Goal: Task Accomplishment & Management: Manage account settings

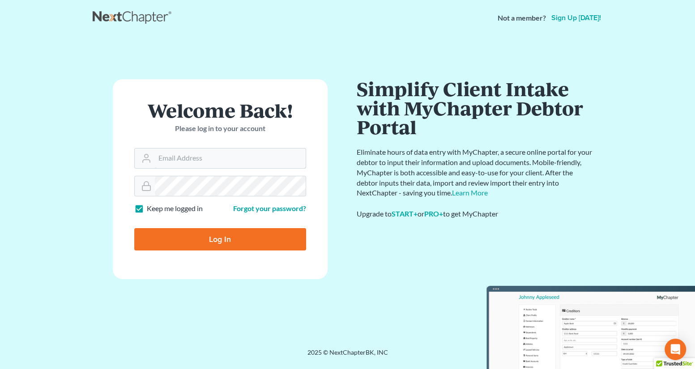
type input "[EMAIL_ADDRESS][PERSON_NAME][DOMAIN_NAME]"
click at [216, 245] on input "Log In" at bounding box center [220, 239] width 172 height 22
type input "Thinking..."
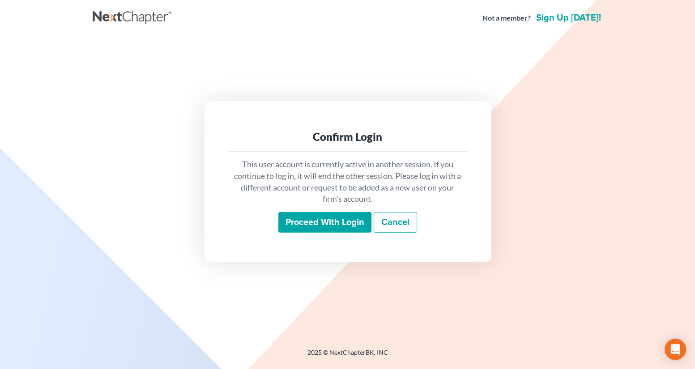
drag, startPoint x: 0, startPoint y: 0, endPoint x: 322, endPoint y: 227, distance: 394.2
click at [322, 227] on input "Proceed with login" at bounding box center [324, 222] width 93 height 21
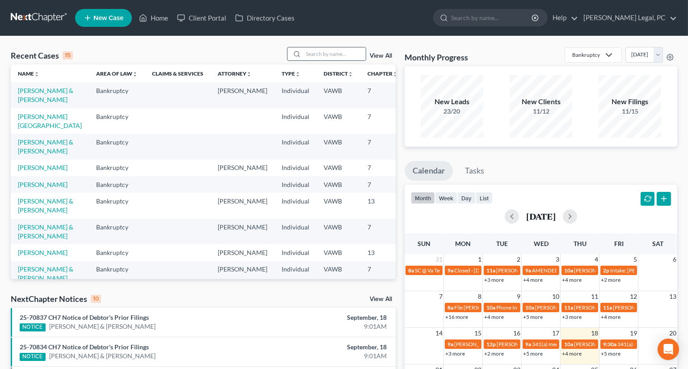
click at [337, 52] on input "search" at bounding box center [334, 53] width 63 height 13
click at [312, 50] on input "search" at bounding box center [334, 53] width 63 height 13
type input "[PERSON_NAME]"
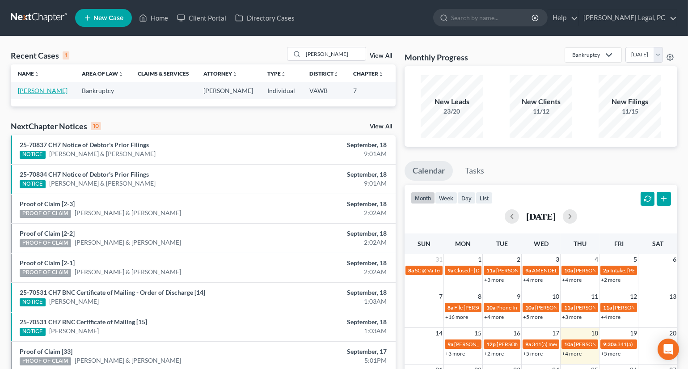
click at [35, 94] on link "[PERSON_NAME]" at bounding box center [43, 91] width 50 height 8
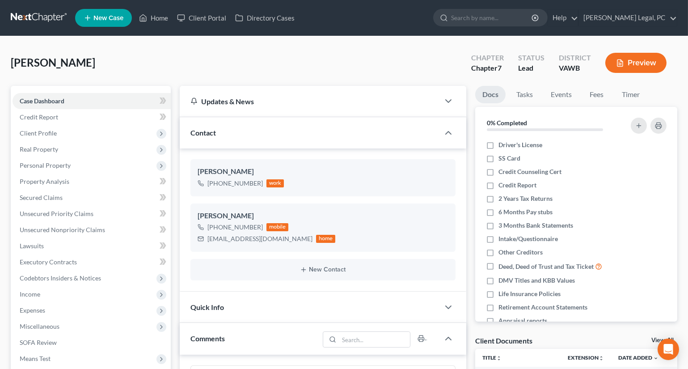
scroll to position [312, 0]
click at [61, 162] on span "Personal Property" at bounding box center [45, 165] width 51 height 8
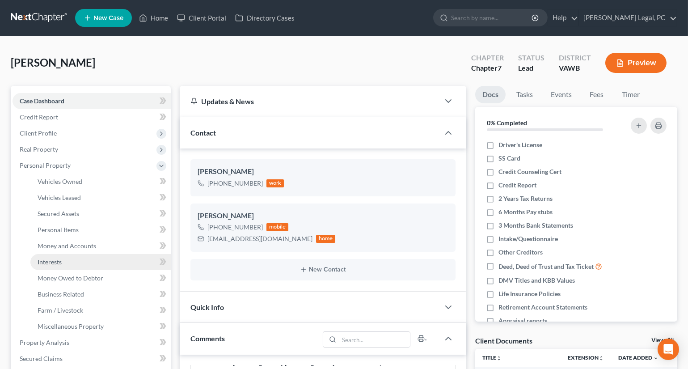
scroll to position [40, 0]
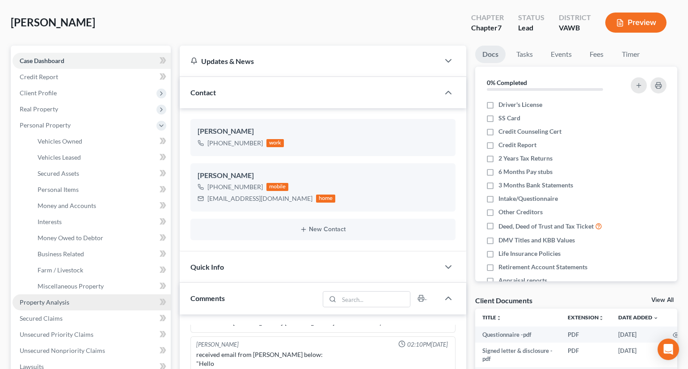
click at [43, 304] on span "Property Analysis" at bounding box center [45, 302] width 50 height 8
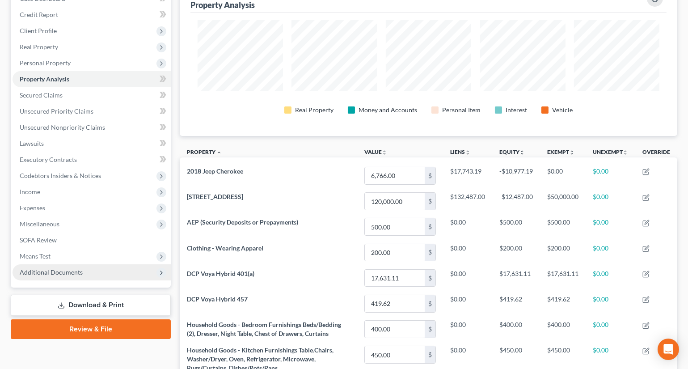
scroll to position [40, 0]
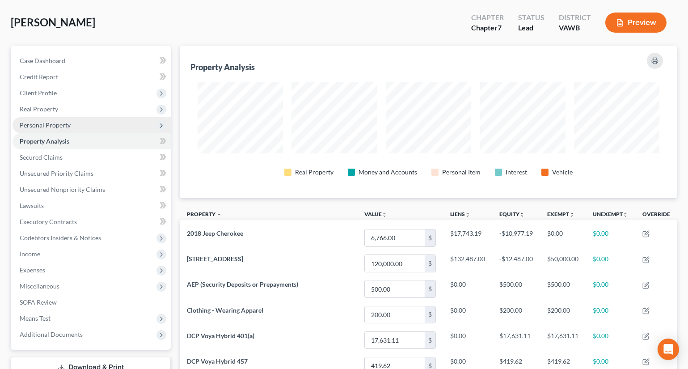
click at [49, 123] on span "Personal Property" at bounding box center [45, 125] width 51 height 8
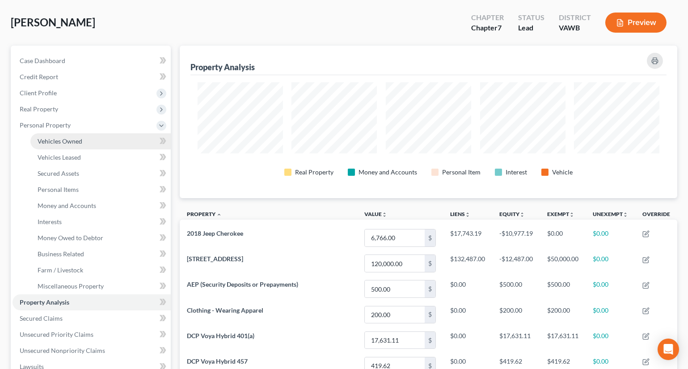
click at [60, 142] on span "Vehicles Owned" at bounding box center [60, 141] width 45 height 8
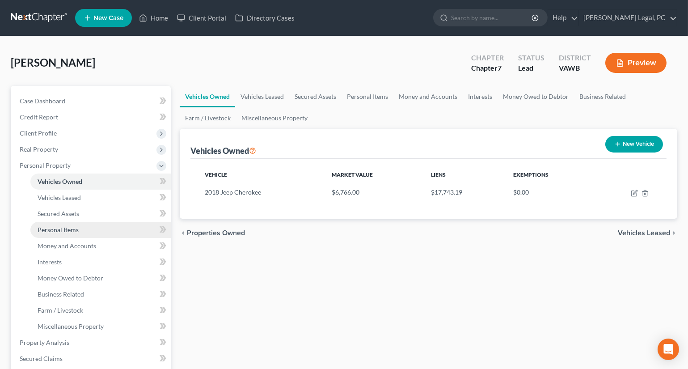
click at [55, 227] on span "Personal Items" at bounding box center [58, 230] width 41 height 8
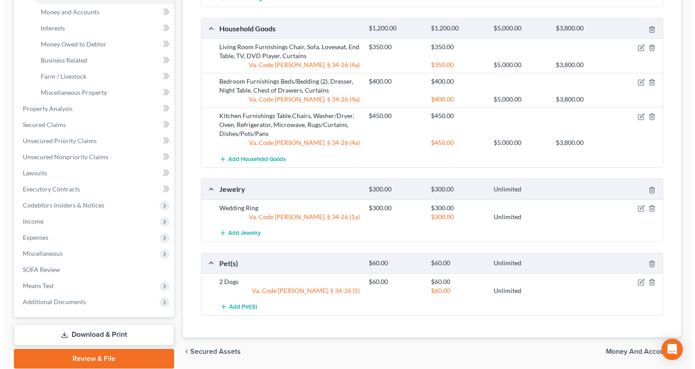
scroll to position [244, 0]
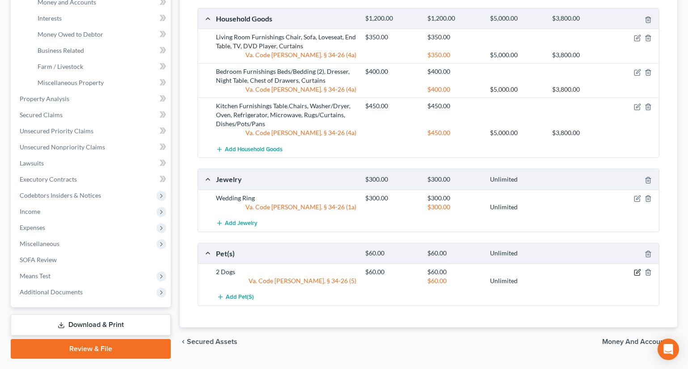
click at [640, 272] on icon "button" at bounding box center [637, 272] width 5 height 5
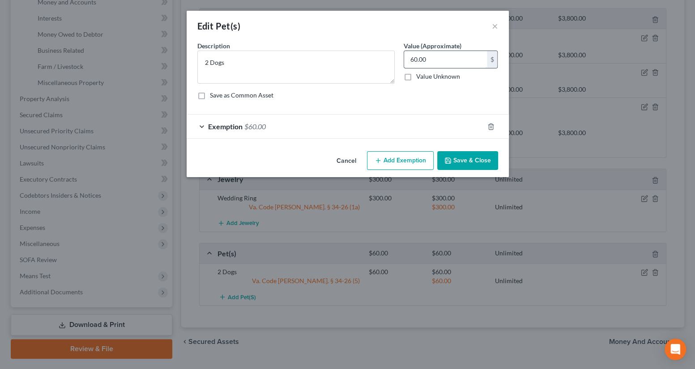
click at [463, 57] on input "60.00" at bounding box center [445, 59] width 83 height 17
type input "200"
click at [401, 123] on div "Exemption $60.00" at bounding box center [334, 126] width 297 height 24
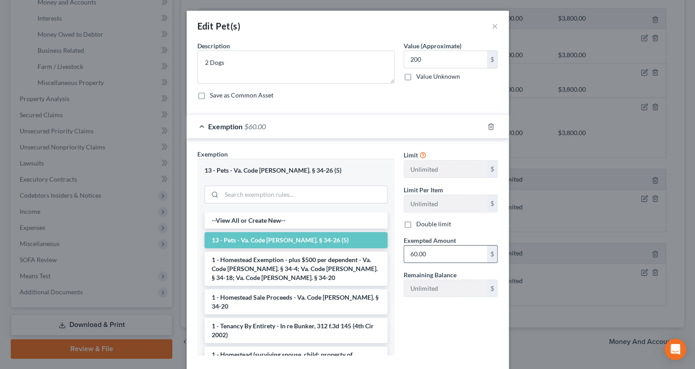
click at [425, 260] on input "60.00" at bounding box center [445, 254] width 83 height 17
type input "200"
click at [415, 309] on div "Limit Unlimited $ Limit Per Item Unlimited $ Double limit Exempted Amount * 200…" at bounding box center [450, 255] width 103 height 213
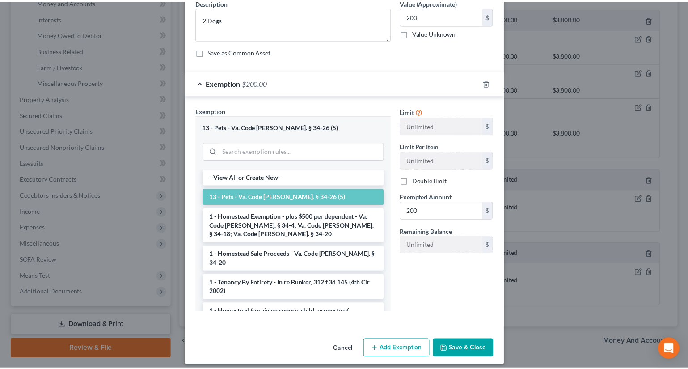
scroll to position [50, 0]
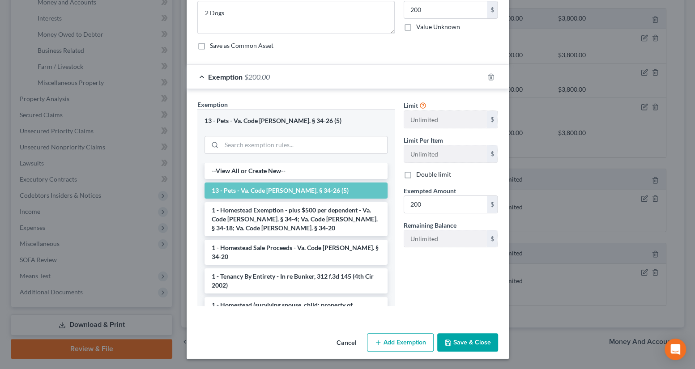
click at [461, 349] on button "Save & Close" at bounding box center [467, 342] width 61 height 19
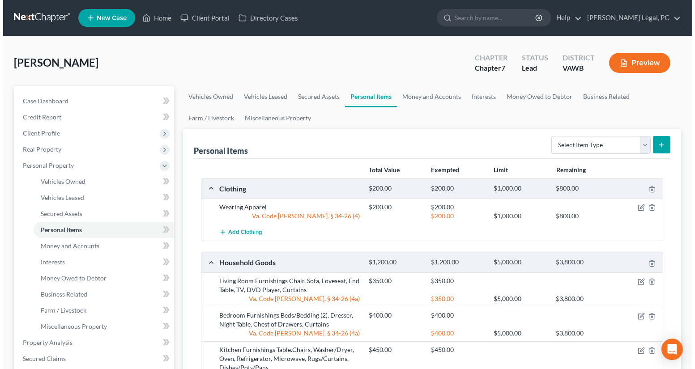
scroll to position [0, 0]
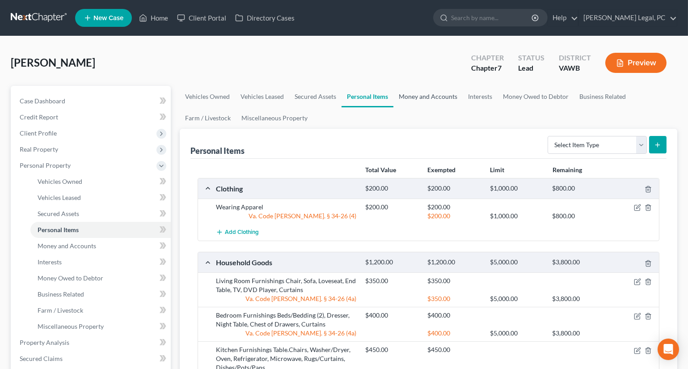
click at [432, 91] on link "Money and Accounts" at bounding box center [428, 96] width 69 height 21
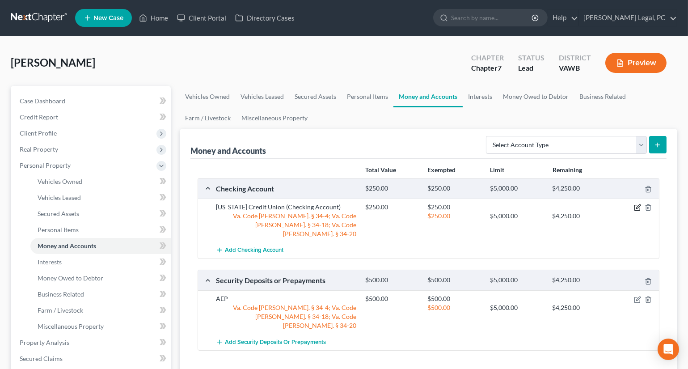
click at [638, 205] on icon "button" at bounding box center [638, 207] width 4 height 4
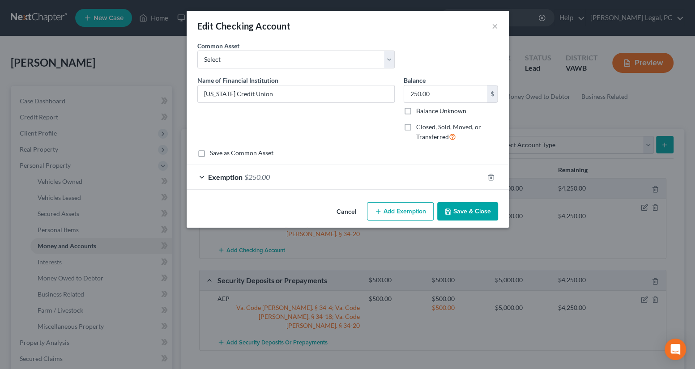
click at [338, 173] on div "Exemption $250.00" at bounding box center [334, 177] width 297 height 24
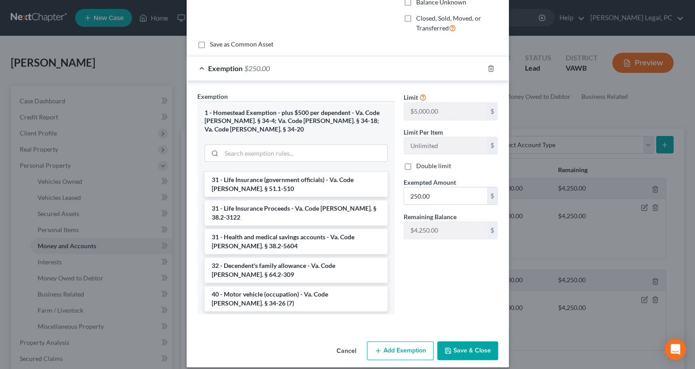
scroll to position [1357, 0]
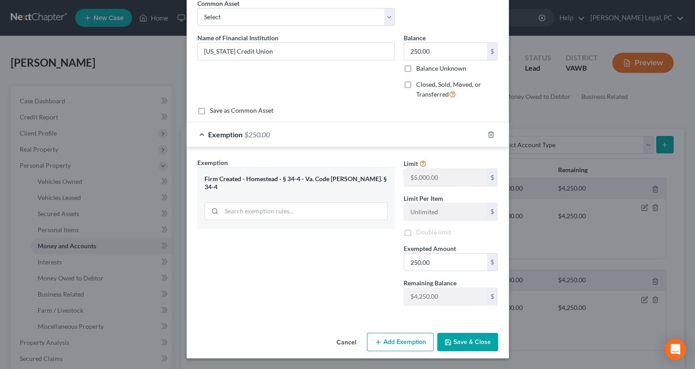
scroll to position [42, 0]
click at [452, 339] on button "Save & Close" at bounding box center [467, 342] width 61 height 19
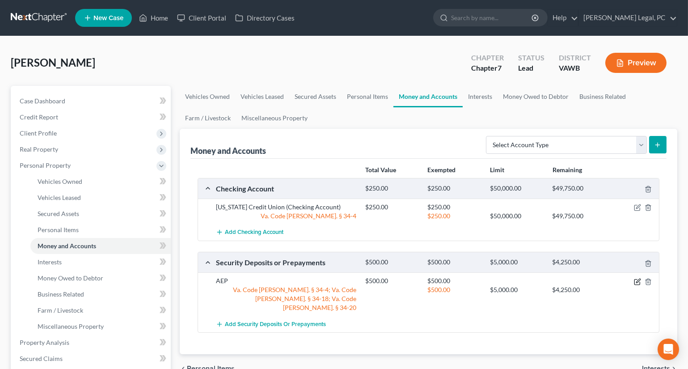
click at [638, 282] on icon "button" at bounding box center [638, 281] width 4 height 4
select select "0"
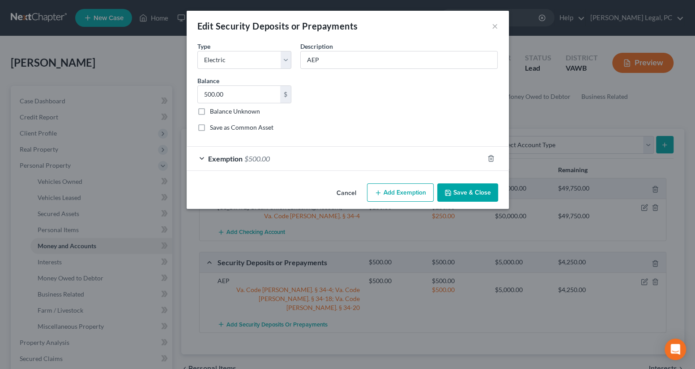
click at [395, 161] on div "Exemption $500.00" at bounding box center [334, 159] width 297 height 24
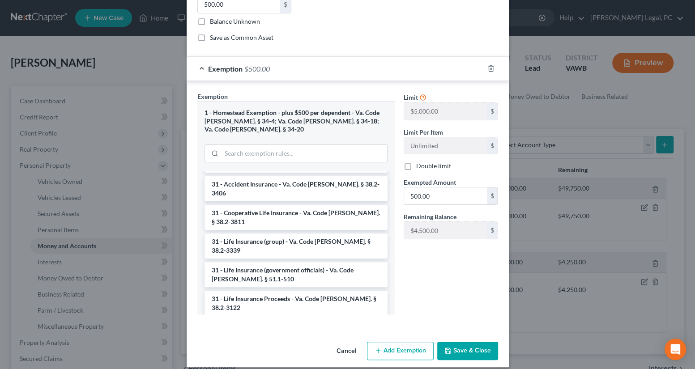
scroll to position [1357, 0]
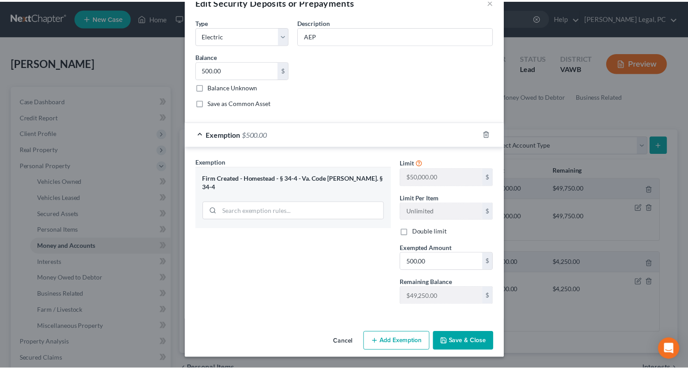
scroll to position [23, 0]
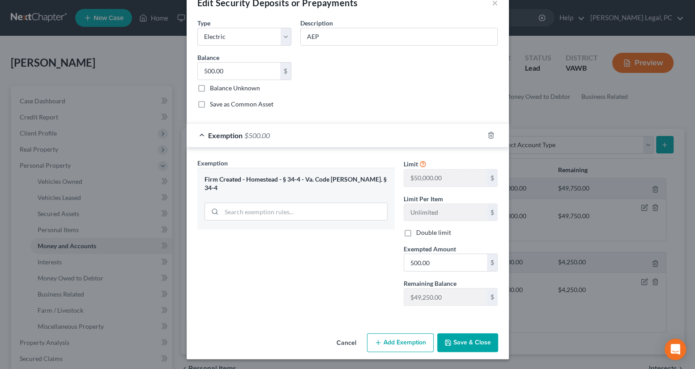
click at [465, 343] on button "Save & Close" at bounding box center [467, 342] width 61 height 19
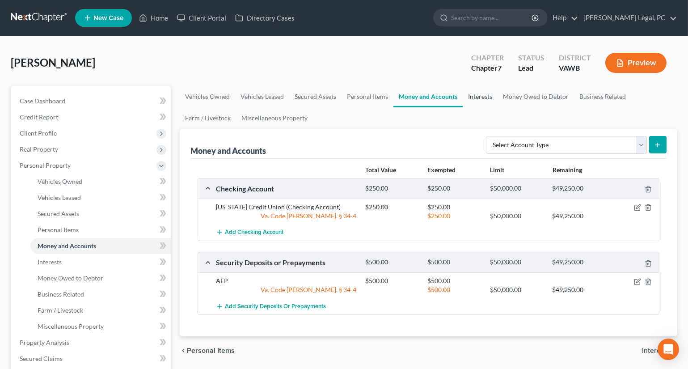
click at [475, 97] on link "Interests" at bounding box center [480, 96] width 35 height 21
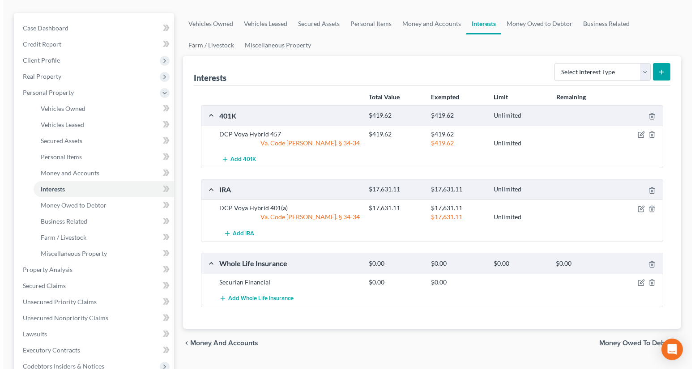
scroll to position [81, 0]
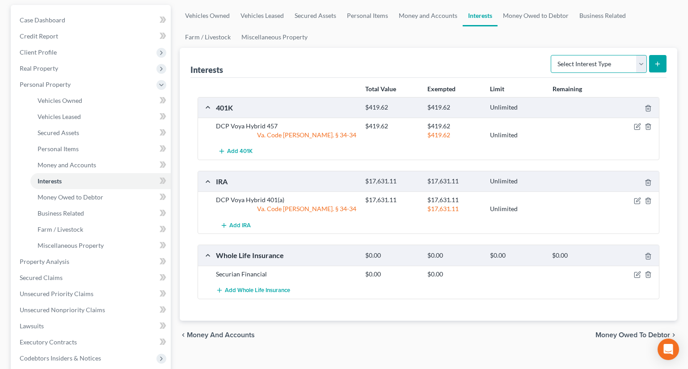
click at [602, 66] on select "Select Interest Type 401K Annuity Bond Education IRA Government Bond Government…" at bounding box center [599, 64] width 96 height 18
select select "term_life_insurance"
click at [552, 55] on select "Select Interest Type 401K Annuity Bond Education IRA Government Bond Government…" at bounding box center [599, 64] width 96 height 18
click at [657, 67] on button "submit" at bounding box center [657, 63] width 17 height 17
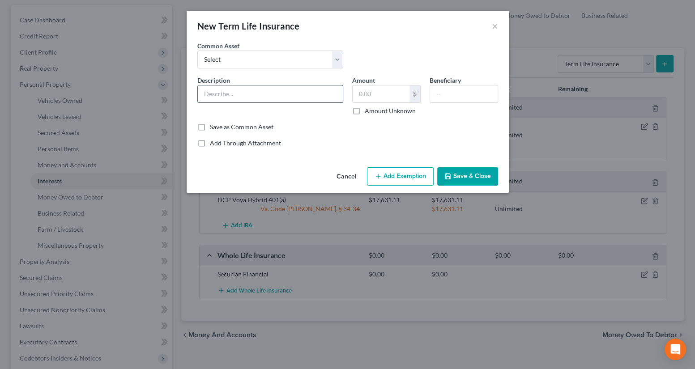
click at [253, 91] on input "text" at bounding box center [270, 93] width 145 height 17
type input "Securian Financial Life Insurance"
type input "1"
click at [301, 145] on div "Add Through Attachment" at bounding box center [347, 143] width 301 height 9
click at [387, 172] on button "Add Exemption" at bounding box center [400, 176] width 67 height 19
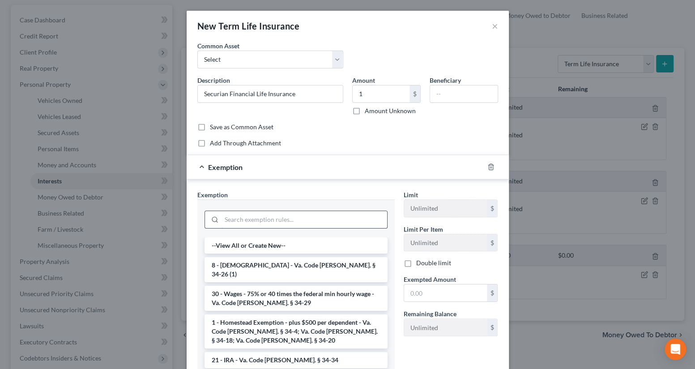
click at [273, 217] on input "search" at bounding box center [303, 219] width 165 height 17
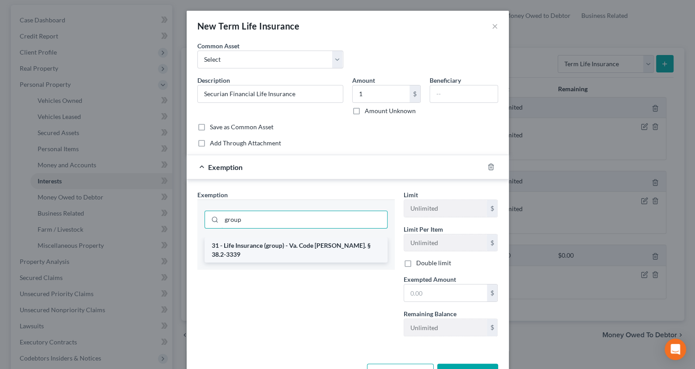
type input "group"
click at [288, 242] on li "31 - Life Insurance (group) - Va. Code [PERSON_NAME]. § 38.2-3339" at bounding box center [295, 249] width 183 height 25
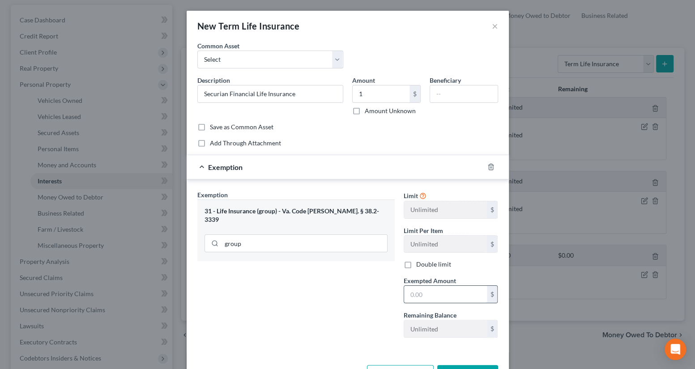
click at [414, 297] on input "text" at bounding box center [445, 294] width 83 height 17
type input "1"
click at [340, 297] on div "Exemption Set must be selected for CA. Exemption * 31 - Life Insurance (group) …" at bounding box center [296, 267] width 206 height 155
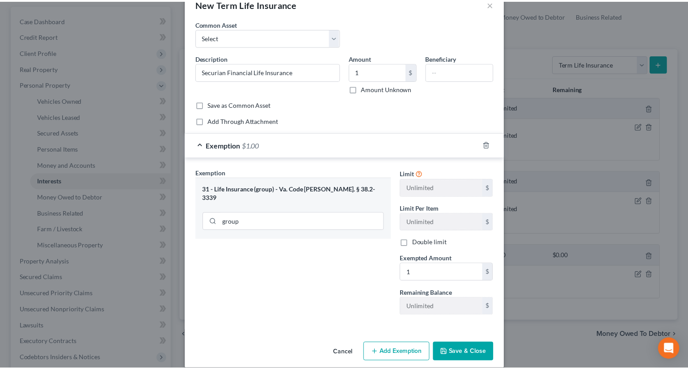
scroll to position [32, 0]
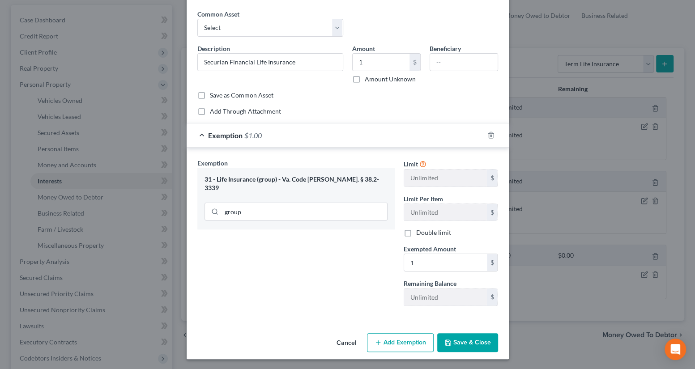
click at [462, 335] on button "Save & Close" at bounding box center [467, 342] width 61 height 19
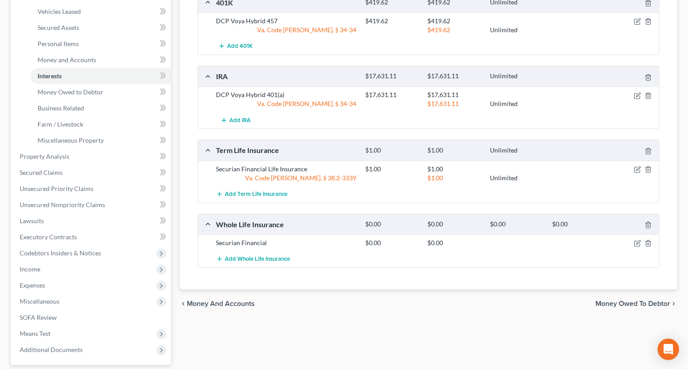
scroll to position [203, 0]
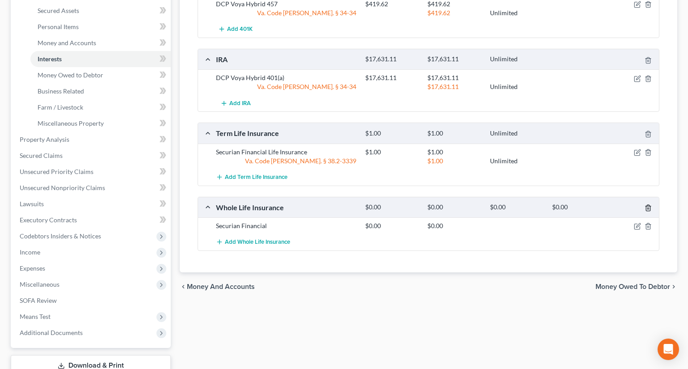
click at [647, 205] on icon "button" at bounding box center [648, 207] width 7 height 7
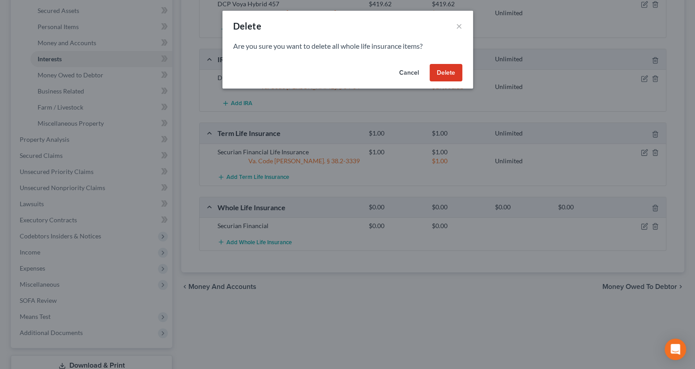
click at [442, 74] on button "Delete" at bounding box center [445, 73] width 33 height 18
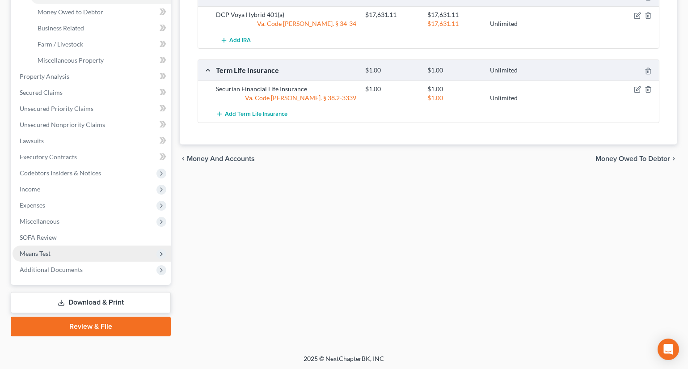
scroll to position [267, 0]
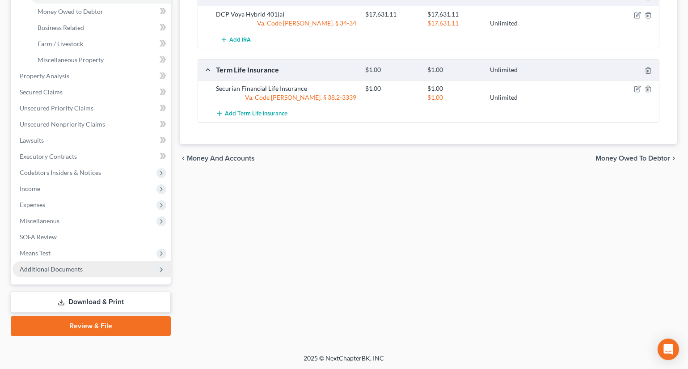
click at [72, 267] on span "Additional Documents" at bounding box center [51, 269] width 63 height 8
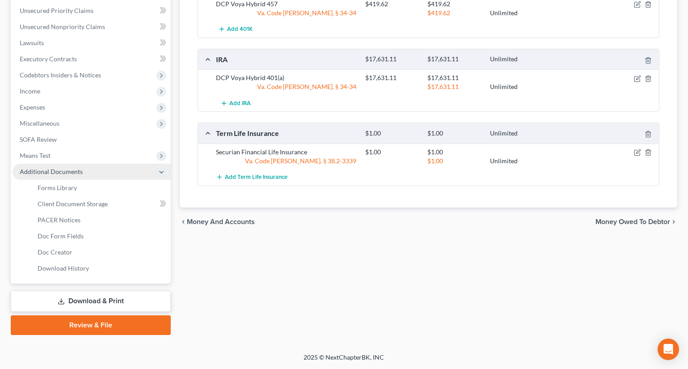
scroll to position [202, 0]
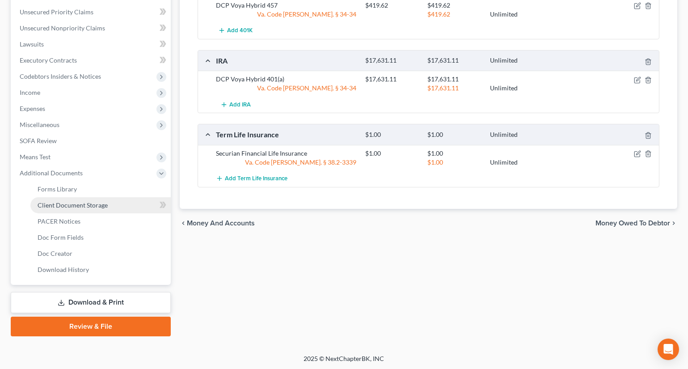
click at [75, 207] on span "Client Document Storage" at bounding box center [73, 205] width 70 height 8
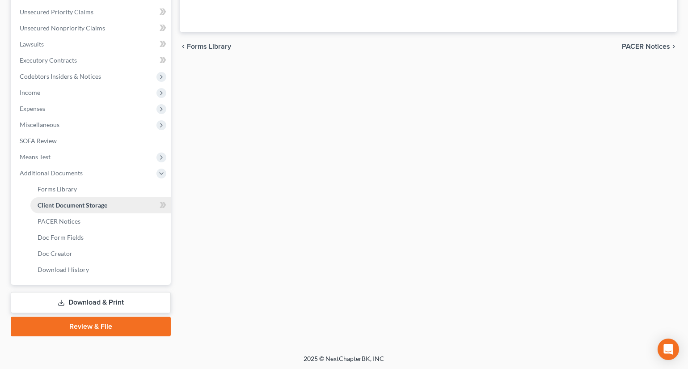
scroll to position [79, 0]
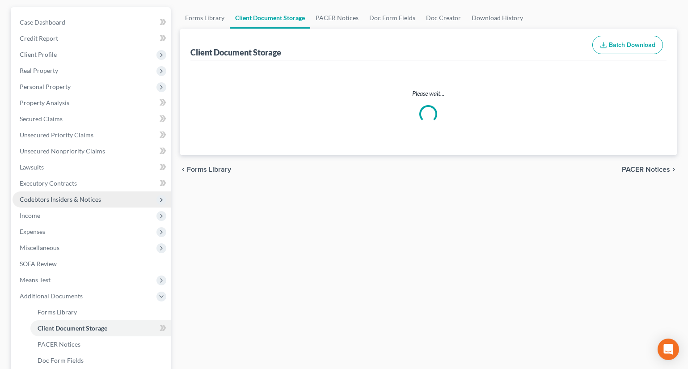
select select "0"
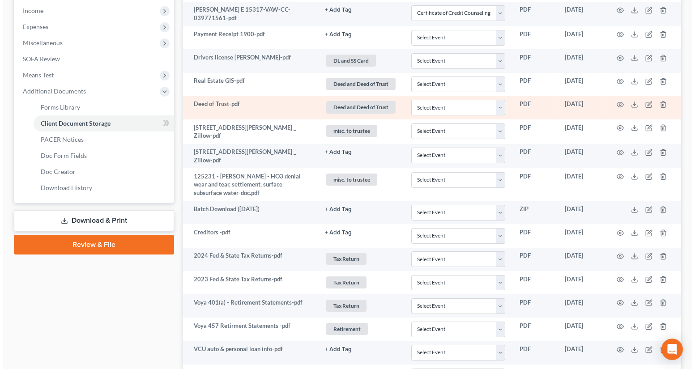
scroll to position [284, 0]
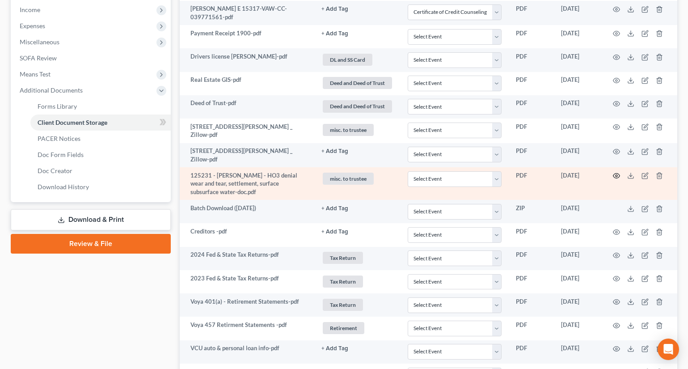
click at [615, 175] on icon "button" at bounding box center [616, 175] width 7 height 7
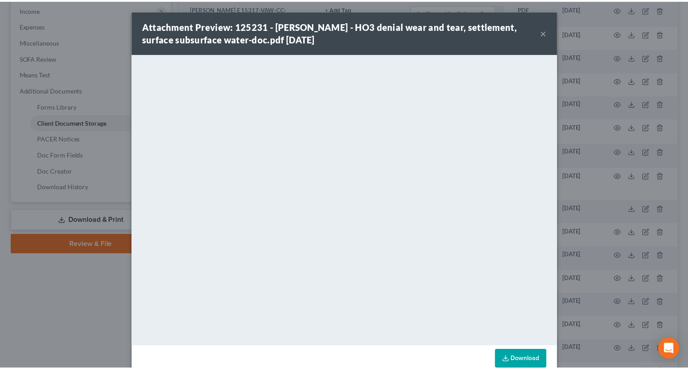
scroll to position [18, 0]
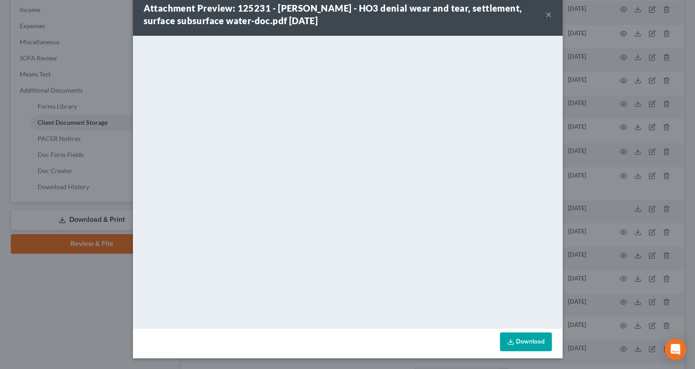
click at [545, 17] on button "×" at bounding box center [548, 14] width 6 height 11
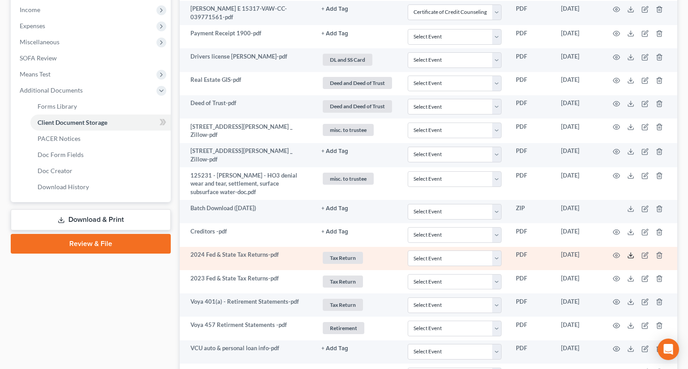
click at [627, 255] on icon at bounding box center [630, 255] width 7 height 7
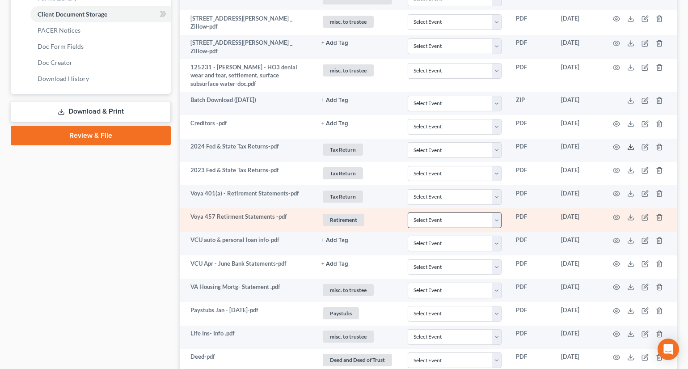
scroll to position [407, 0]
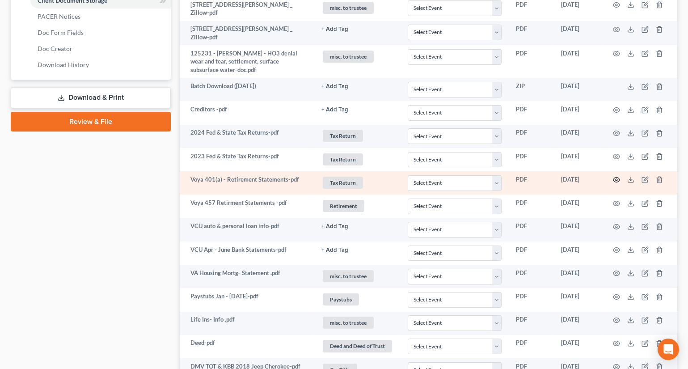
click at [617, 179] on icon "button" at bounding box center [616, 179] width 7 height 7
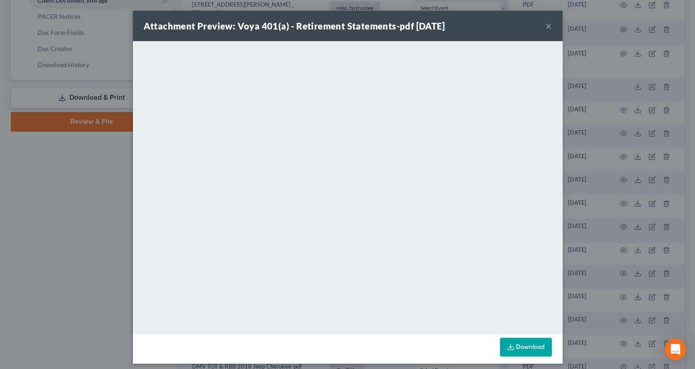
click at [546, 25] on button "×" at bounding box center [548, 26] width 6 height 11
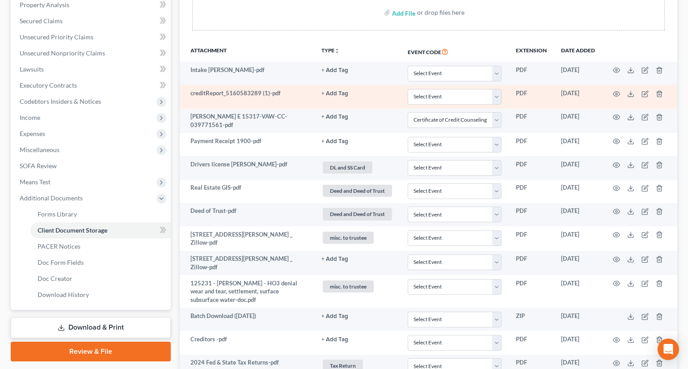
scroll to position [162, 0]
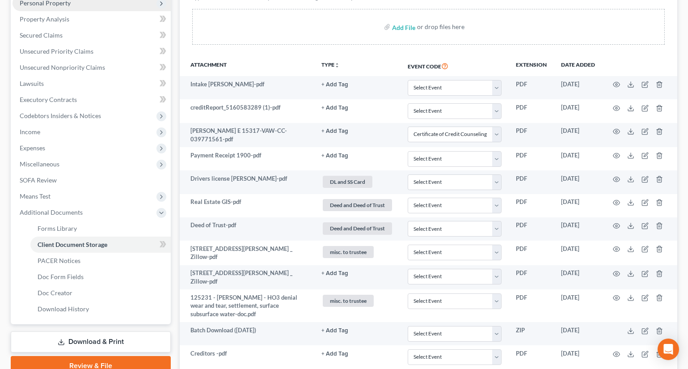
click at [48, 4] on span "Personal Property" at bounding box center [45, 3] width 51 height 8
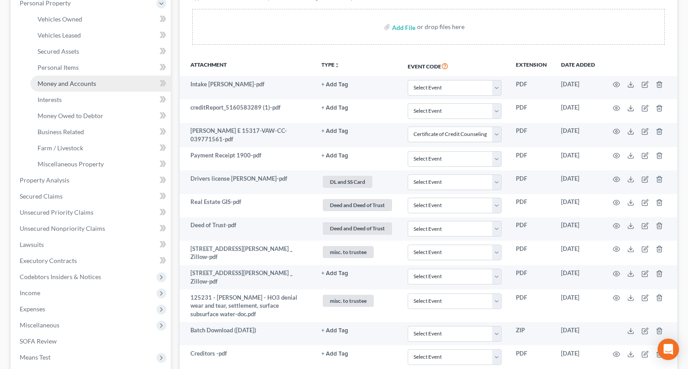
click at [46, 81] on span "Money and Accounts" at bounding box center [67, 84] width 59 height 8
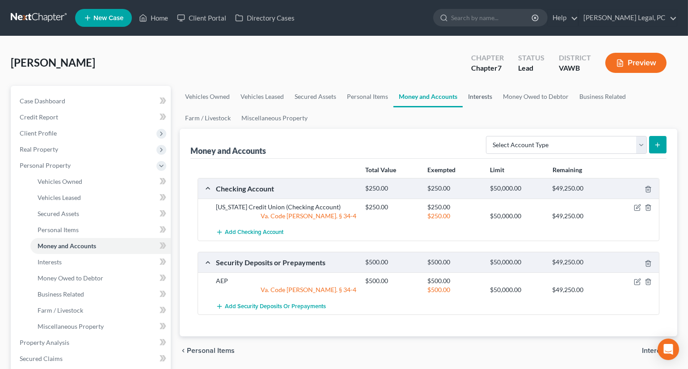
click at [479, 98] on link "Interests" at bounding box center [480, 96] width 35 height 21
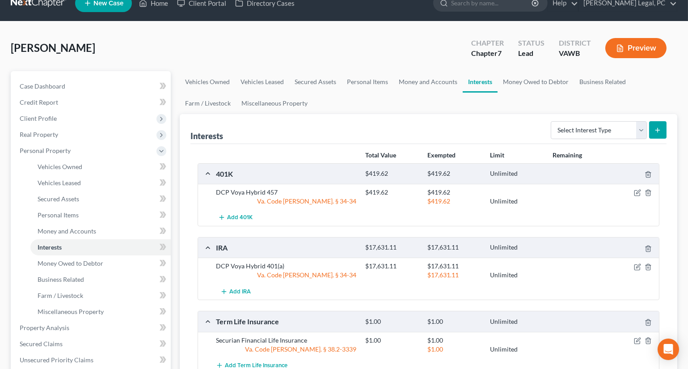
scroll to position [40, 0]
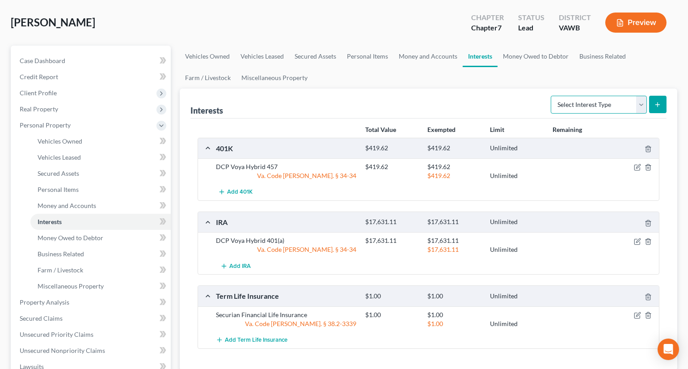
click at [568, 103] on select "Select Interest Type 401K Annuity Bond Education IRA Government Bond Government…" at bounding box center [599, 105] width 96 height 18
select select "other_retirement_plan"
click at [552, 96] on select "Select Interest Type 401K Annuity Bond Education IRA Government Bond Government…" at bounding box center [599, 105] width 96 height 18
click at [657, 102] on icon "submit" at bounding box center [657, 104] width 7 height 7
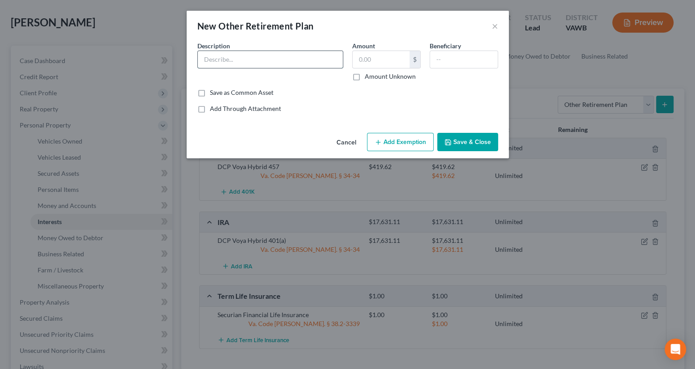
click at [303, 57] on input "text" at bounding box center [270, 59] width 145 height 17
type input "[US_STATE] Retirement System"
click at [361, 61] on input "text" at bounding box center [380, 59] width 57 height 17
type input "17,631.11"
click at [388, 143] on button "Add Exemption" at bounding box center [400, 142] width 67 height 19
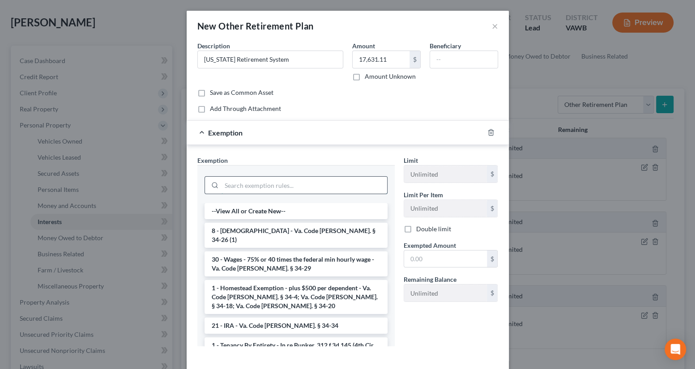
click at [305, 187] on input "search" at bounding box center [303, 185] width 165 height 17
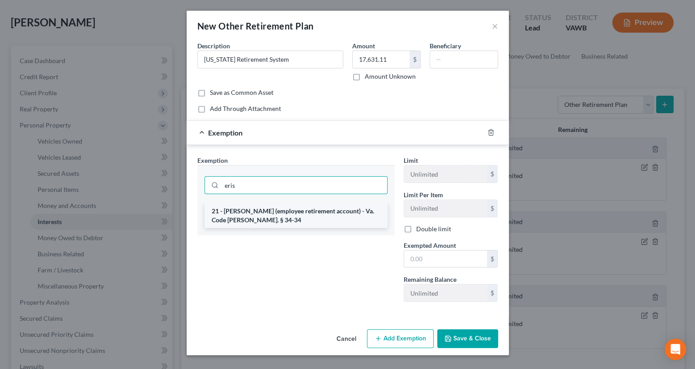
type input "eris"
click at [318, 218] on li "21 - [PERSON_NAME] (employee retirement account) - Va. Code [PERSON_NAME]. § 34…" at bounding box center [295, 215] width 183 height 25
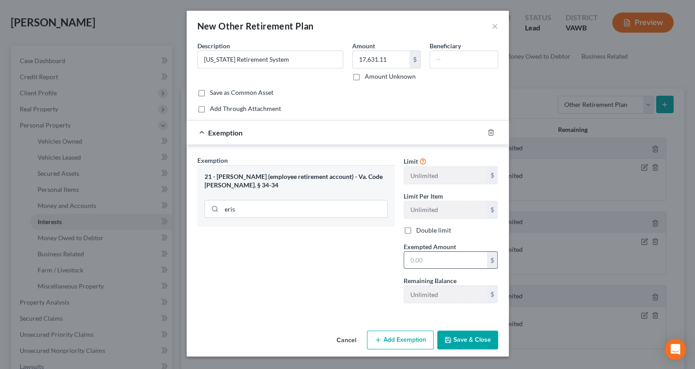
click at [426, 256] on input "text" at bounding box center [445, 260] width 83 height 17
type input "17,631.11"
click at [448, 335] on button "Save & Close" at bounding box center [467, 340] width 61 height 19
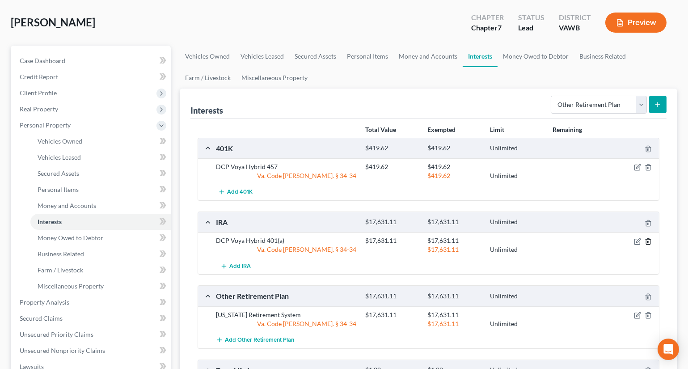
click at [646, 242] on icon "button" at bounding box center [648, 241] width 7 height 7
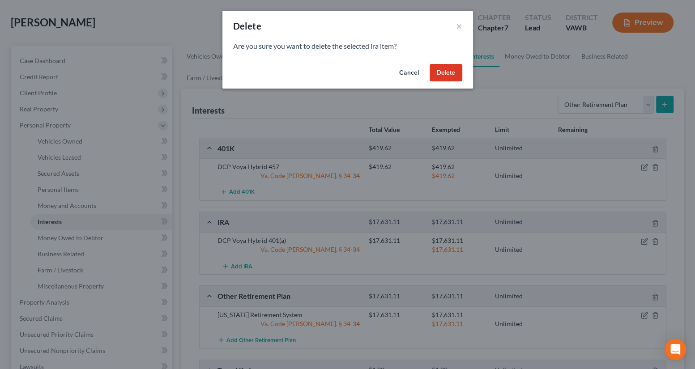
click at [437, 73] on button "Delete" at bounding box center [445, 73] width 33 height 18
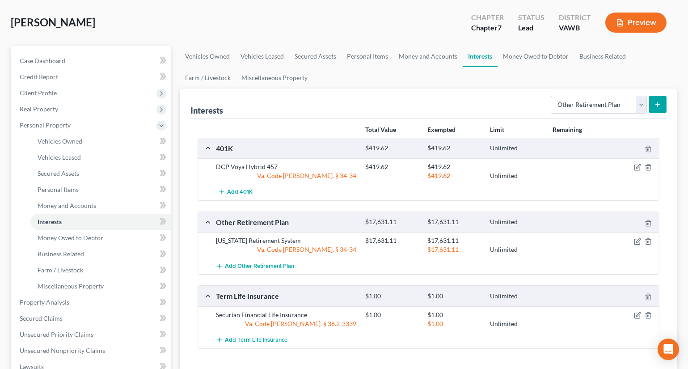
click at [656, 105] on icon "submit" at bounding box center [657, 104] width 7 height 7
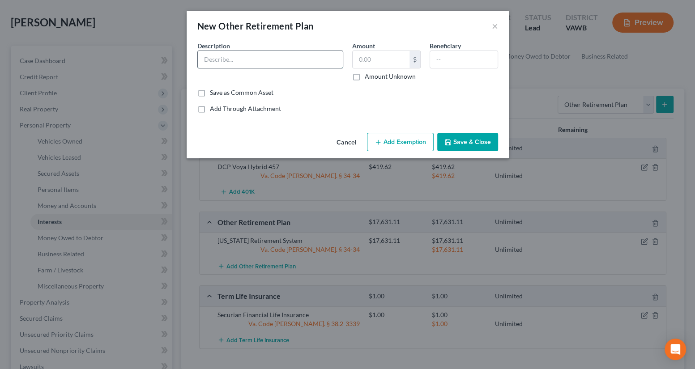
click at [240, 55] on input "text" at bounding box center [270, 59] width 145 height 17
type input "[US_STATE] Retirement System"
click at [361, 59] on input "text" at bounding box center [380, 59] width 57 height 17
type input "419.62"
click at [396, 137] on button "Add Exemption" at bounding box center [400, 142] width 67 height 19
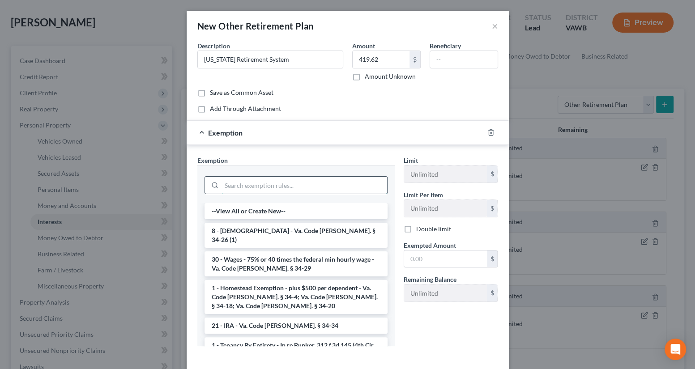
click at [320, 181] on input "search" at bounding box center [303, 185] width 165 height 17
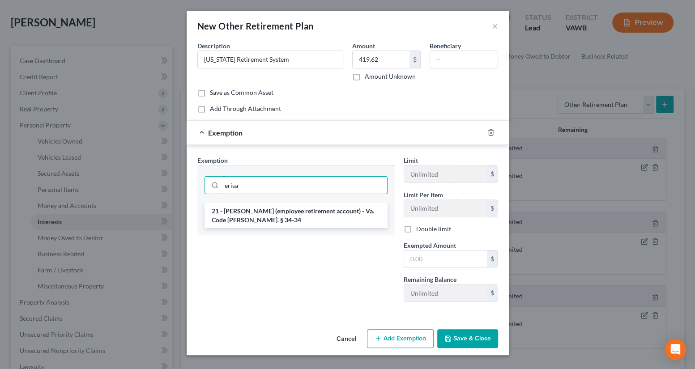
type input "erisa"
click at [318, 200] on div "erisa" at bounding box center [295, 184] width 197 height 38
click at [316, 210] on li "21 - [PERSON_NAME] (employee retirement account) - Va. Code [PERSON_NAME]. § 34…" at bounding box center [295, 215] width 183 height 25
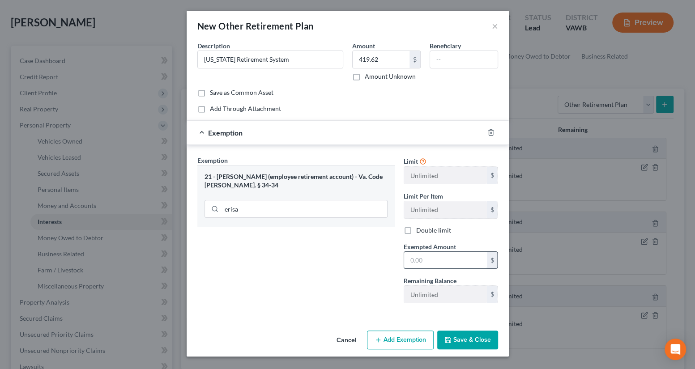
click at [425, 260] on input "text" at bounding box center [445, 260] width 83 height 17
type input "419.62"
click at [454, 338] on button "Save & Close" at bounding box center [467, 340] width 61 height 19
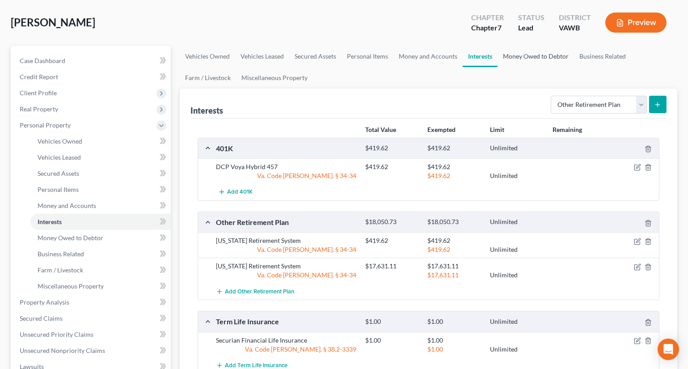
click at [524, 53] on link "Money Owed to Debtor" at bounding box center [536, 56] width 76 height 21
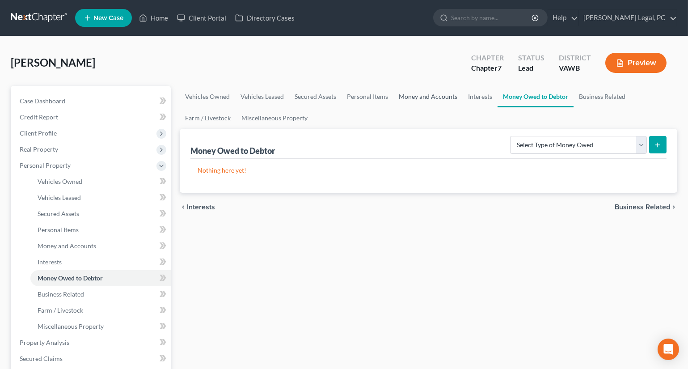
click at [437, 102] on link "Money and Accounts" at bounding box center [428, 96] width 69 height 21
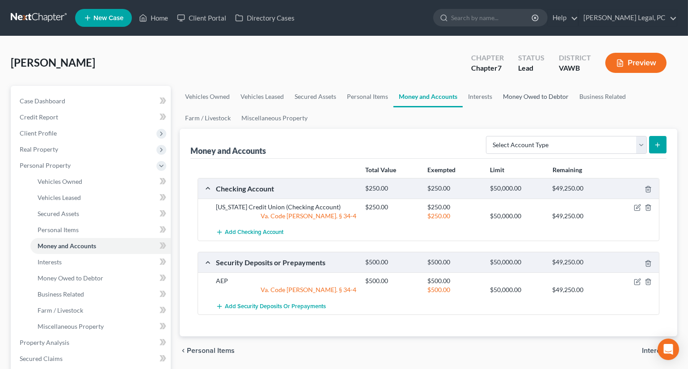
click at [519, 99] on link "Money Owed to Debtor" at bounding box center [536, 96] width 76 height 21
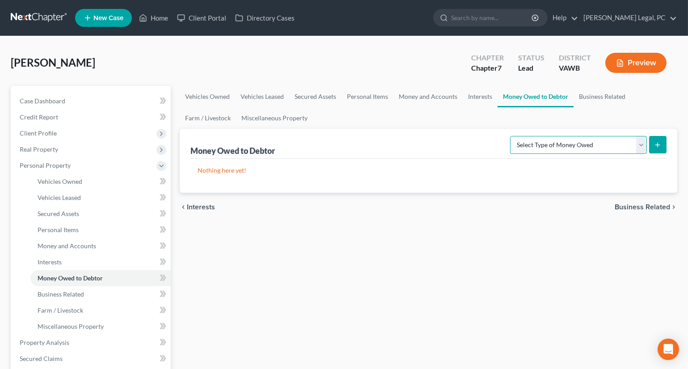
click at [546, 144] on select "Select Type of Money Owed Accounts Receivable Alimony Child Support Claims Agai…" at bounding box center [578, 145] width 137 height 18
select select "expected_tax_refund"
click at [512, 136] on select "Select Type of Money Owed Accounts Receivable Alimony Child Support Claims Agai…" at bounding box center [578, 145] width 137 height 18
click at [657, 139] on button "submit" at bounding box center [657, 144] width 17 height 17
select select "0"
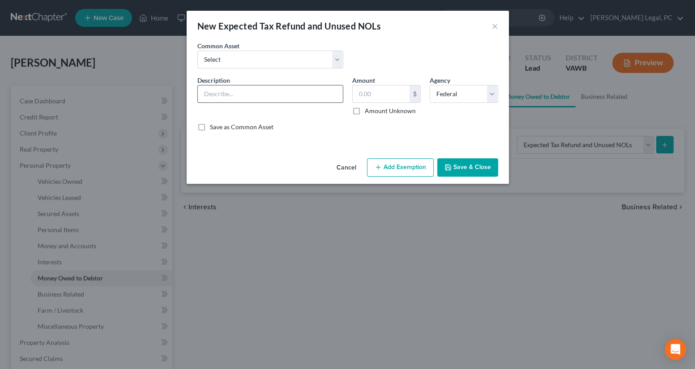
click at [267, 91] on input "text" at bounding box center [270, 93] width 145 height 17
type input "Potential 2025 Federal Tax Refund"
click at [396, 93] on input "text" at bounding box center [380, 93] width 57 height 17
type input "1"
click at [390, 165] on button "Add Exemption" at bounding box center [400, 167] width 67 height 19
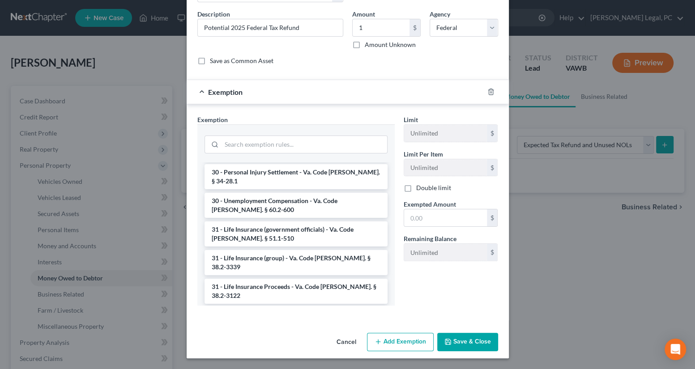
scroll to position [1357, 0]
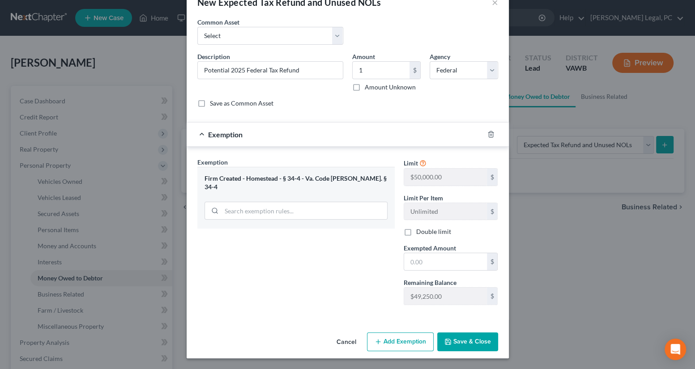
scroll to position [23, 0]
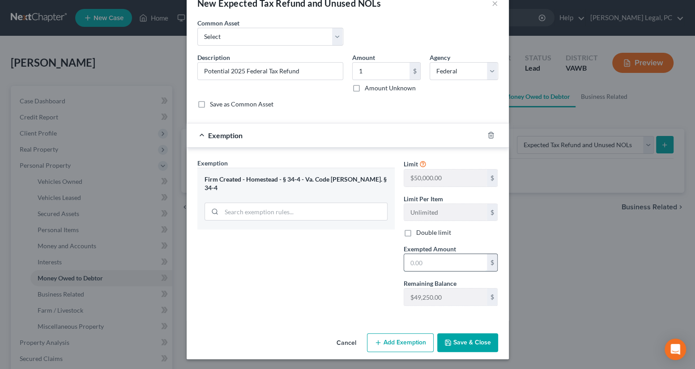
click at [423, 262] on input "text" at bounding box center [445, 262] width 83 height 17
type input "1"
click at [363, 270] on div "Exemption Set must be selected for CA. Exemption * Firm Created - Homestead - §…" at bounding box center [296, 235] width 206 height 155
click at [445, 335] on button "Save & Close" at bounding box center [467, 342] width 61 height 19
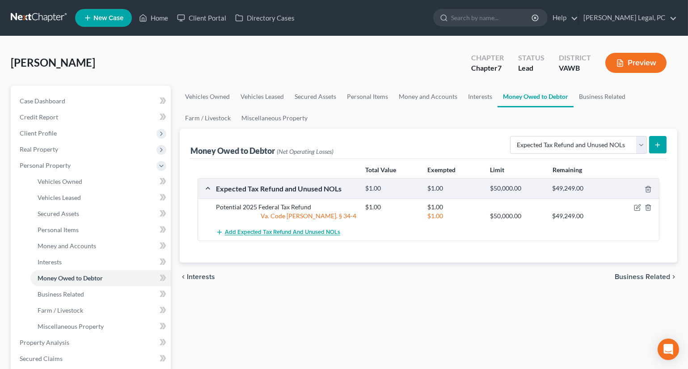
click at [289, 232] on span "Add Expected Tax Refund and Unused NOLs" at bounding box center [282, 232] width 115 height 7
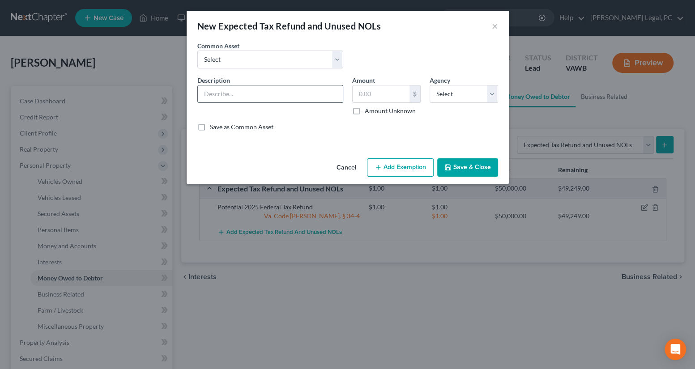
click at [222, 93] on input "text" at bounding box center [270, 93] width 145 height 17
type input "Potential 2025 State Tax Refund"
click at [369, 94] on input "text" at bounding box center [380, 93] width 57 height 17
type input "1"
click at [326, 133] on div "Description * Potential 2025 State Tax Refund Amount 1.00 $ Amount Unknown Bala…" at bounding box center [347, 107] width 309 height 63
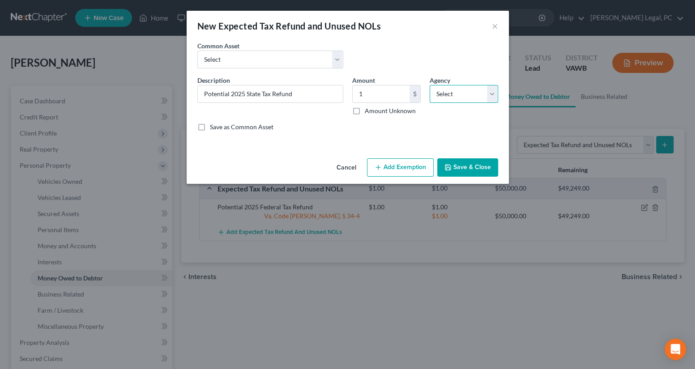
click at [445, 95] on select "Select Federal State Local" at bounding box center [463, 94] width 68 height 18
select select "1"
click at [429, 85] on select "Select Federal State Local" at bounding box center [463, 94] width 68 height 18
click at [405, 167] on button "Add Exemption" at bounding box center [400, 167] width 67 height 19
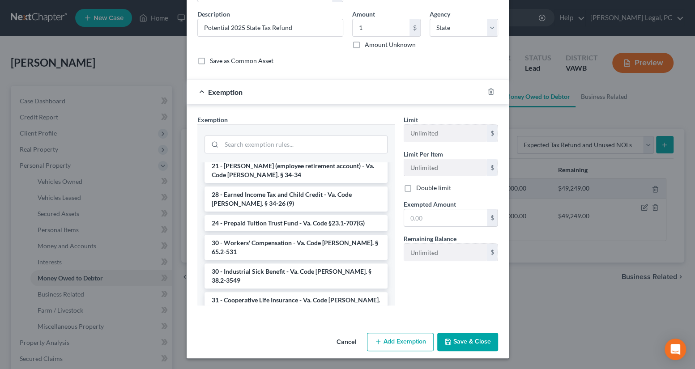
scroll to position [1357, 0]
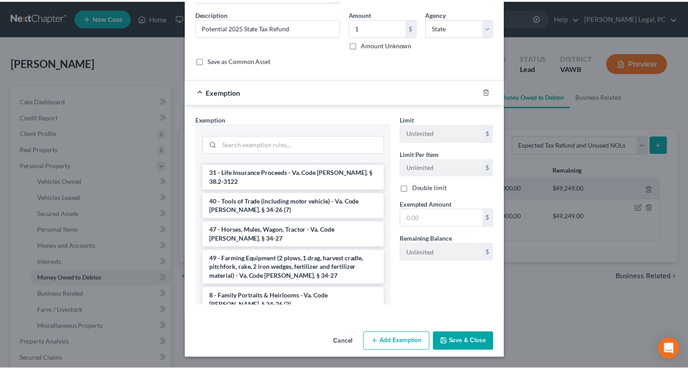
scroll to position [23, 0]
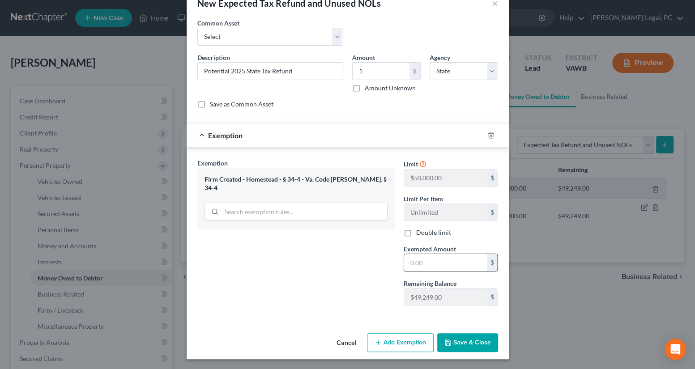
click at [425, 264] on input "text" at bounding box center [445, 262] width 83 height 17
type input "1"
click at [352, 267] on div "Exemption Set must be selected for CA. Exemption * Firm Created - Homestead - §…" at bounding box center [296, 235] width 206 height 155
click at [460, 342] on button "Save & Close" at bounding box center [467, 342] width 61 height 19
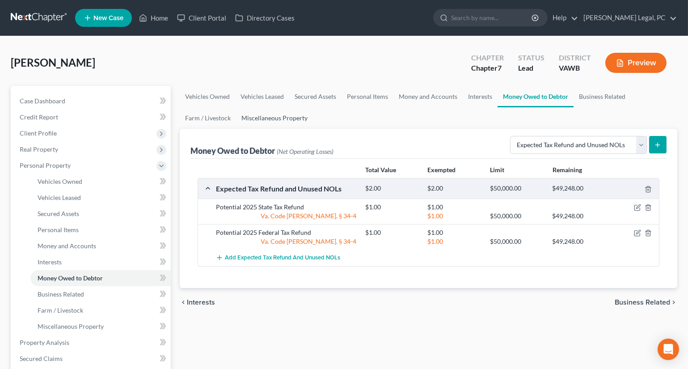
click at [267, 121] on link "Miscellaneous Property" at bounding box center [274, 117] width 77 height 21
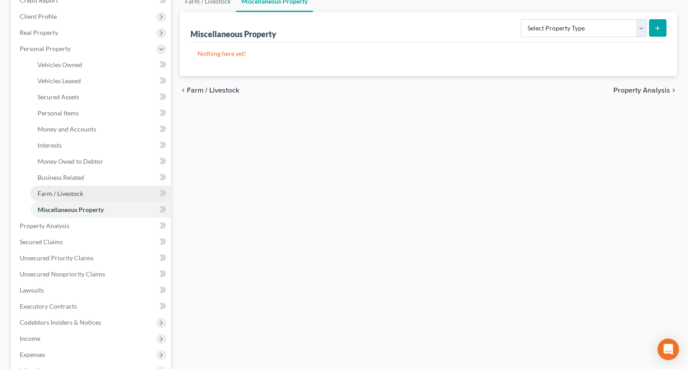
scroll to position [122, 0]
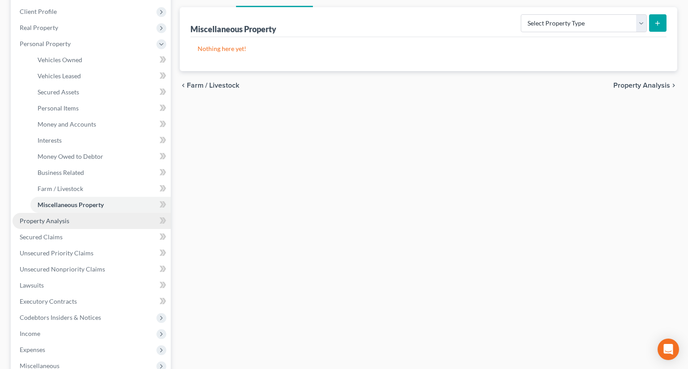
click at [62, 219] on span "Property Analysis" at bounding box center [45, 221] width 50 height 8
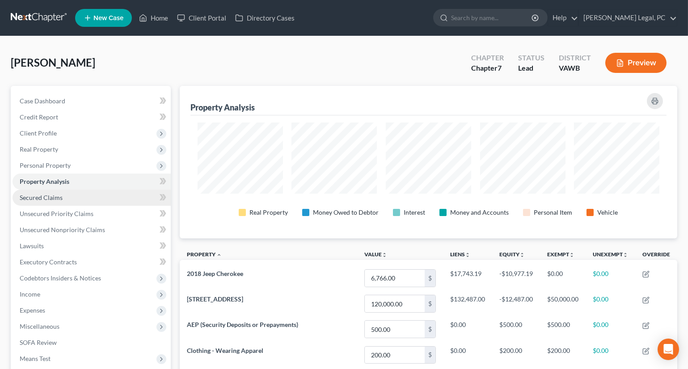
scroll to position [152, 497]
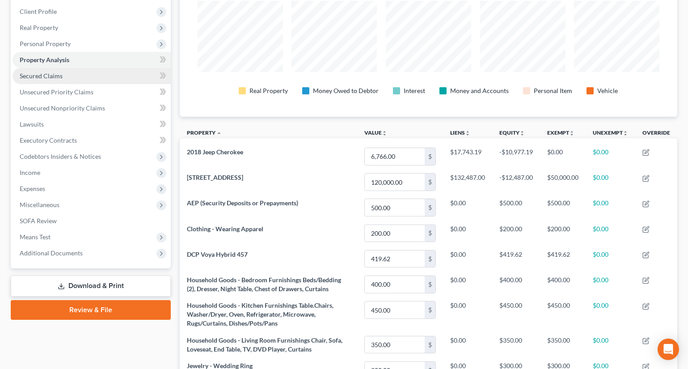
click at [43, 78] on span "Secured Claims" at bounding box center [41, 76] width 43 height 8
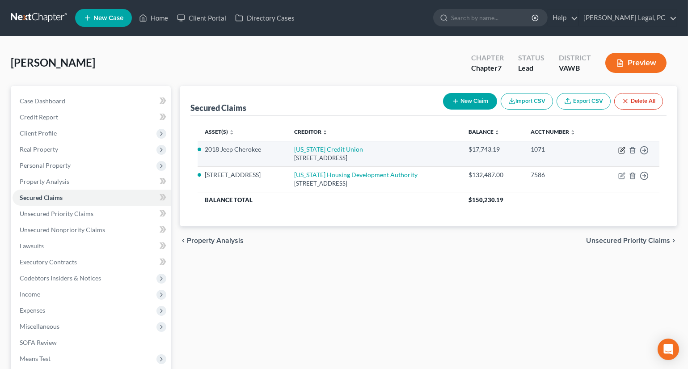
click at [623, 149] on icon "button" at bounding box center [622, 150] width 7 height 7
select select "48"
select select "0"
select select "1"
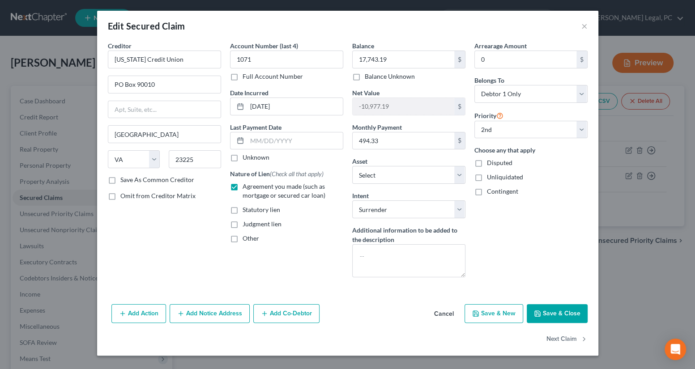
click at [538, 312] on icon "button" at bounding box center [537, 313] width 7 height 7
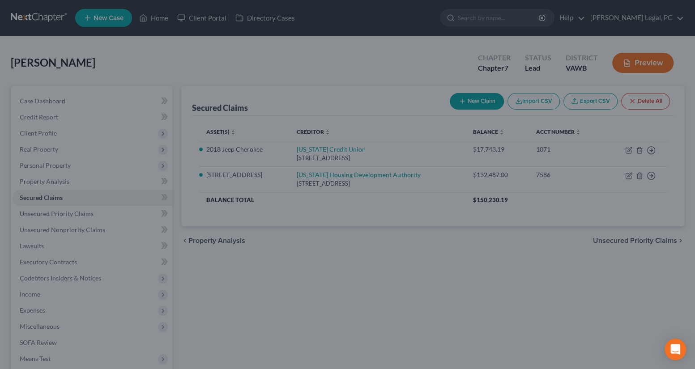
select select "15"
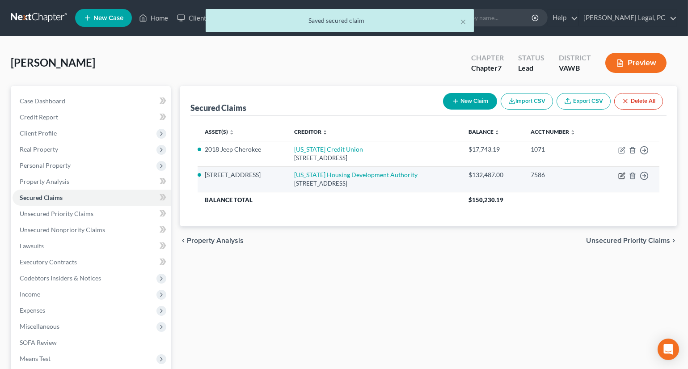
click at [623, 174] on icon "button" at bounding box center [622, 175] width 7 height 7
select select "48"
select select "3"
select select "4"
select select "0"
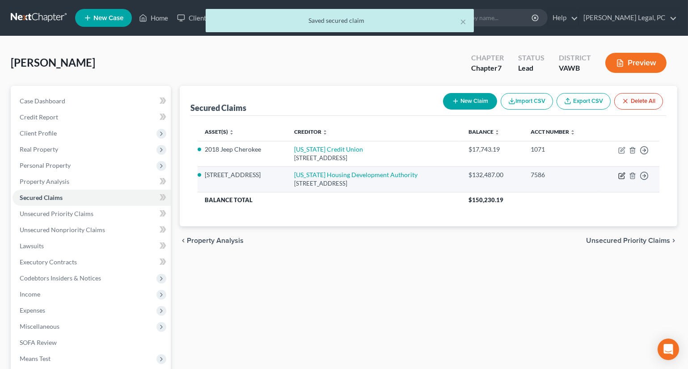
select select "0"
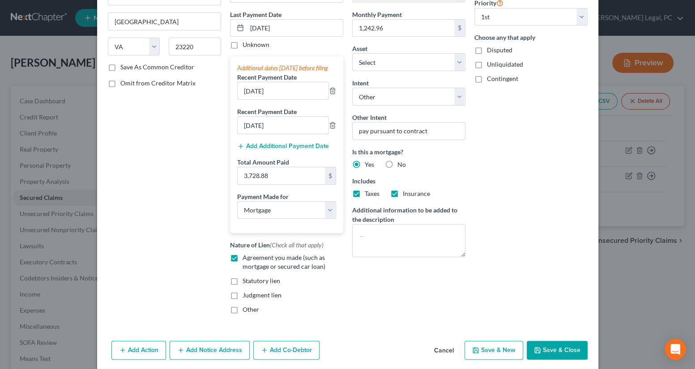
scroll to position [155, 0]
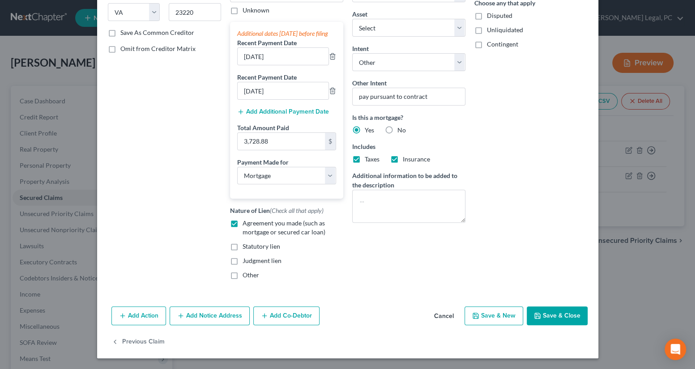
click at [547, 316] on button "Save & Close" at bounding box center [556, 315] width 61 height 19
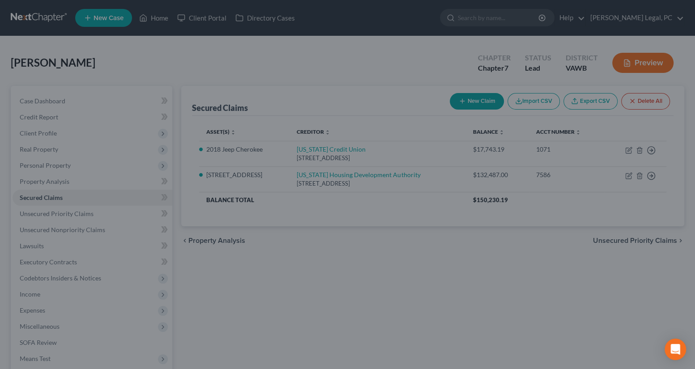
select select "2"
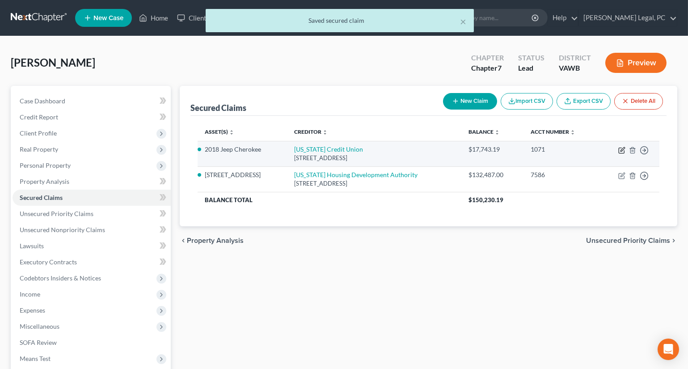
click at [621, 151] on icon "button" at bounding box center [623, 149] width 4 height 4
select select "48"
select select "0"
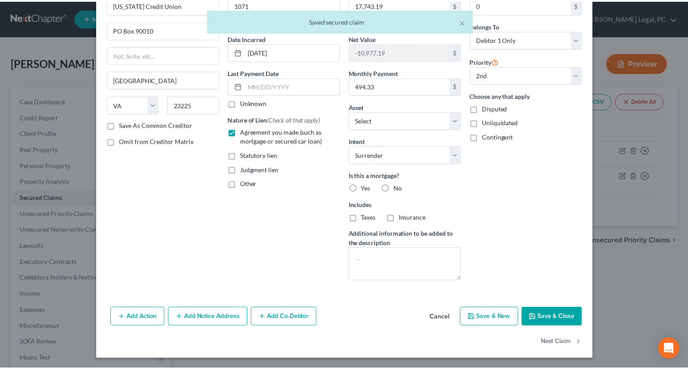
scroll to position [55, 0]
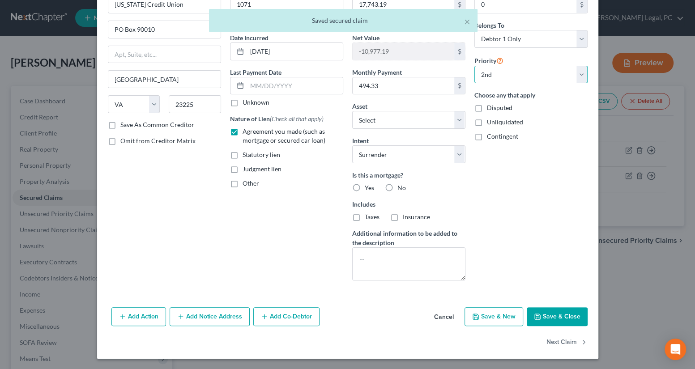
click at [500, 72] on select "Select 1st 2nd 3rd 4th 5th 6th 7th 8th 9th 10th 11th 12th 13th 14th 15th 16th 1…" at bounding box center [530, 75] width 113 height 18
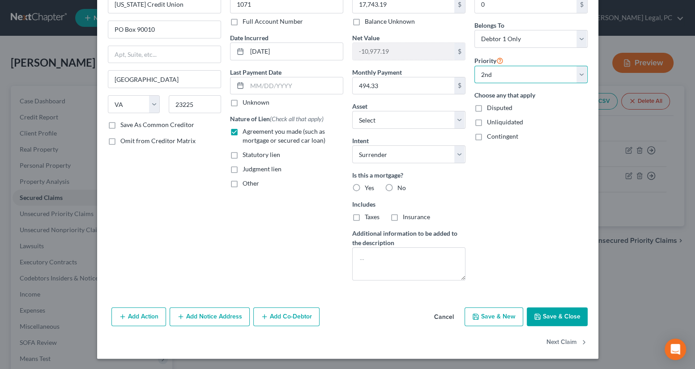
select select "0"
click at [474, 66] on select "Select 1st 2nd 3rd 4th 5th 6th 7th 8th 9th 10th 11th 12th 13th 14th 15th 16th 1…" at bounding box center [530, 75] width 113 height 18
click at [549, 311] on button "Save & Close" at bounding box center [556, 316] width 61 height 19
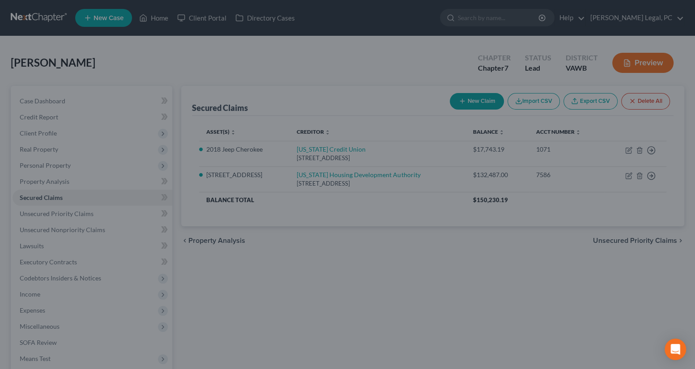
select select "15"
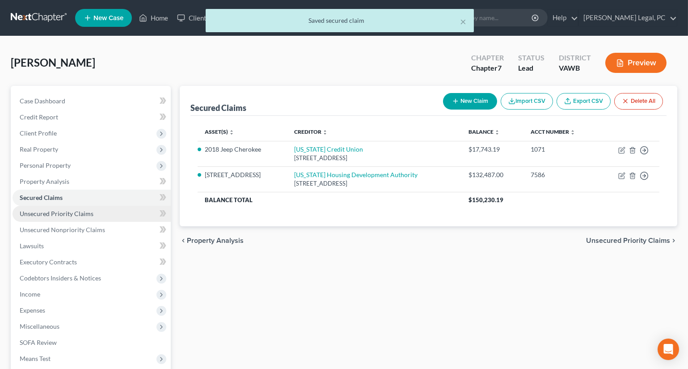
click at [40, 217] on link "Unsecured Priority Claims" at bounding box center [92, 214] width 158 height 16
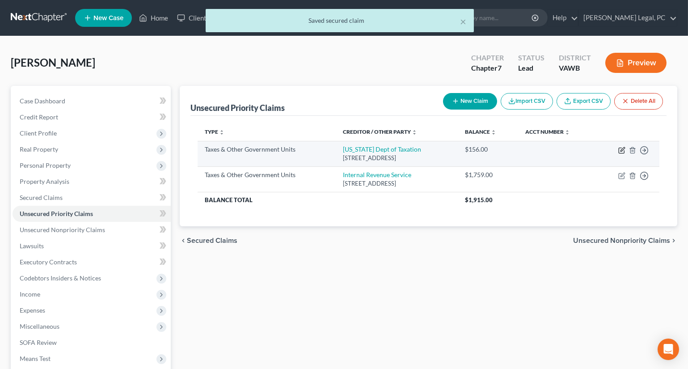
click at [622, 151] on icon "button" at bounding box center [622, 150] width 7 height 7
select select "2"
select select "48"
select select "0"
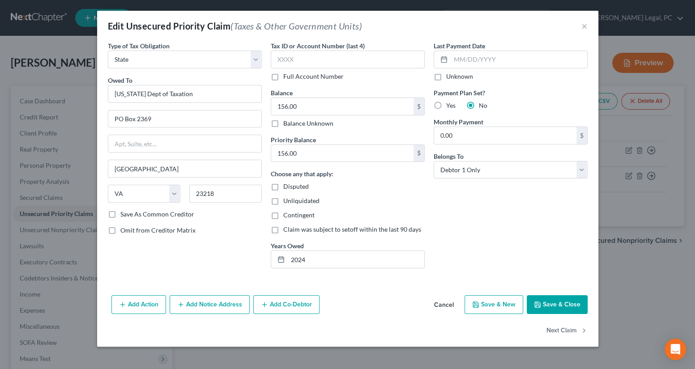
click at [547, 298] on button "Save & Close" at bounding box center [556, 304] width 61 height 19
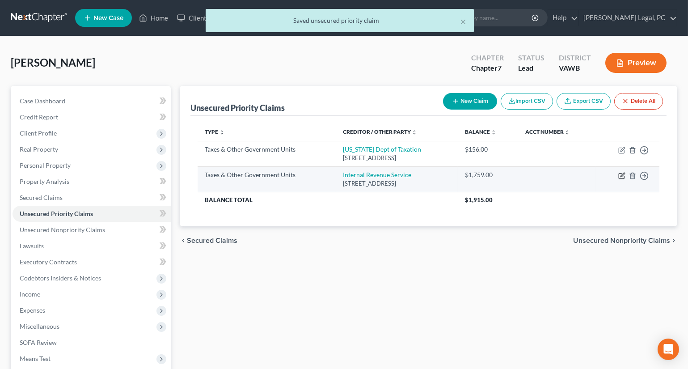
click at [619, 172] on icon "button" at bounding box center [622, 175] width 7 height 7
select select "0"
select select "39"
select select "0"
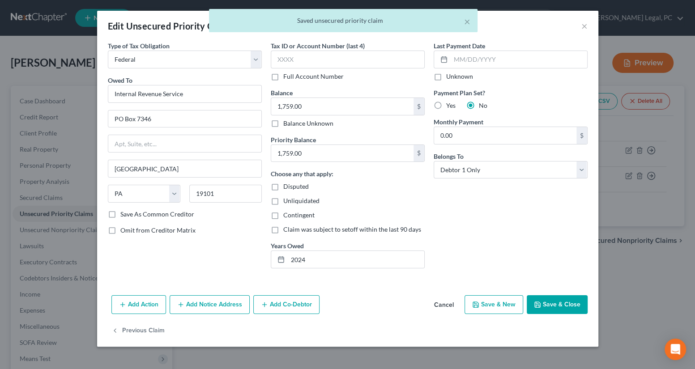
click at [555, 304] on button "Save & Close" at bounding box center [556, 304] width 61 height 19
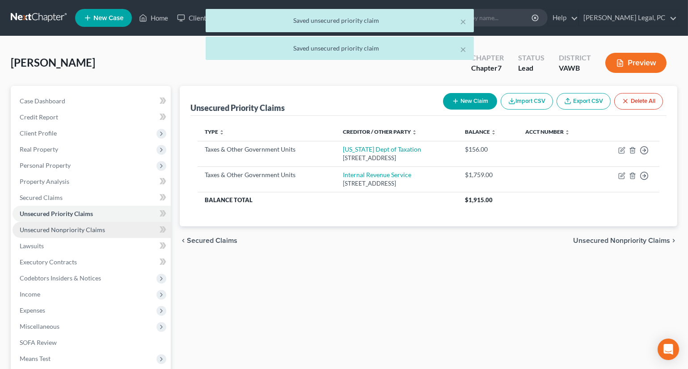
click at [69, 227] on span "Unsecured Nonpriority Claims" at bounding box center [62, 230] width 85 height 8
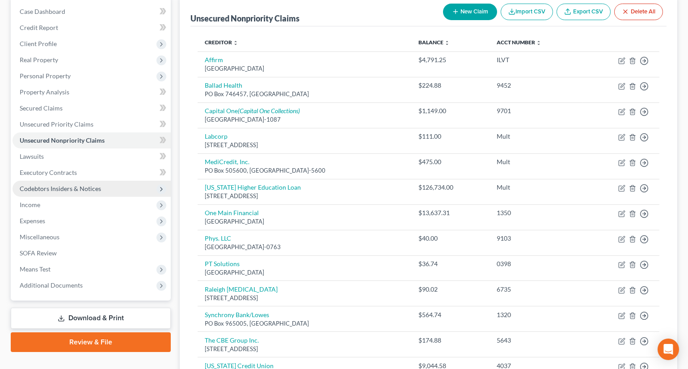
scroll to position [87, 0]
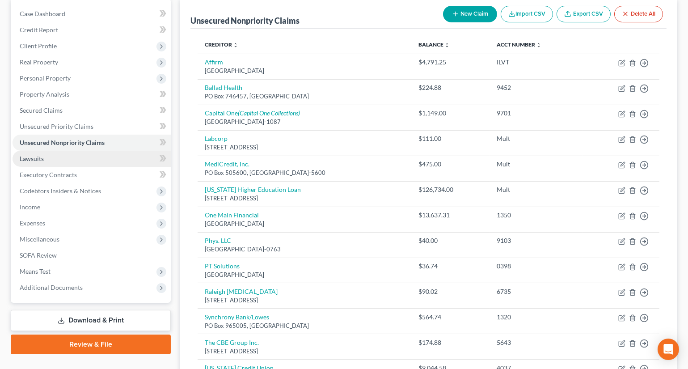
click at [54, 161] on link "Lawsuits" at bounding box center [92, 159] width 158 height 16
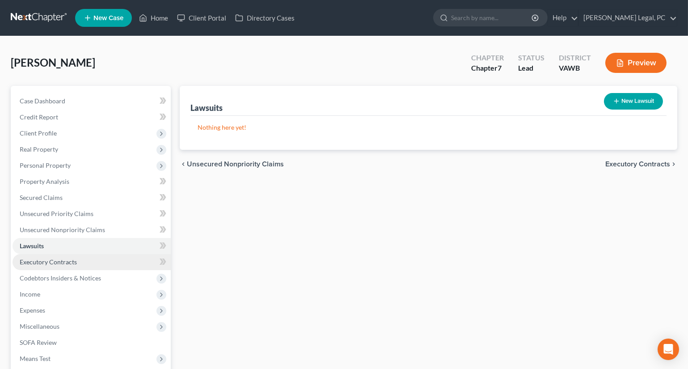
click at [71, 258] on span "Executory Contracts" at bounding box center [48, 262] width 57 height 8
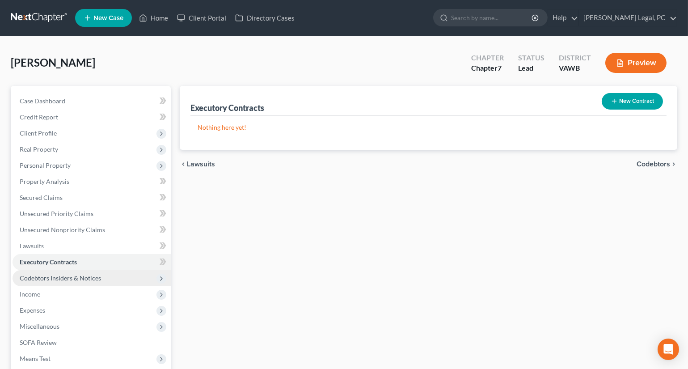
click at [79, 276] on span "Codebtors Insiders & Notices" at bounding box center [60, 278] width 81 height 8
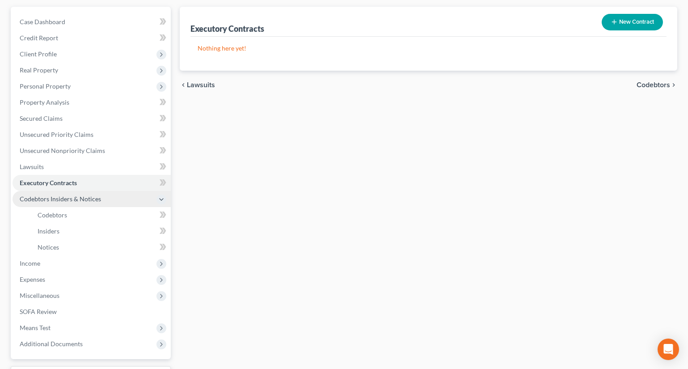
scroll to position [81, 0]
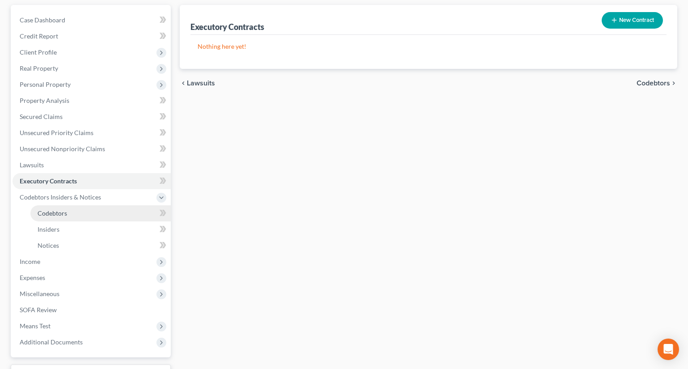
click at [46, 214] on span "Codebtors" at bounding box center [53, 213] width 30 height 8
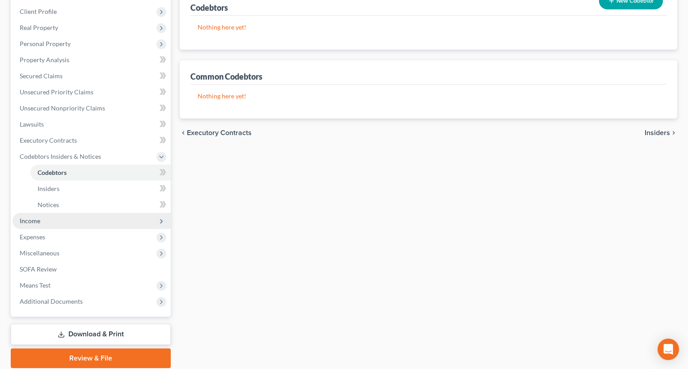
click at [35, 223] on span "Income" at bounding box center [92, 221] width 158 height 16
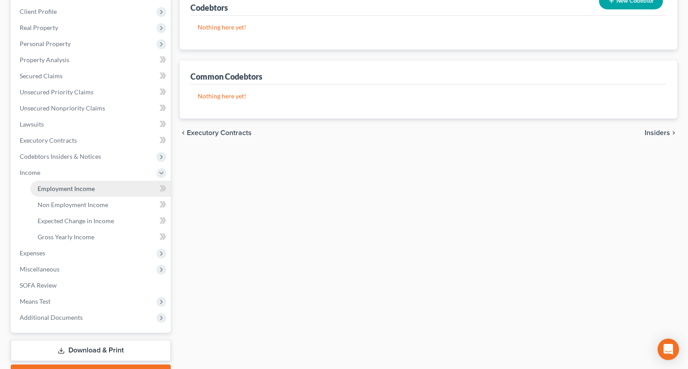
click at [60, 192] on link "Employment Income" at bounding box center [100, 189] width 140 height 16
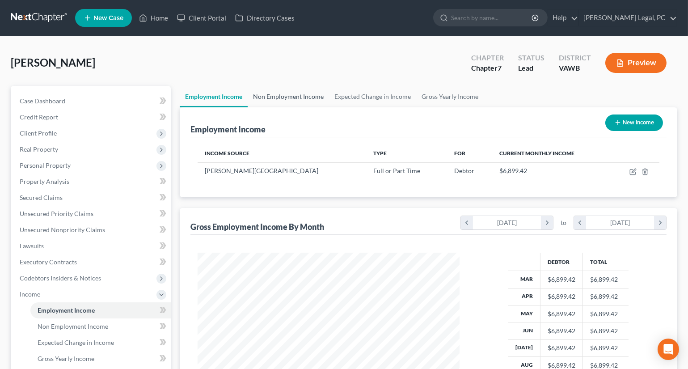
click at [269, 88] on link "Non Employment Income" at bounding box center [288, 96] width 81 height 21
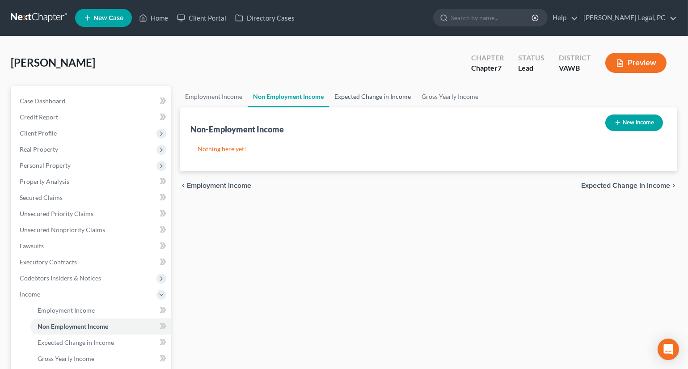
click at [363, 94] on link "Expected Change in Income" at bounding box center [372, 96] width 87 height 21
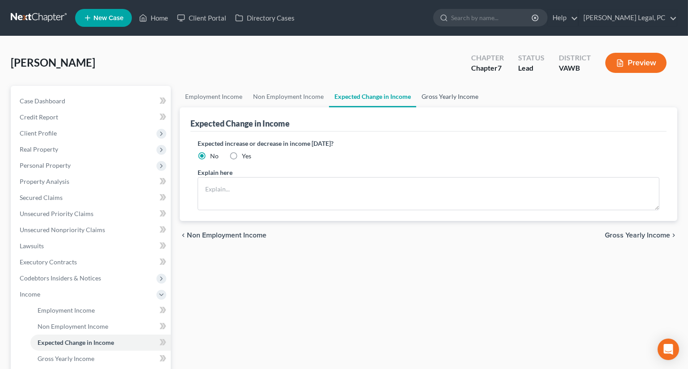
click at [445, 98] on link "Gross Yearly Income" at bounding box center [450, 96] width 68 height 21
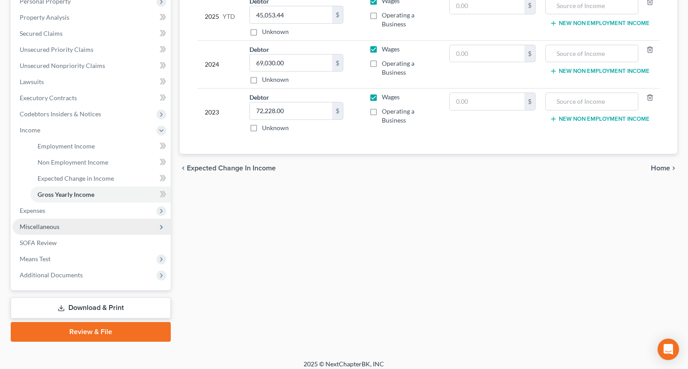
scroll to position [170, 0]
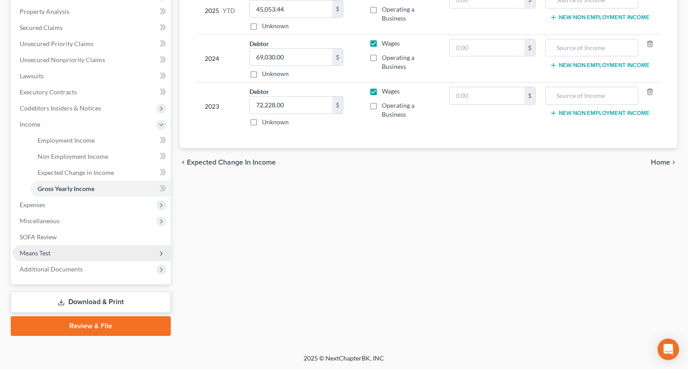
click at [23, 256] on span "Means Test" at bounding box center [92, 253] width 158 height 16
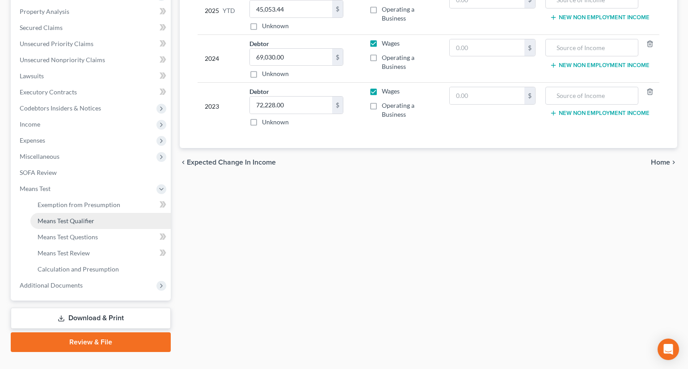
click at [63, 217] on span "Means Test Qualifier" at bounding box center [66, 221] width 57 height 8
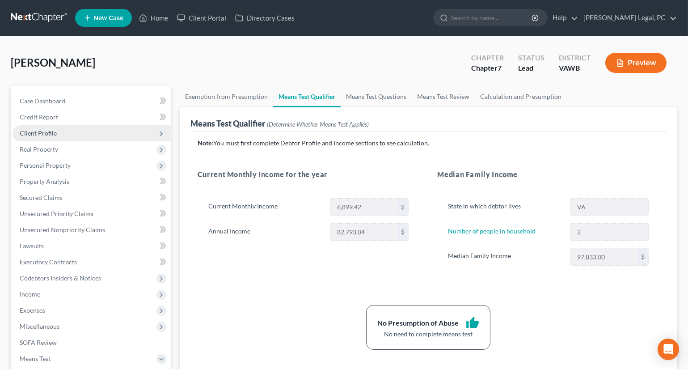
click at [36, 130] on span "Client Profile" at bounding box center [38, 133] width 37 height 8
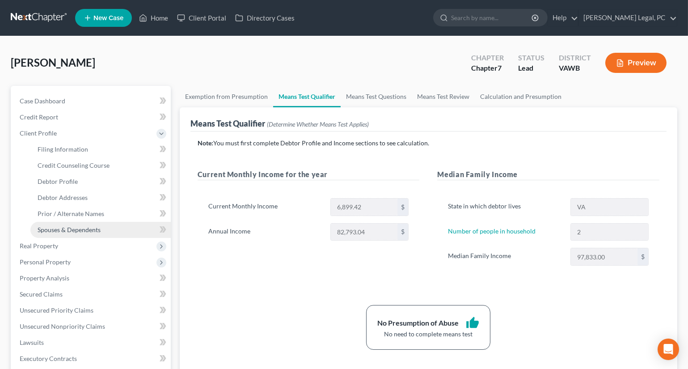
click at [54, 226] on span "Spouses & Dependents" at bounding box center [69, 230] width 63 height 8
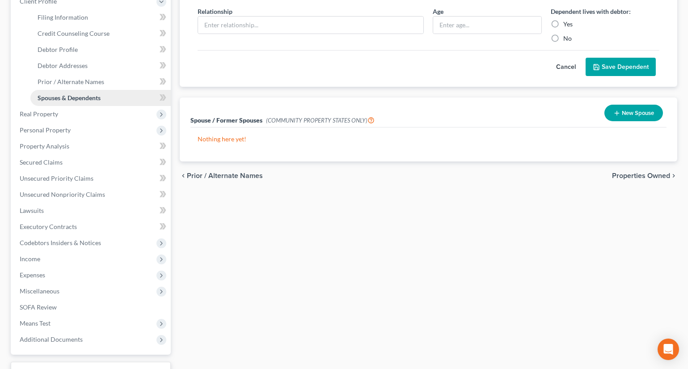
scroll to position [202, 0]
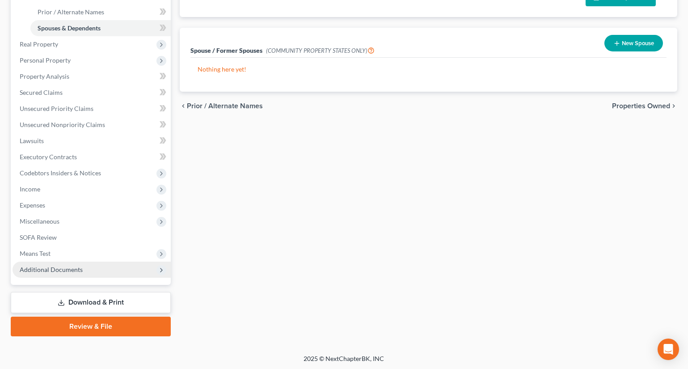
click at [63, 266] on span "Additional Documents" at bounding box center [51, 270] width 63 height 8
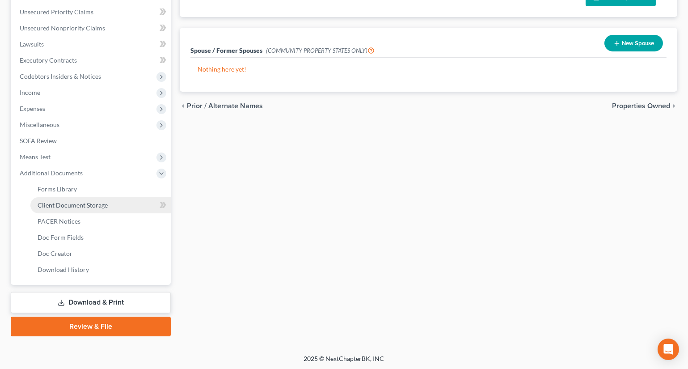
click at [73, 206] on span "Client Document Storage" at bounding box center [73, 205] width 70 height 8
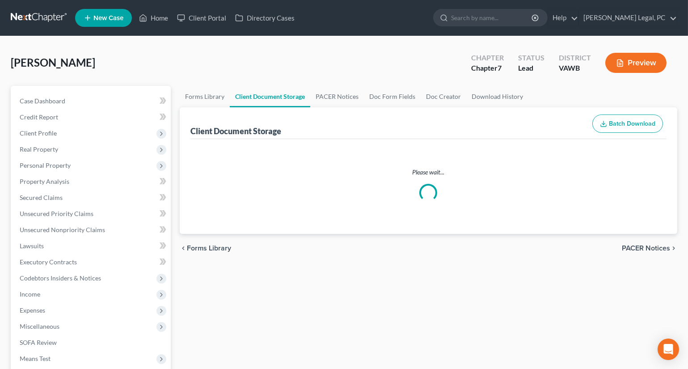
select select "0"
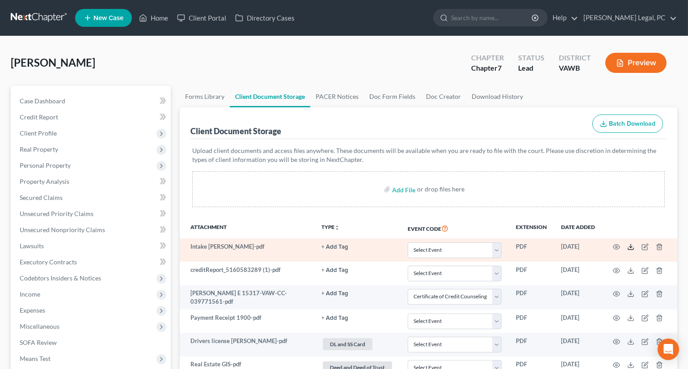
click at [629, 245] on icon at bounding box center [630, 246] width 7 height 7
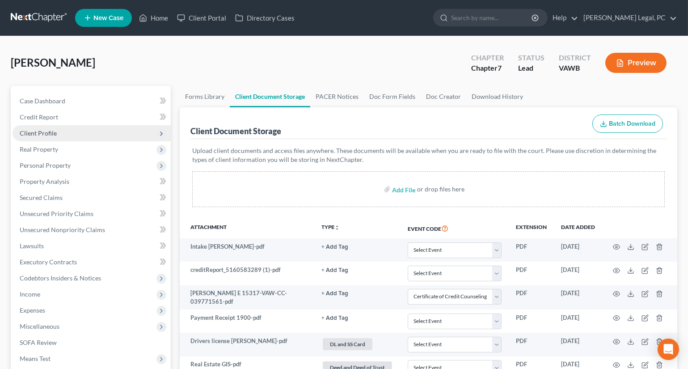
click at [53, 130] on span "Client Profile" at bounding box center [38, 133] width 37 height 8
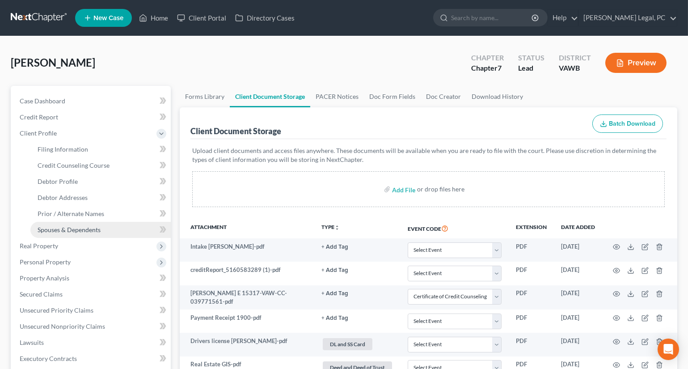
click at [64, 228] on span "Spouses & Dependents" at bounding box center [69, 230] width 63 height 8
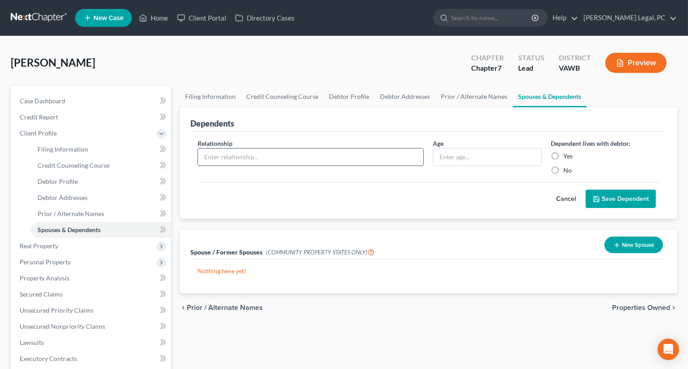
click at [269, 154] on input "text" at bounding box center [311, 156] width 226 height 17
type input "Son"
click at [564, 153] on label "Yes" at bounding box center [568, 156] width 9 height 9
click at [567, 153] on input "Yes" at bounding box center [570, 155] width 6 height 6
radio input "true"
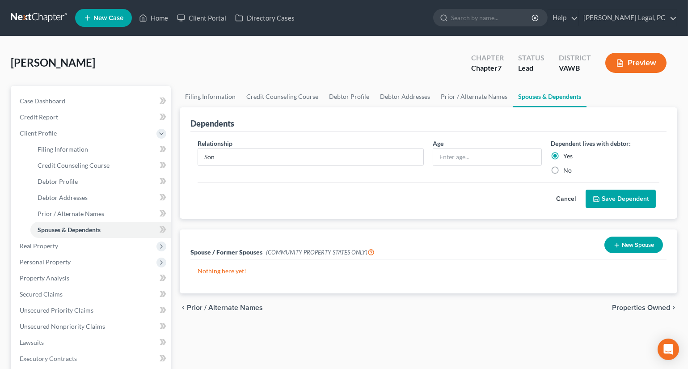
click at [604, 195] on button "Save Dependent" at bounding box center [621, 199] width 70 height 19
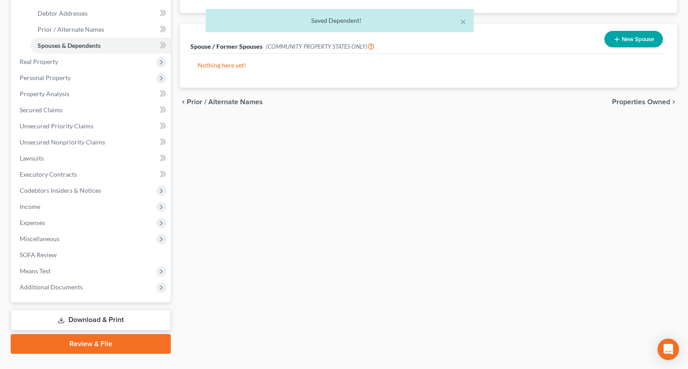
scroll to position [202, 0]
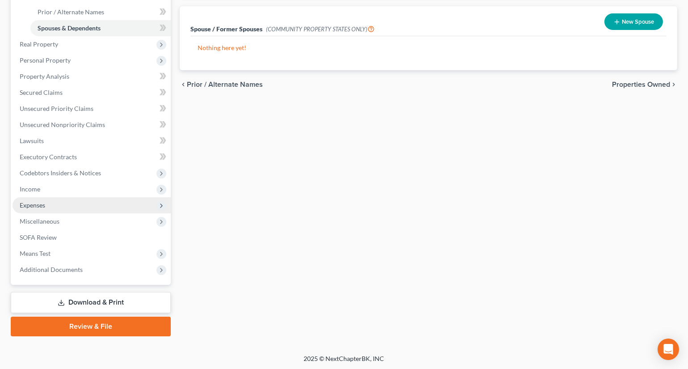
click at [42, 201] on span "Expenses" at bounding box center [32, 205] width 25 height 8
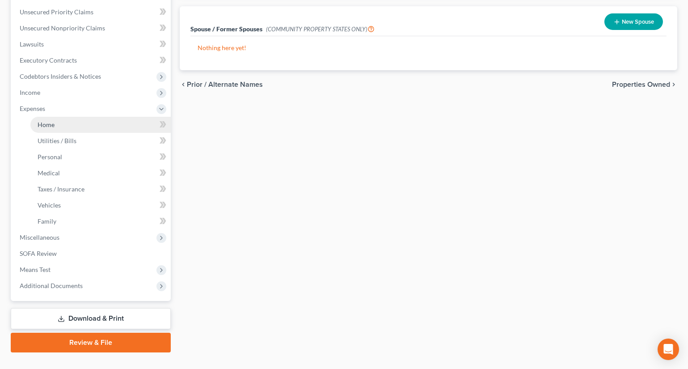
click at [52, 127] on link "Home" at bounding box center [100, 125] width 140 height 16
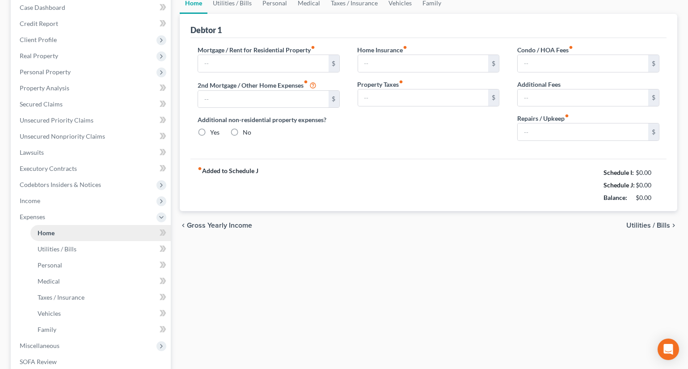
type input "1,242.96"
type input "0.00"
radio input "true"
type input "0.00"
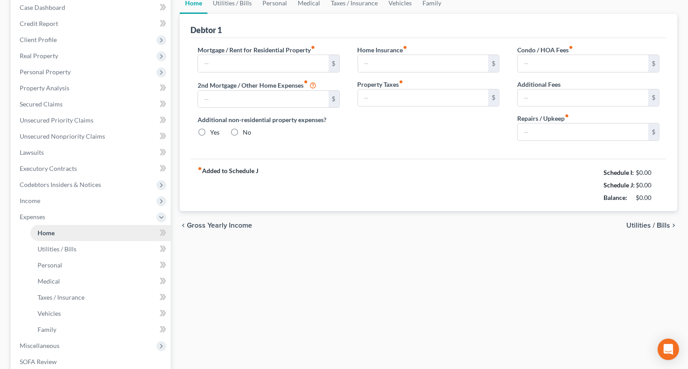
type input "0.00"
type input "150.00"
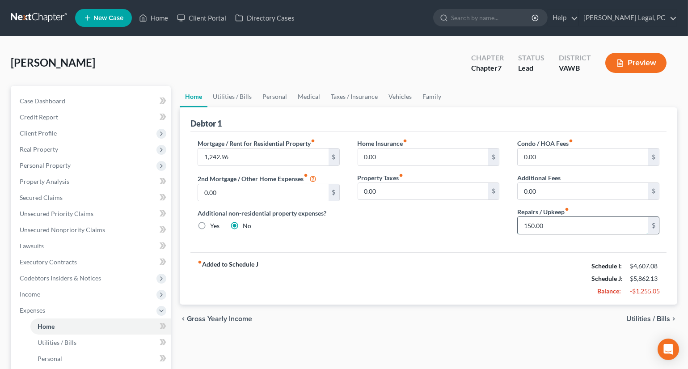
click at [551, 225] on input "150.00" at bounding box center [583, 225] width 131 height 17
click at [225, 91] on link "Utilities / Bills" at bounding box center [233, 96] width 50 height 21
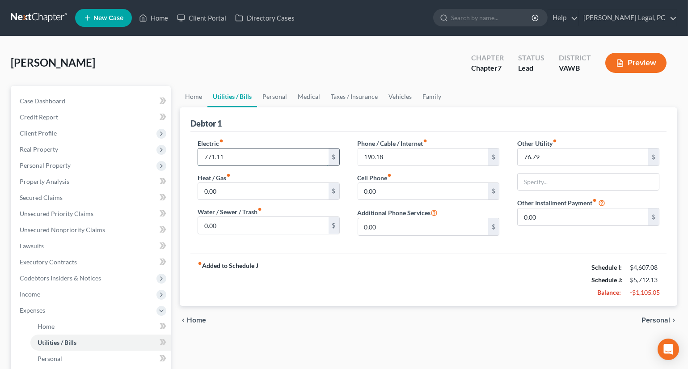
click at [255, 153] on input "771.11" at bounding box center [263, 156] width 131 height 17
type input "400"
click at [340, 274] on div "fiber_manual_record Added to Schedule J Schedule I: $4,607.08 Schedule J: $5,34…" at bounding box center [429, 280] width 476 height 52
click at [272, 99] on link "Personal" at bounding box center [274, 96] width 35 height 21
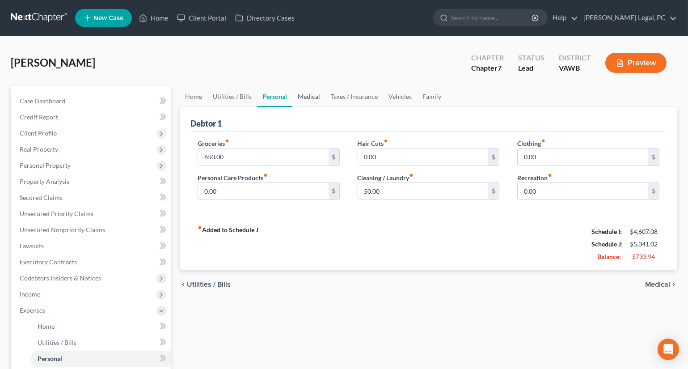
click at [316, 94] on link "Medical" at bounding box center [308, 96] width 33 height 21
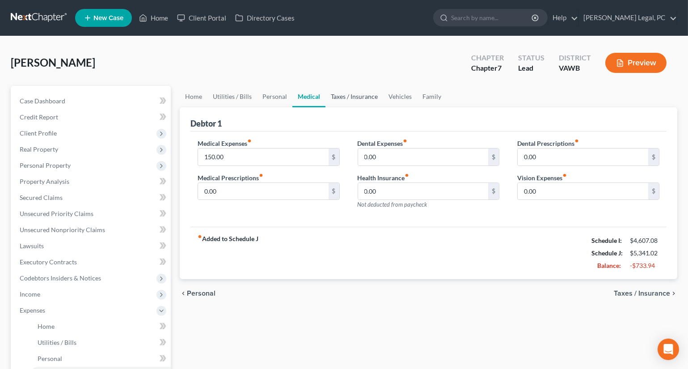
click at [354, 93] on link "Taxes / Insurance" at bounding box center [355, 96] width 58 height 21
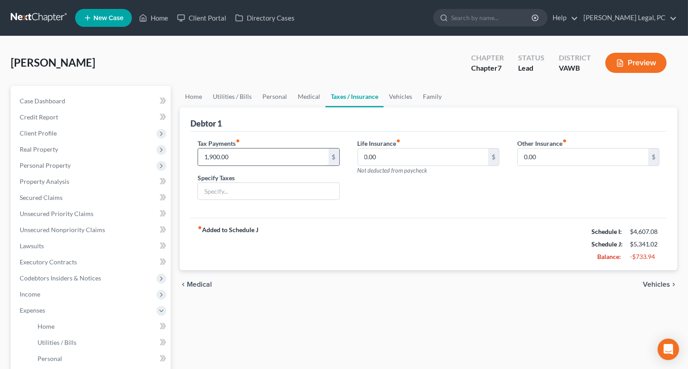
click at [276, 158] on input "1,900.00" at bounding box center [263, 156] width 131 height 17
click at [366, 247] on div "fiber_manual_record Added to Schedule J Schedule I: $4,607.08 Schedule J: $3,44…" at bounding box center [429, 244] width 476 height 52
click at [401, 95] on link "Vehicles" at bounding box center [401, 96] width 34 height 21
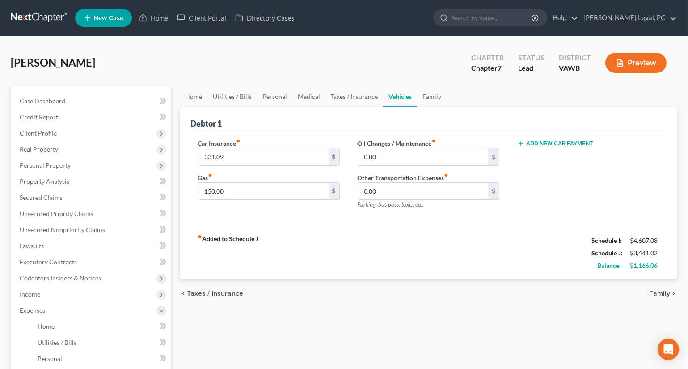
click at [270, 203] on div "Car Insurance fiber_manual_record 331.09 $ Gas fiber_manual_record 150.00 $" at bounding box center [269, 178] width 160 height 78
click at [271, 192] on input "150.00" at bounding box center [263, 191] width 131 height 17
type input "300"
click at [362, 258] on div "fiber_manual_record Added to Schedule J Schedule I: $4,607.08 Schedule J: $3,59…" at bounding box center [429, 253] width 476 height 52
click at [422, 97] on link "Family" at bounding box center [432, 96] width 30 height 21
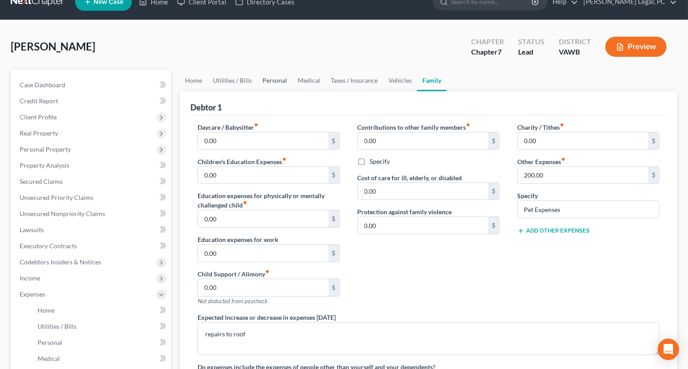
scroll to position [15, 0]
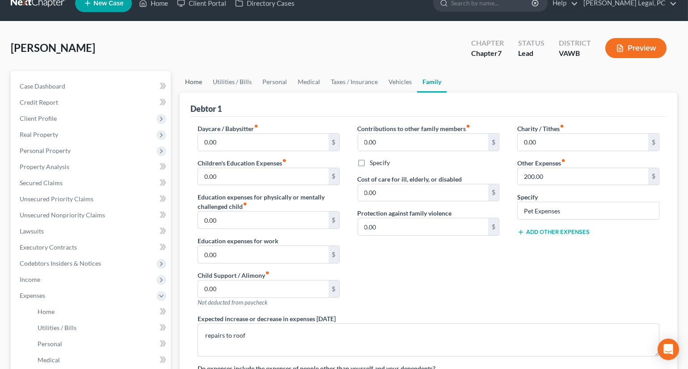
click at [199, 77] on link "Home" at bounding box center [194, 81] width 28 height 21
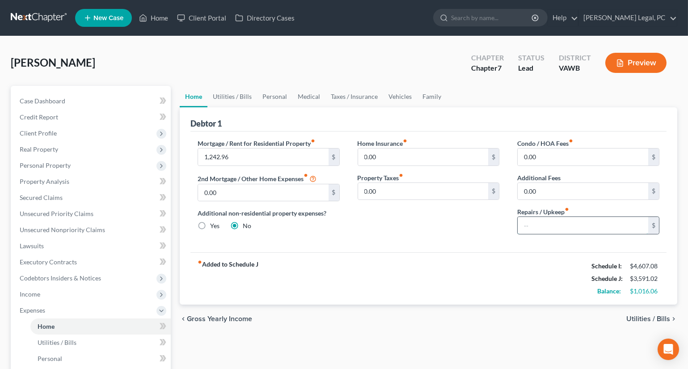
click at [535, 224] on input "text" at bounding box center [583, 225] width 131 height 17
type input "200"
click at [409, 234] on div "Home Insurance fiber_manual_record 0.00 $ Property Taxes fiber_manual_record 0.…" at bounding box center [429, 190] width 160 height 103
click at [237, 94] on link "Utilities / Bills" at bounding box center [233, 96] width 50 height 21
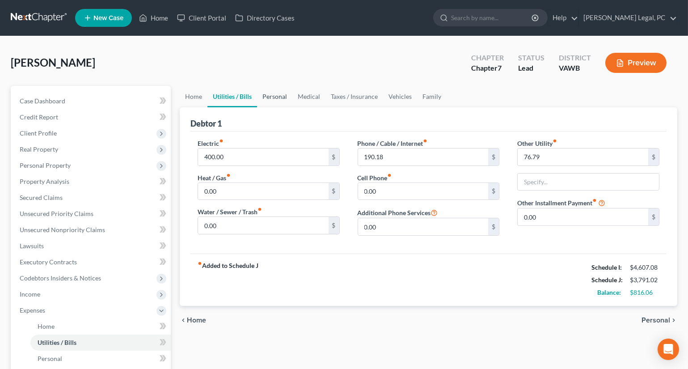
click at [267, 98] on link "Personal" at bounding box center [274, 96] width 35 height 21
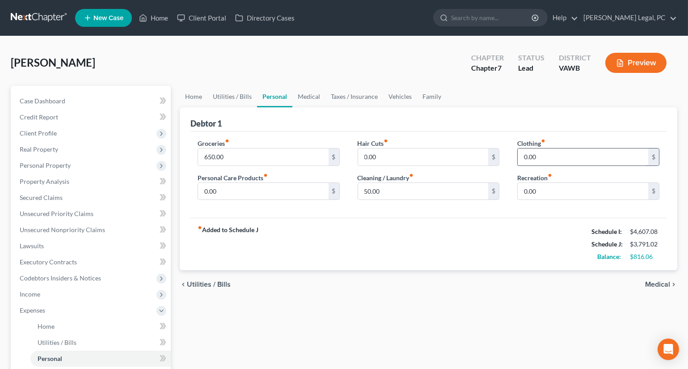
click at [562, 164] on input "0.00" at bounding box center [583, 156] width 131 height 17
type input "150"
click at [268, 195] on input "0.00" at bounding box center [263, 191] width 131 height 17
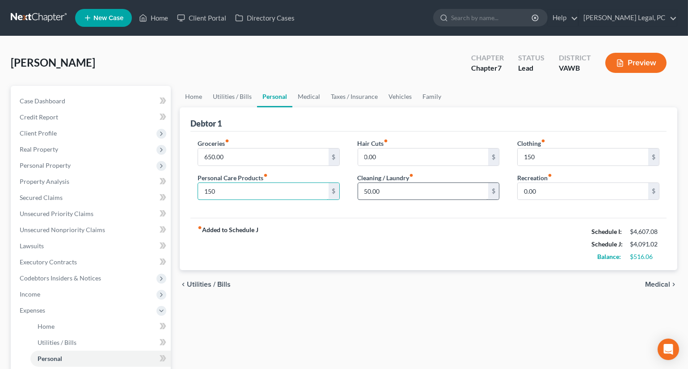
type input "150"
click at [389, 193] on input "50.00" at bounding box center [423, 191] width 131 height 17
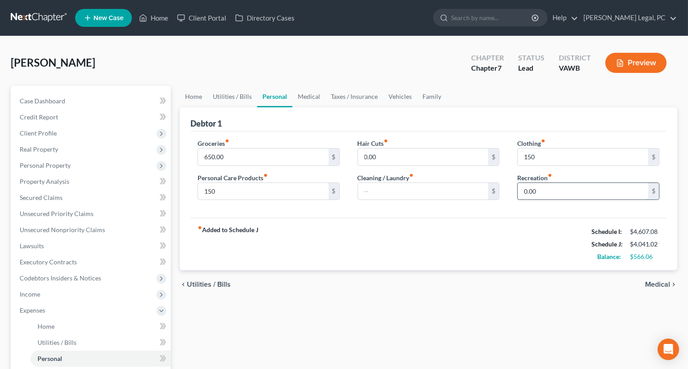
click at [555, 188] on input "0.00" at bounding box center [583, 191] width 131 height 17
type input "100"
click at [468, 228] on div "fiber_manual_record Added to Schedule J Schedule I: $4,607.08 Schedule J: $4,14…" at bounding box center [429, 244] width 476 height 52
click at [308, 93] on link "Medical" at bounding box center [308, 96] width 33 height 21
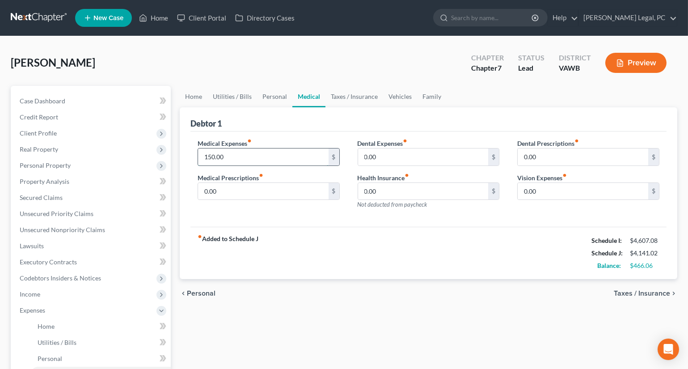
click at [255, 153] on input "150.00" at bounding box center [263, 156] width 131 height 17
type input "200"
click at [346, 95] on link "Taxes / Insurance" at bounding box center [355, 96] width 58 height 21
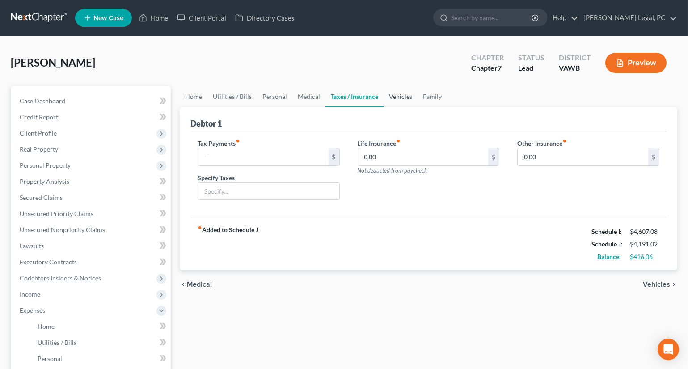
click at [398, 98] on link "Vehicles" at bounding box center [401, 96] width 34 height 21
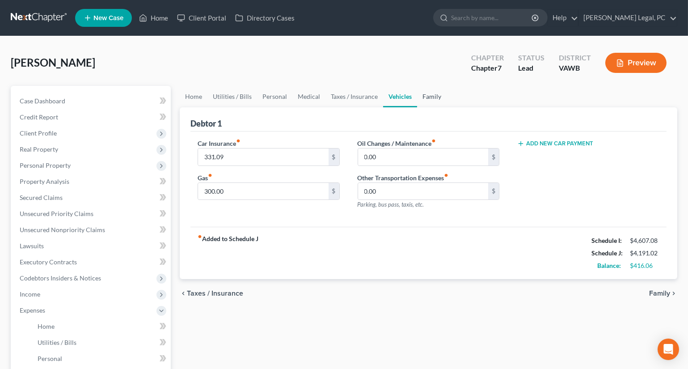
click at [424, 98] on link "Family" at bounding box center [432, 96] width 30 height 21
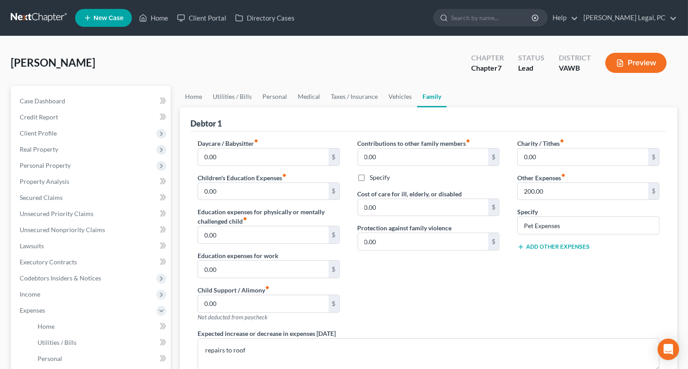
click at [543, 246] on button "Add Other Expenses" at bounding box center [553, 246] width 72 height 7
click at [542, 264] on input "0.00" at bounding box center [583, 259] width 131 height 17
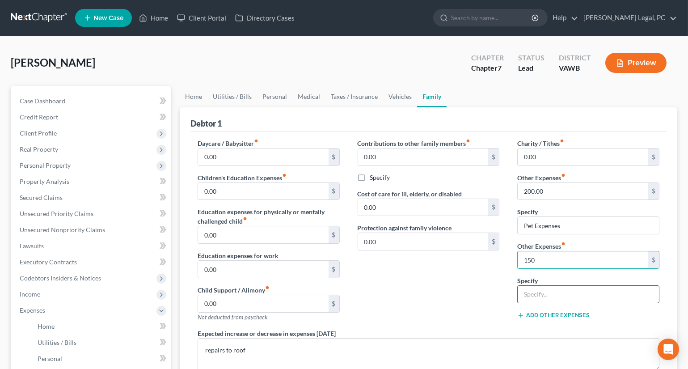
type input "150"
click at [532, 291] on input "text" at bounding box center [588, 294] width 141 height 17
type input "Misc. emergency expenses"
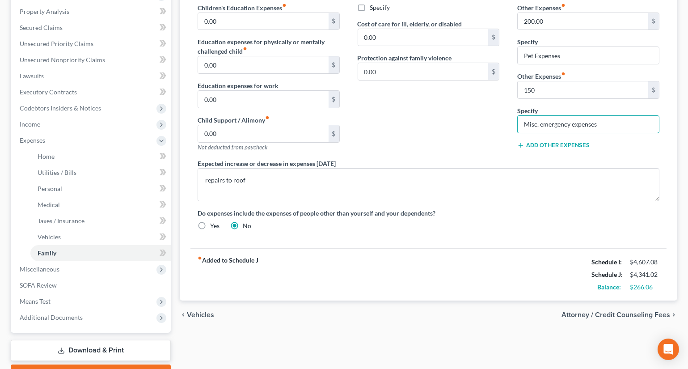
scroll to position [122, 0]
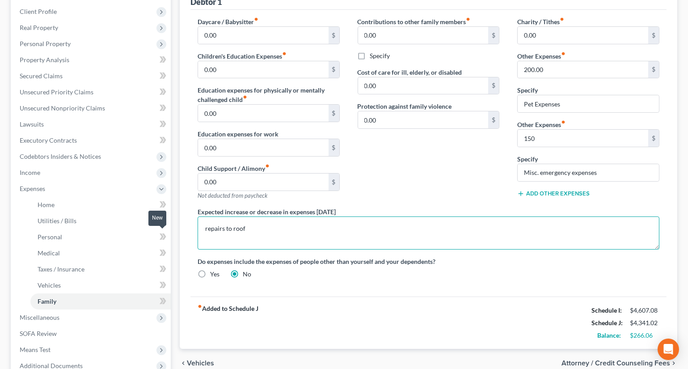
drag, startPoint x: 248, startPoint y: 225, endPoint x: 167, endPoint y: 235, distance: 81.5
click at [167, 235] on div "Petition Navigation Case Dashboard Payments Invoices Payments Payments Credit R…" at bounding box center [344, 198] width 676 height 468
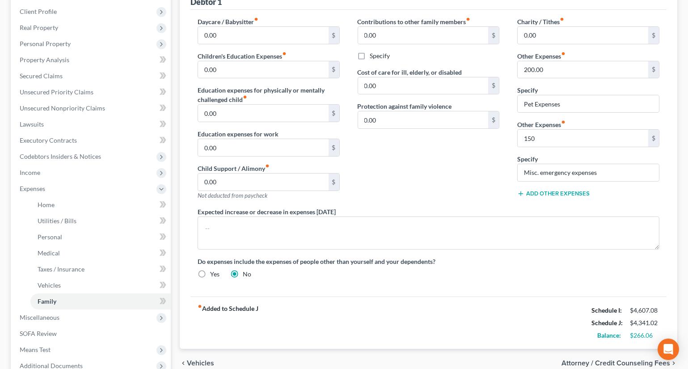
click at [398, 190] on div "Contributions to other family members fiber_manual_record 0.00 $ Specify Cost o…" at bounding box center [429, 112] width 160 height 190
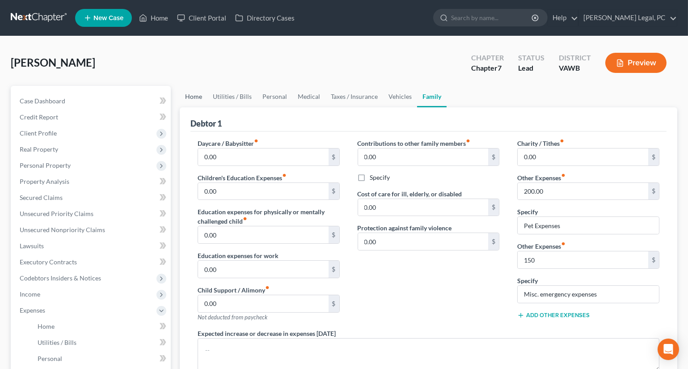
click at [192, 97] on link "Home" at bounding box center [194, 96] width 28 height 21
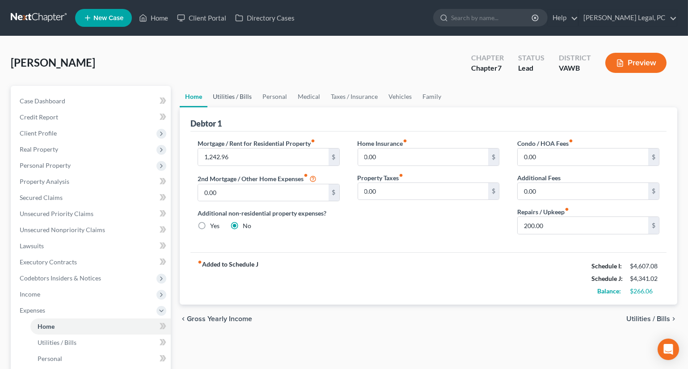
click at [230, 93] on link "Utilities / Bills" at bounding box center [233, 96] width 50 height 21
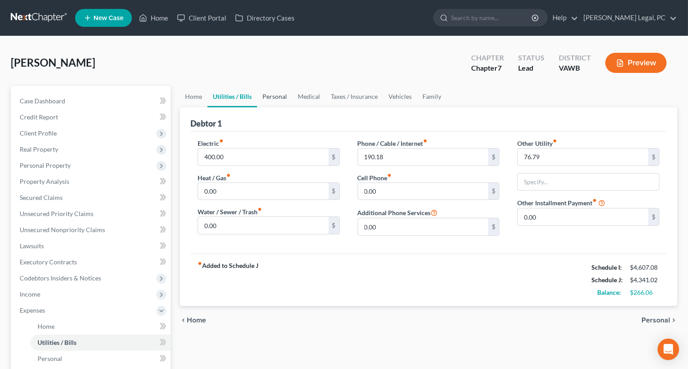
click at [268, 97] on link "Personal" at bounding box center [274, 96] width 35 height 21
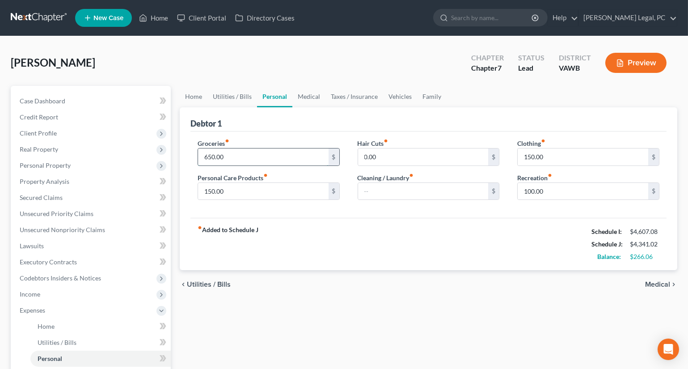
click at [250, 155] on input "650.00" at bounding box center [263, 156] width 131 height 17
click at [340, 227] on div "fiber_manual_record Added to Schedule J Schedule I: $4,607.08 Schedule J: $4,44…" at bounding box center [429, 244] width 476 height 52
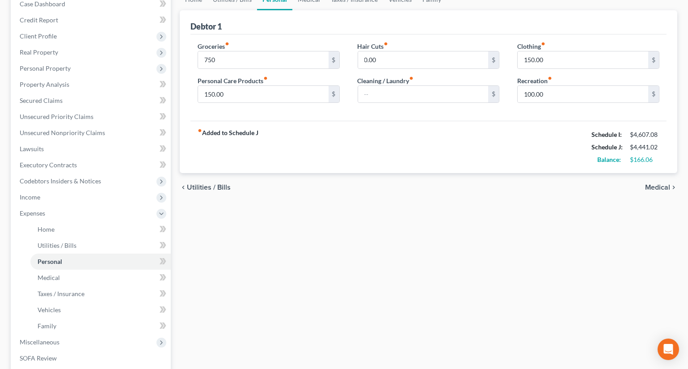
scroll to position [122, 0]
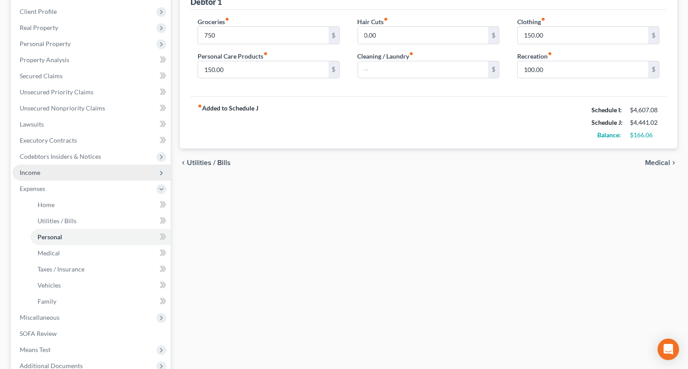
click at [27, 169] on span "Income" at bounding box center [30, 173] width 21 height 8
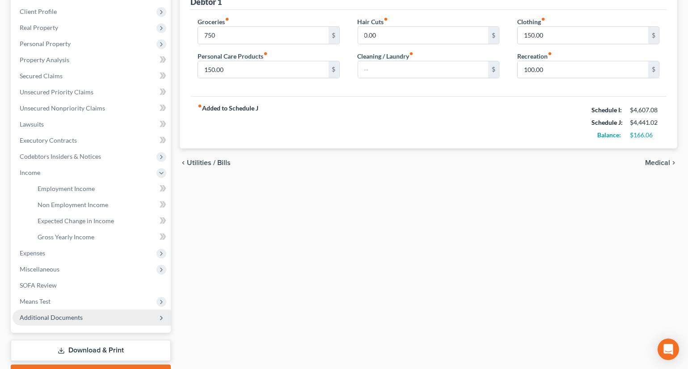
click at [56, 316] on span "Additional Documents" at bounding box center [51, 318] width 63 height 8
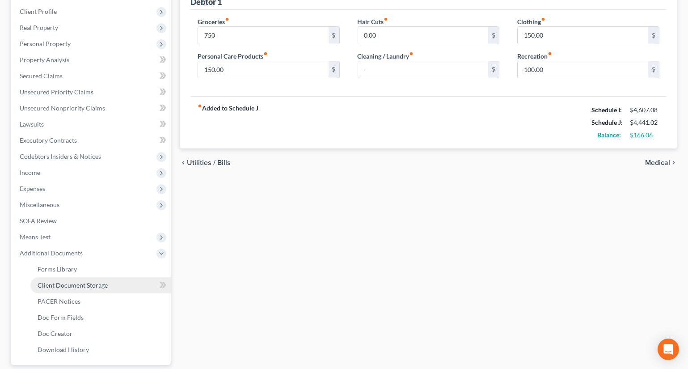
click at [74, 285] on span "Client Document Storage" at bounding box center [73, 285] width 70 height 8
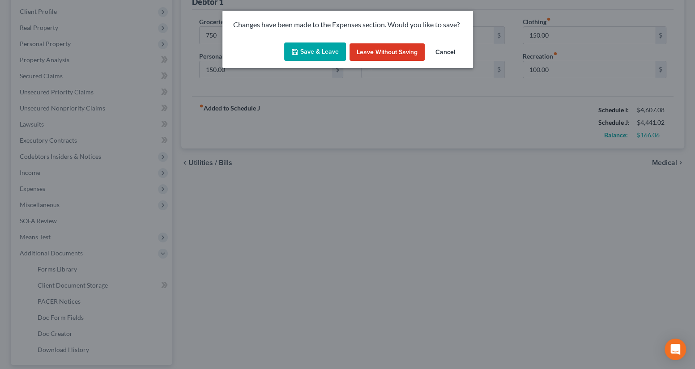
click at [318, 48] on button "Save & Leave" at bounding box center [315, 51] width 62 height 19
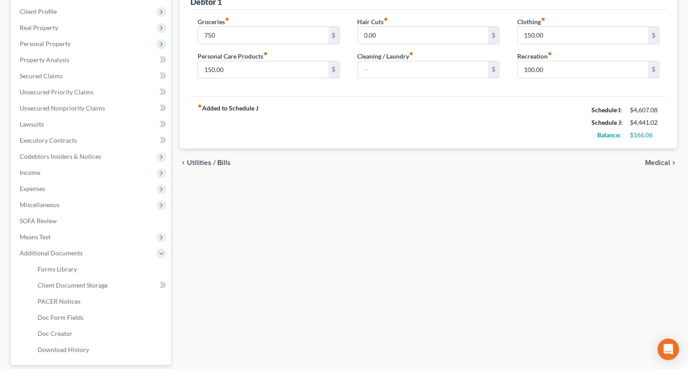
type input "750.00"
select select "0"
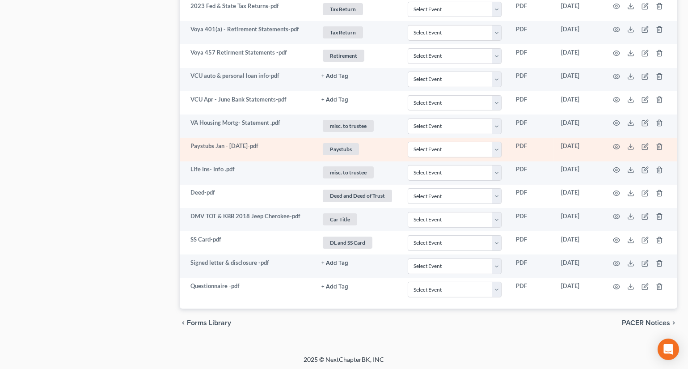
scroll to position [516, 0]
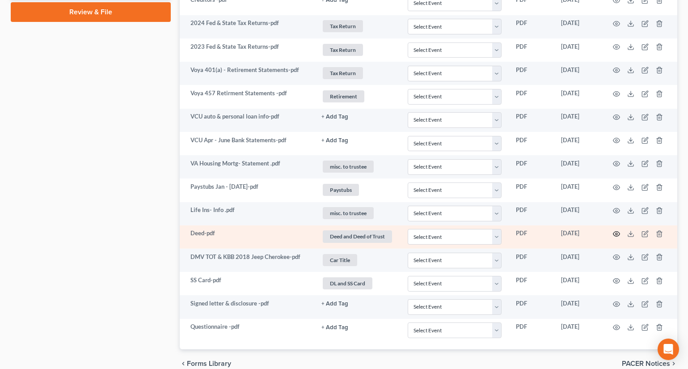
click at [618, 233] on icon "button" at bounding box center [616, 233] width 7 height 7
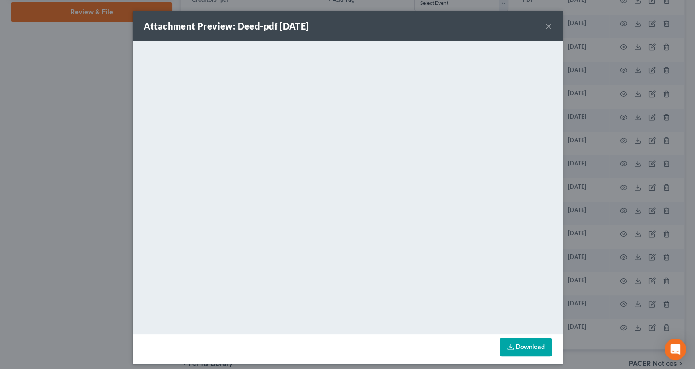
click at [545, 25] on button "×" at bounding box center [548, 26] width 6 height 11
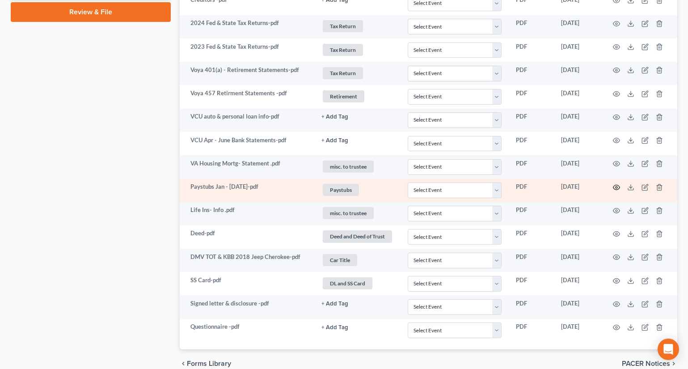
click at [616, 186] on icon "button" at bounding box center [616, 187] width 7 height 7
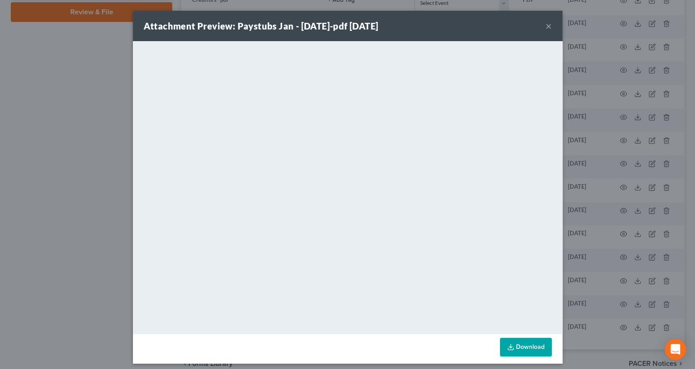
click at [545, 28] on button "×" at bounding box center [548, 26] width 6 height 11
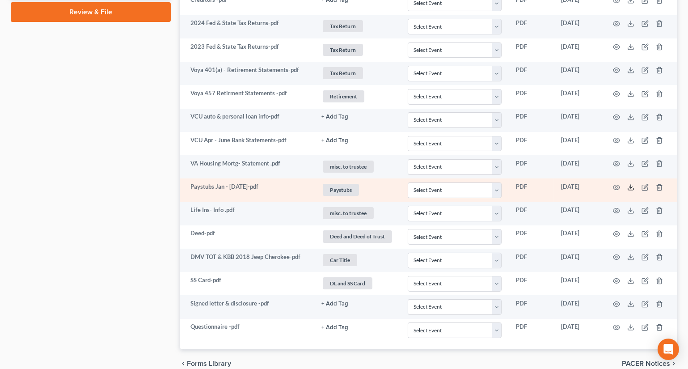
click at [631, 186] on line at bounding box center [631, 187] width 0 height 4
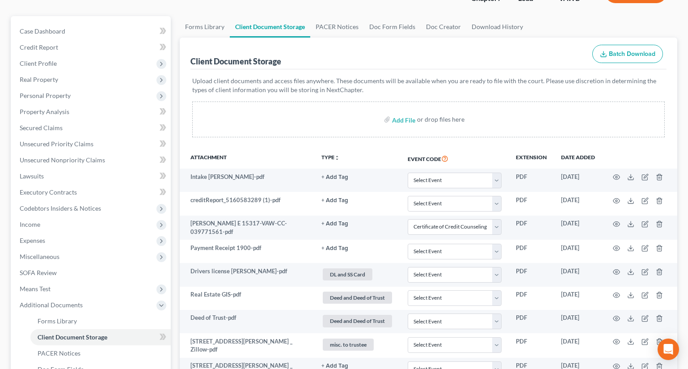
scroll to position [69, 0]
click at [46, 225] on span "Income" at bounding box center [92, 225] width 158 height 16
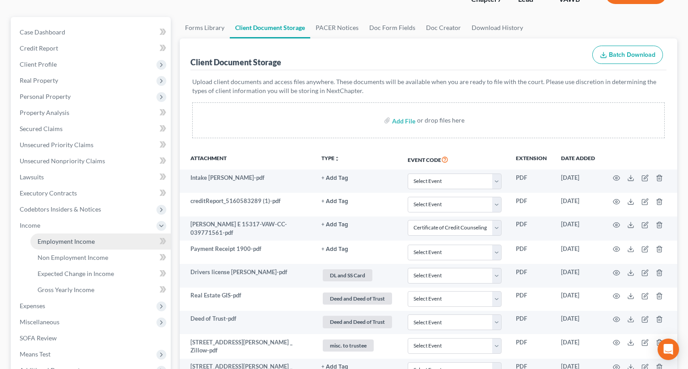
click at [60, 239] on span "Employment Income" at bounding box center [66, 241] width 57 height 8
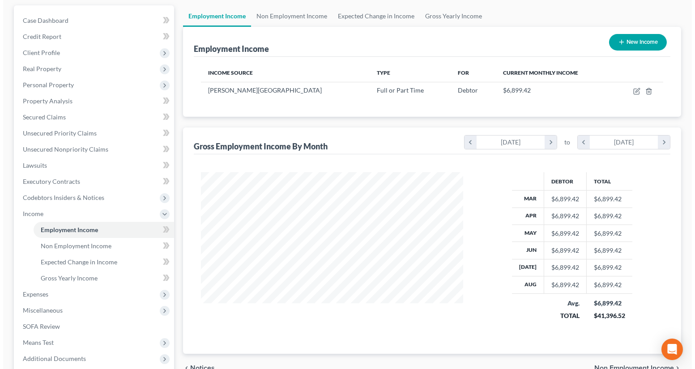
scroll to position [81, 0]
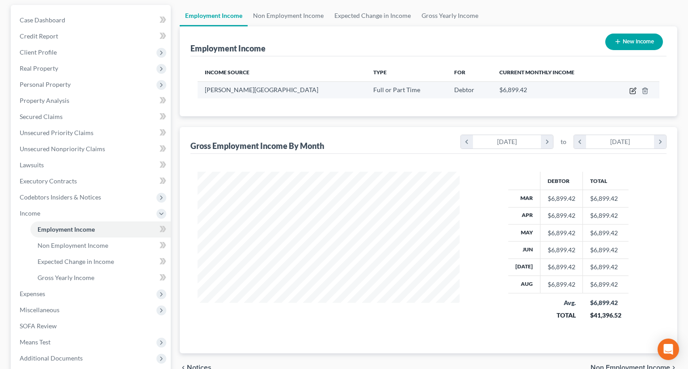
click at [631, 92] on icon "button" at bounding box center [633, 90] width 7 height 7
select select "0"
select select "48"
select select "1"
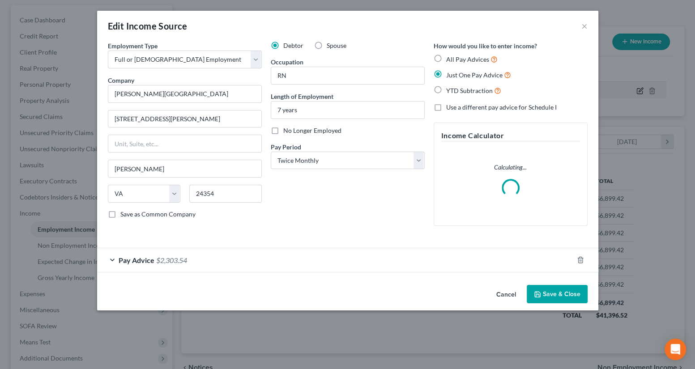
scroll to position [160, 283]
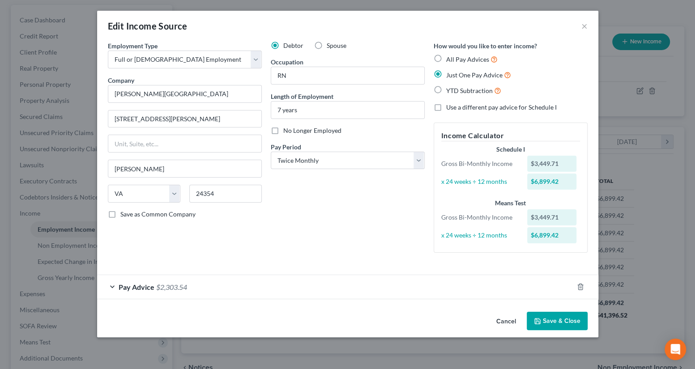
click at [446, 60] on label "All Pay Advices" at bounding box center [471, 59] width 51 height 10
click at [449, 60] on input "All Pay Advices" at bounding box center [452, 57] width 6 height 6
radio input "true"
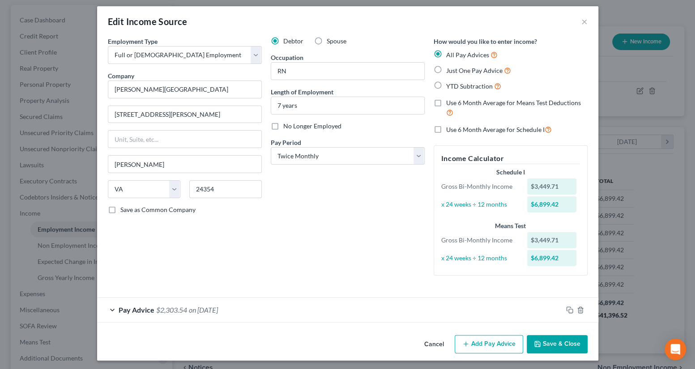
scroll to position [6, 0]
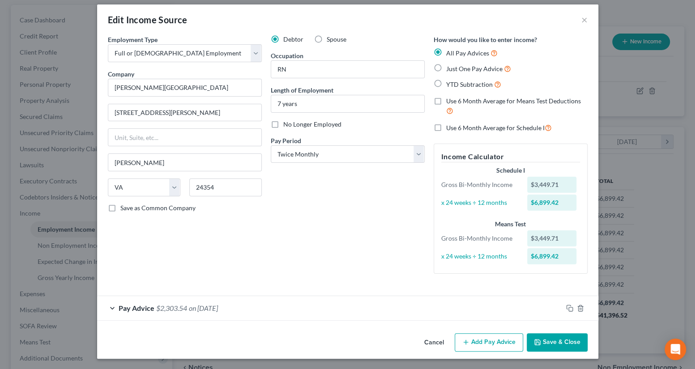
click at [464, 303] on div "Pay Advice $2,303.54 on [DATE]" at bounding box center [329, 308] width 465 height 24
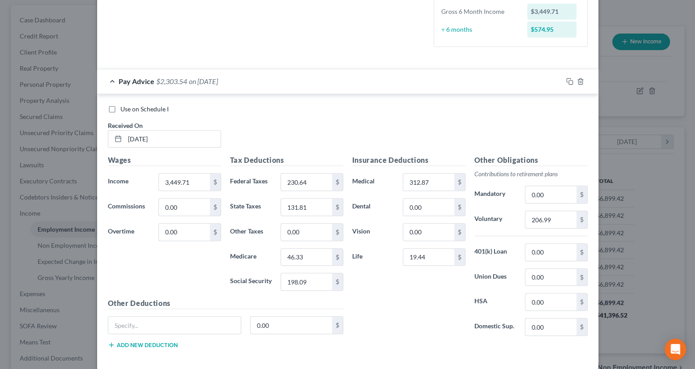
scroll to position [275, 0]
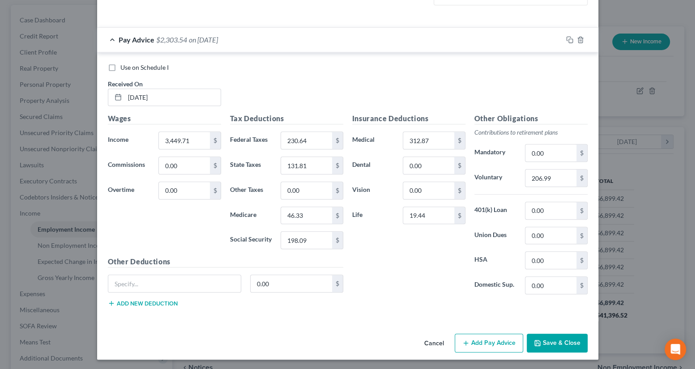
click at [480, 343] on button "Add Pay Advice" at bounding box center [488, 343] width 68 height 19
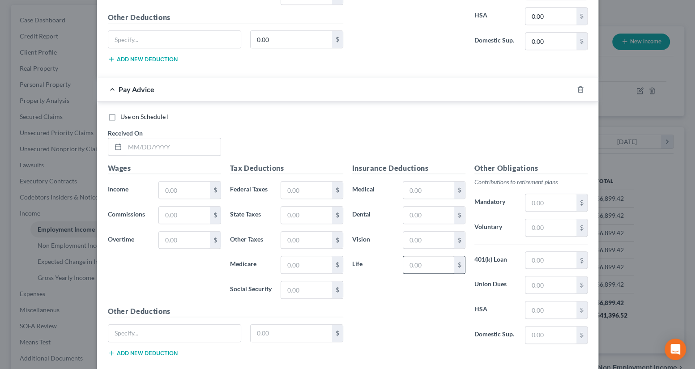
scroll to position [437, 0]
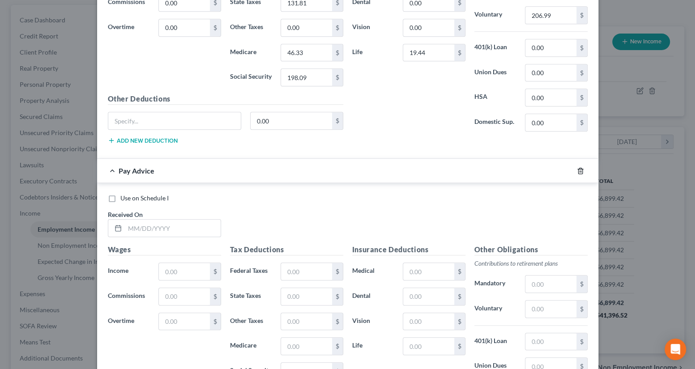
click at [576, 173] on icon "button" at bounding box center [579, 170] width 7 height 7
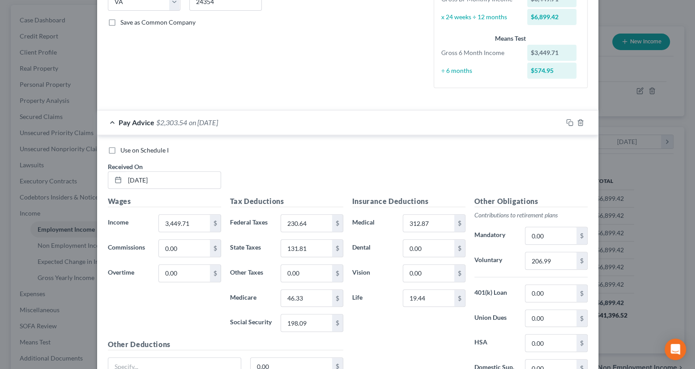
scroll to position [193, 0]
click at [566, 119] on icon "button" at bounding box center [569, 121] width 7 height 7
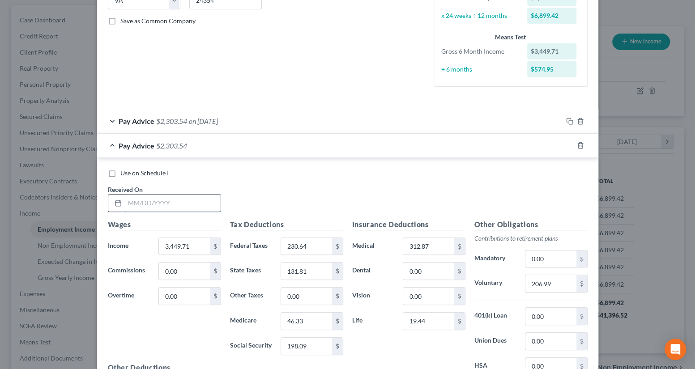
click at [149, 195] on input "text" at bounding box center [173, 203] width 96 height 17
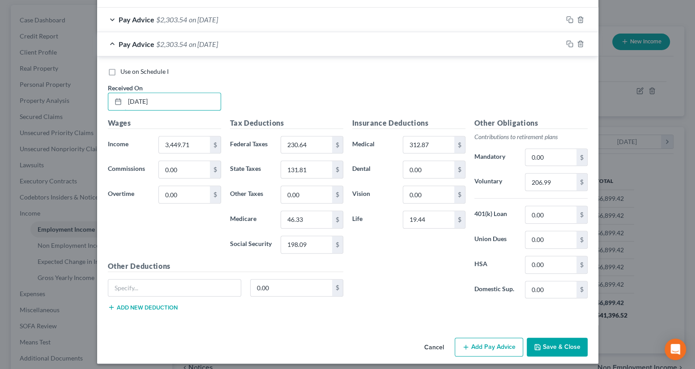
scroll to position [299, 0]
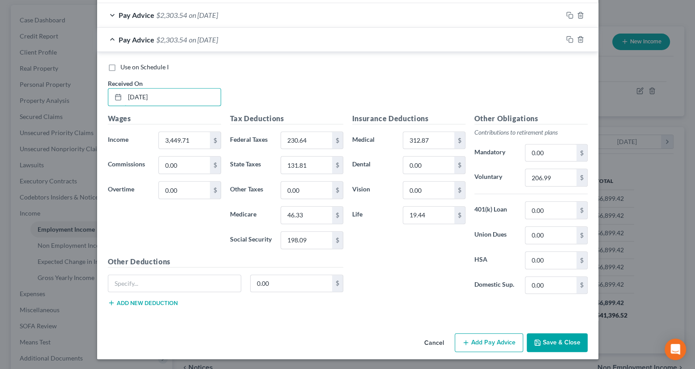
type input "[DATE]"
click at [503, 339] on button "Add Pay Advice" at bounding box center [488, 342] width 68 height 19
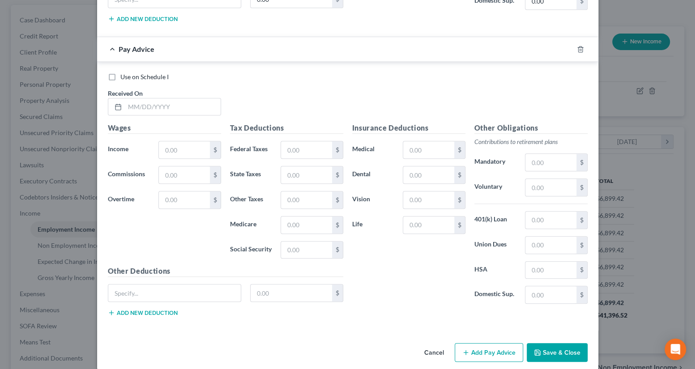
scroll to position [584, 0]
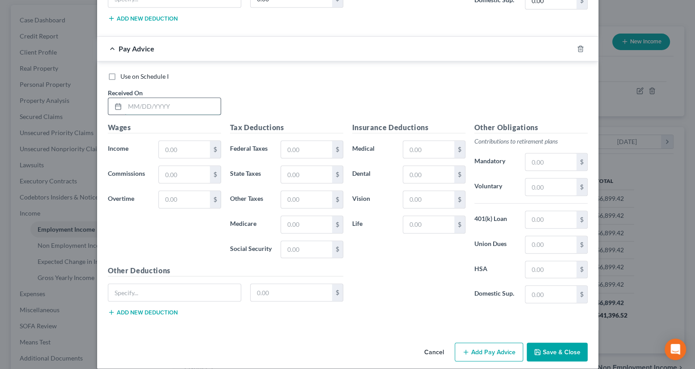
click at [194, 104] on input "text" at bounding box center [173, 106] width 96 height 17
type input "[DATE]"
click at [192, 148] on input "text" at bounding box center [184, 149] width 51 height 17
type input "1,206"
click at [304, 147] on input "text" at bounding box center [306, 149] width 51 height 17
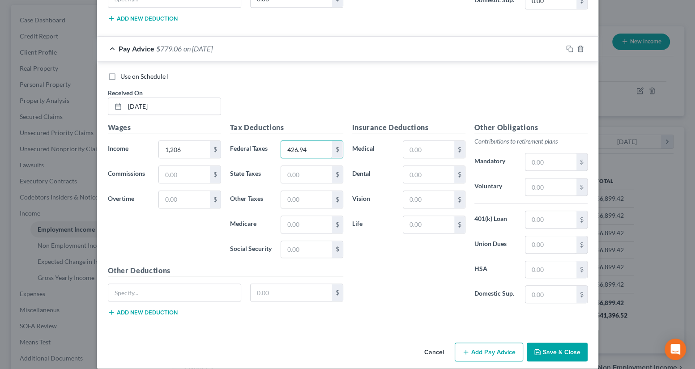
type input "426.94"
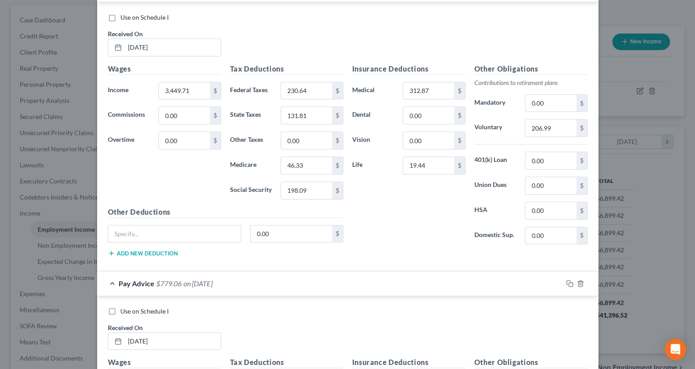
scroll to position [299, 0]
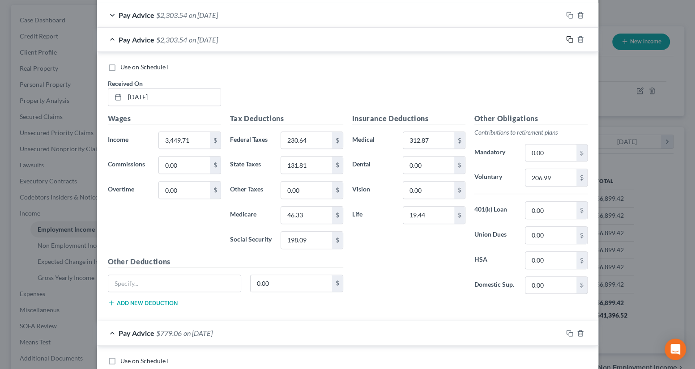
click at [566, 37] on icon "button" at bounding box center [568, 39] width 4 height 4
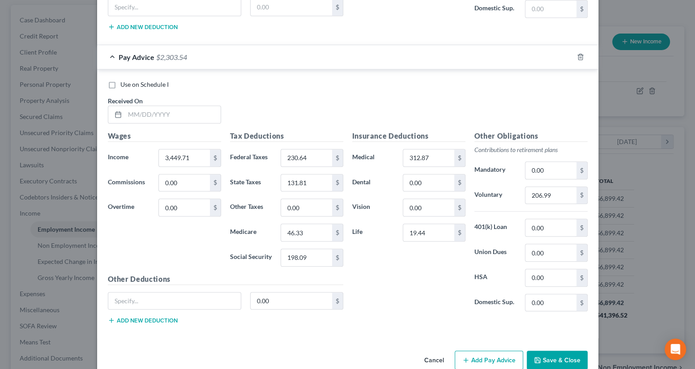
scroll to position [616, 0]
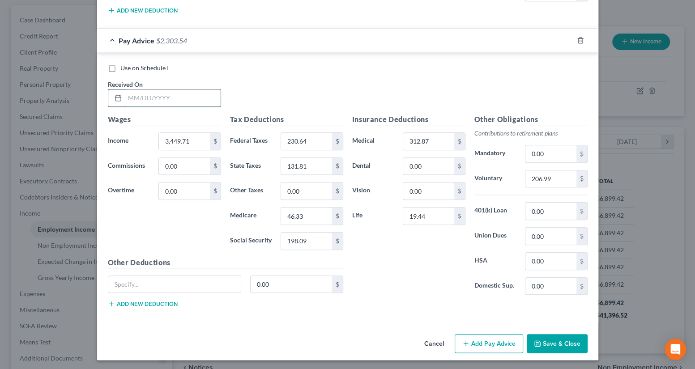
click at [147, 94] on input "text" at bounding box center [173, 97] width 96 height 17
type input "[DATE]"
click at [186, 138] on input "3,449.71" at bounding box center [184, 141] width 51 height 17
type input "3,349.25"
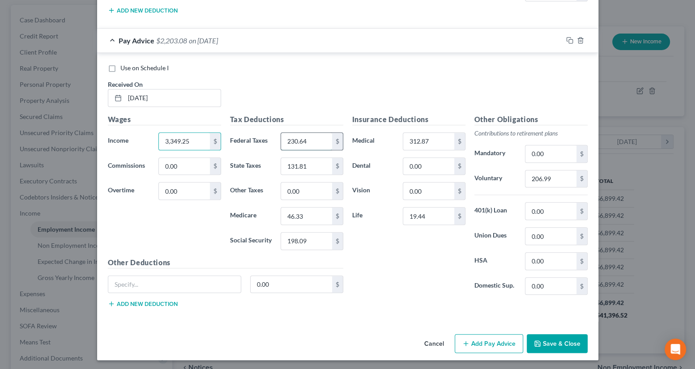
click at [318, 139] on input "230.64" at bounding box center [306, 141] width 51 height 17
type input "220.55"
click at [305, 165] on input "131.81" at bounding box center [306, 166] width 51 height 17
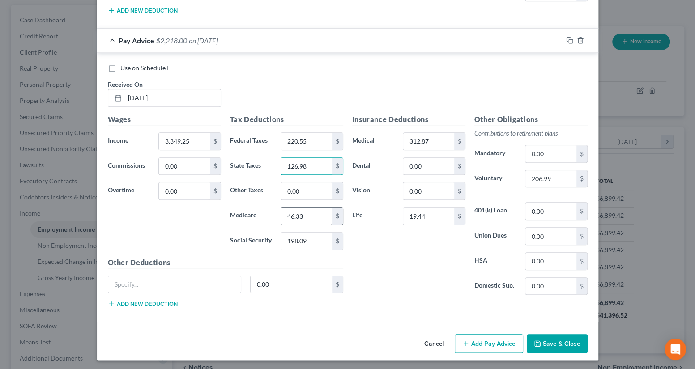
type input "126.98"
click at [309, 214] on input "46.33" at bounding box center [306, 216] width 51 height 17
type input "45.02"
click at [307, 237] on input "198.09" at bounding box center [306, 241] width 51 height 17
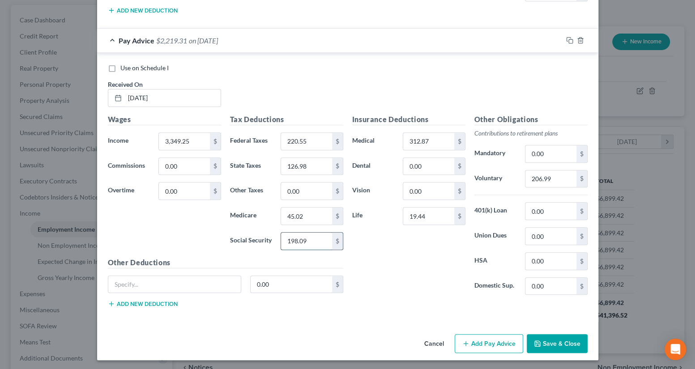
click at [307, 237] on input "198.09" at bounding box center [306, 241] width 51 height 17
type input "192.51"
click at [563, 178] on input "206.99" at bounding box center [550, 178] width 51 height 17
type input "261"
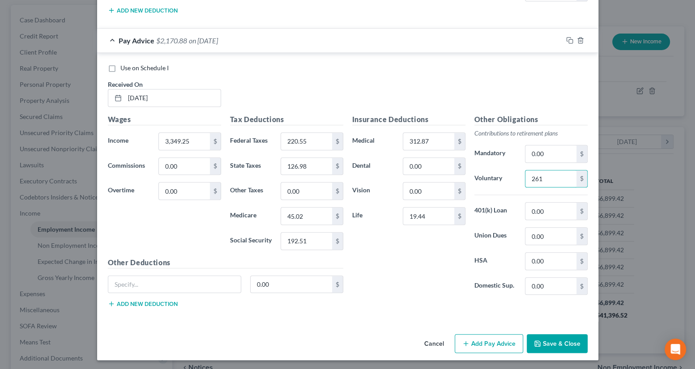
click at [508, 193] on div "Other Obligations Contributions to retirement plans Mandatory 0.00 $ Voluntary …" at bounding box center [531, 208] width 122 height 188
click at [445, 213] on input "19.44" at bounding box center [428, 216] width 51 height 17
click at [425, 140] on input "312.87" at bounding box center [428, 141] width 51 height 17
type input "261.26"
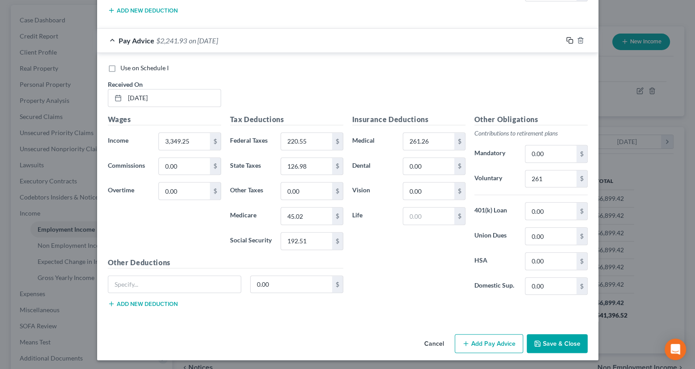
click at [566, 38] on icon "button" at bounding box center [569, 40] width 7 height 7
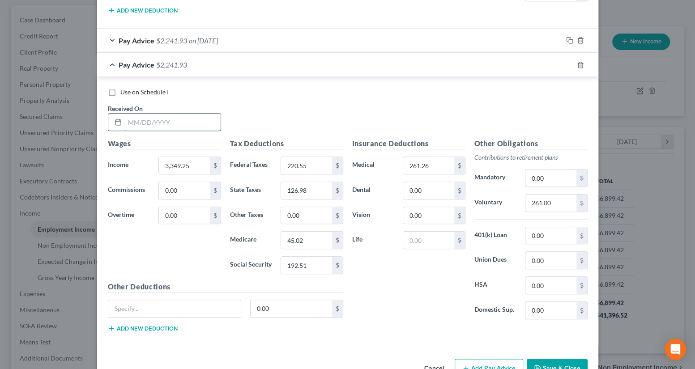
click at [136, 121] on input "text" at bounding box center [173, 122] width 96 height 17
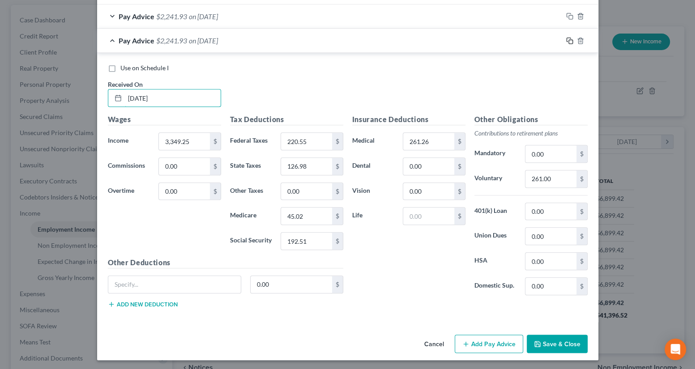
type input "[DATE]"
click at [568, 38] on icon "button" at bounding box center [569, 40] width 7 height 7
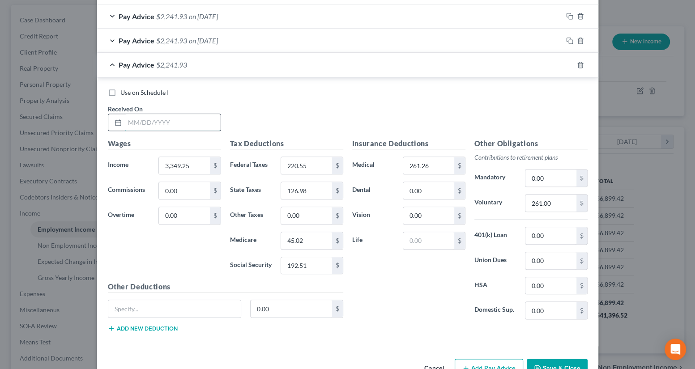
click at [157, 123] on input "text" at bounding box center [173, 122] width 96 height 17
type input "[DATE]"
click at [566, 63] on icon "button" at bounding box center [569, 64] width 7 height 7
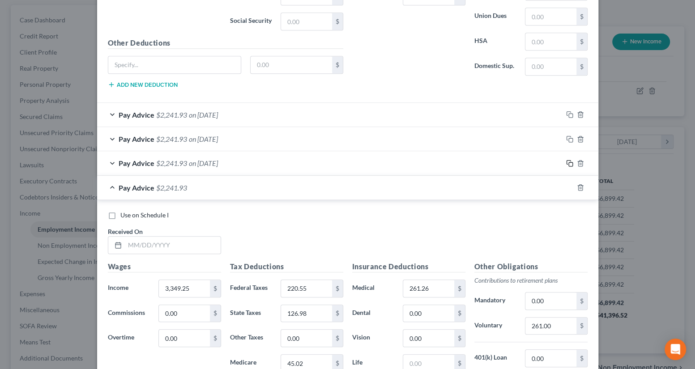
scroll to position [519, 0]
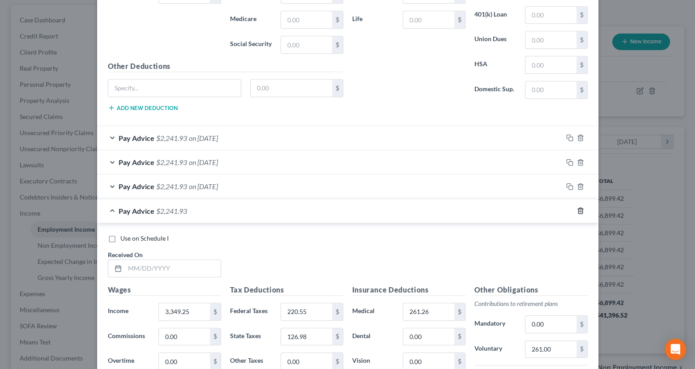
click at [576, 209] on icon "button" at bounding box center [579, 210] width 7 height 7
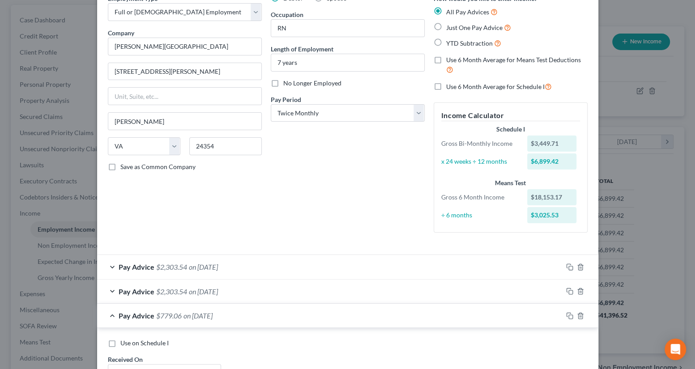
scroll to position [0, 0]
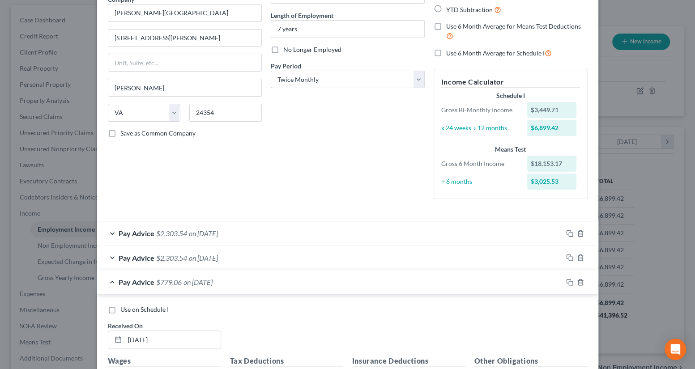
click at [288, 236] on div "Pay Advice $2,303.54 on [DATE]" at bounding box center [329, 233] width 465 height 24
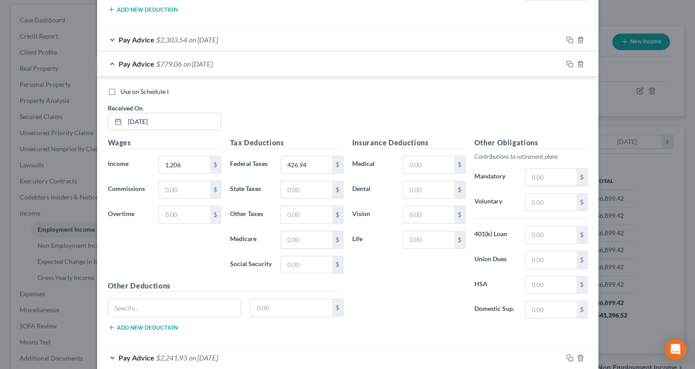
scroll to position [665, 0]
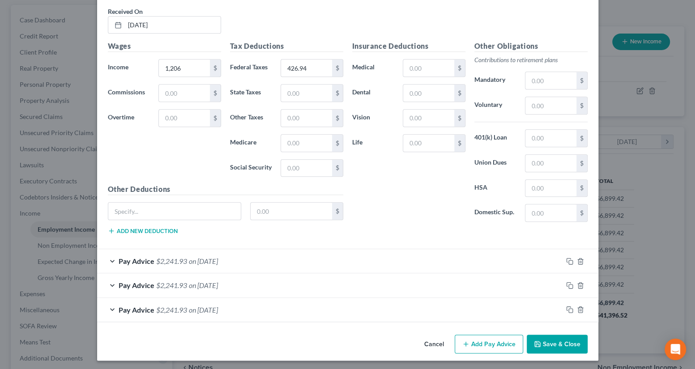
click at [501, 338] on button "Add Pay Advice" at bounding box center [488, 344] width 68 height 19
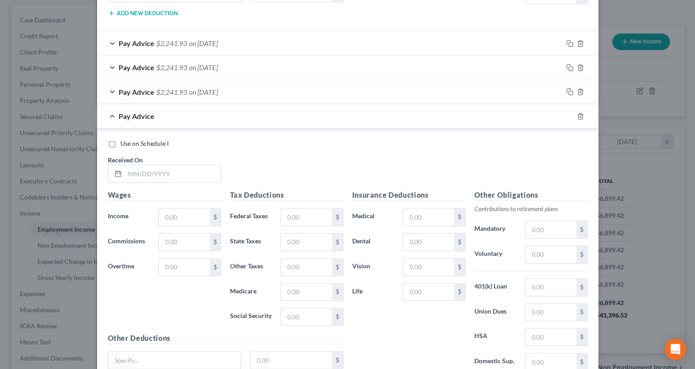
scroll to position [909, 0]
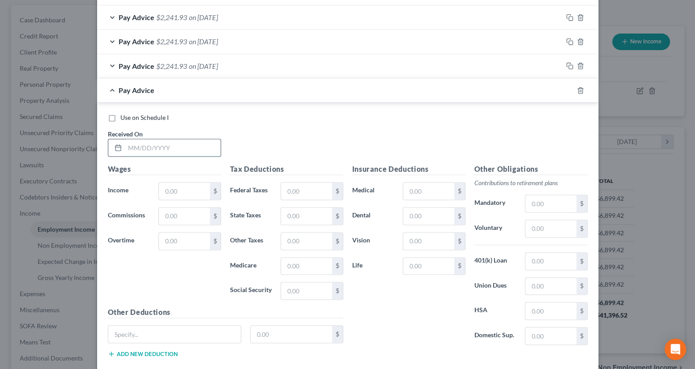
click at [154, 144] on input "text" at bounding box center [173, 147] width 96 height 17
type input "[DATE]"
click at [178, 190] on input "text" at bounding box center [184, 190] width 51 height 17
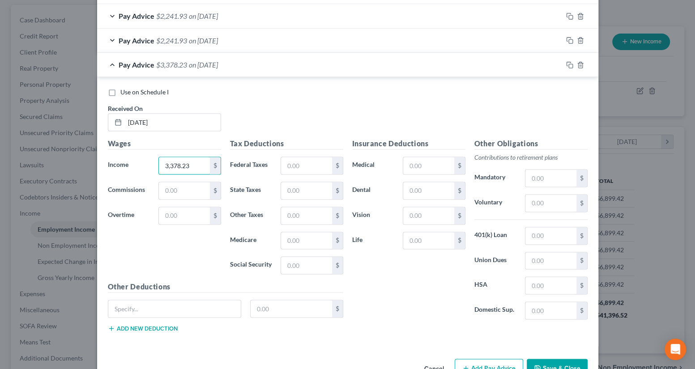
scroll to position [958, 0]
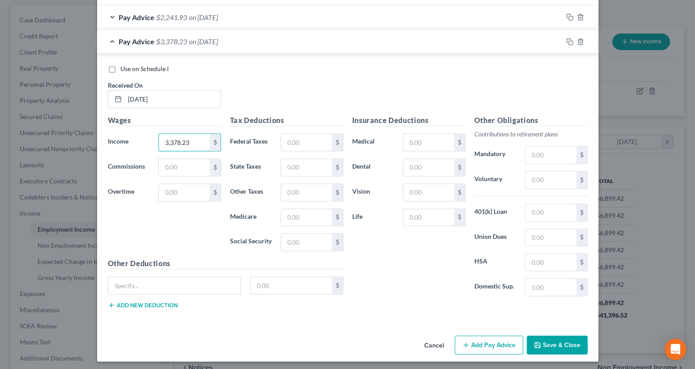
type input "3,378.23"
click at [492, 340] on button "Add Pay Advice" at bounding box center [488, 344] width 68 height 19
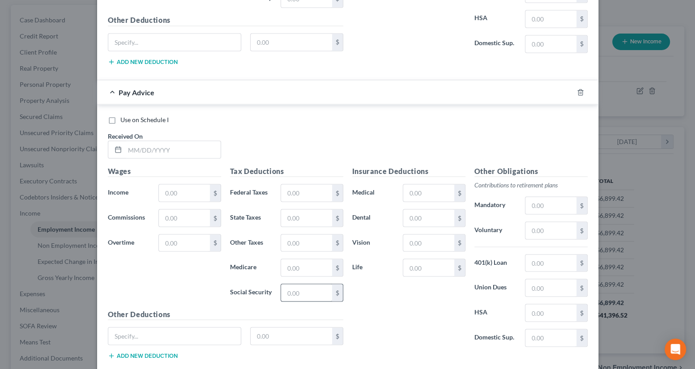
scroll to position [1202, 0]
click at [127, 144] on input "text" at bounding box center [173, 148] width 96 height 17
type input "[DATE]"
click at [176, 193] on input "text" at bounding box center [184, 191] width 51 height 17
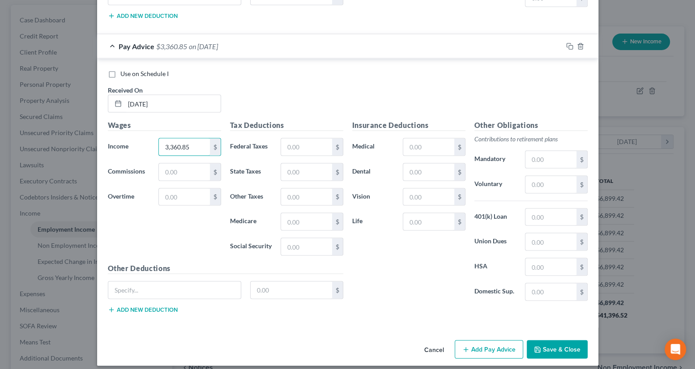
scroll to position [1250, 0]
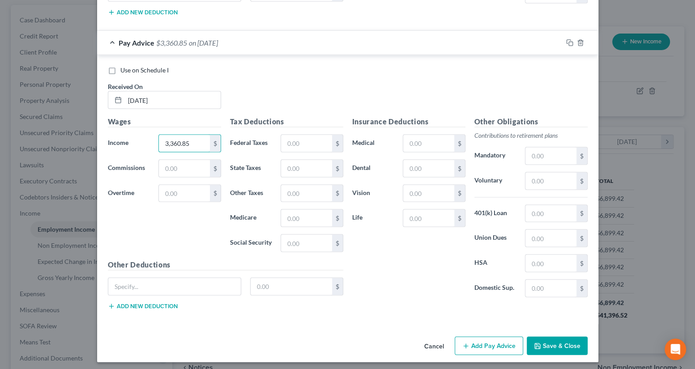
type input "3,360.85"
click at [496, 336] on button "Add Pay Advice" at bounding box center [488, 345] width 68 height 19
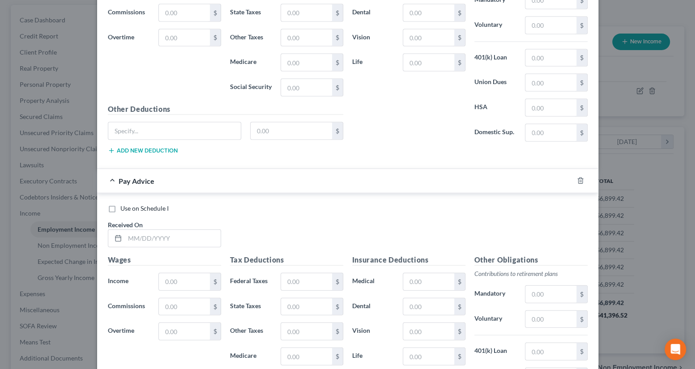
scroll to position [1454, 0]
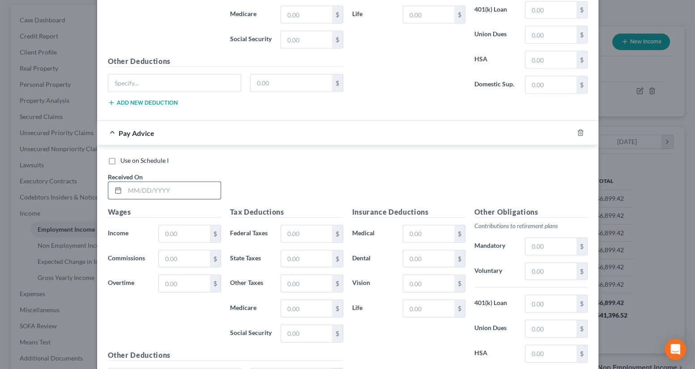
click at [172, 182] on input "text" at bounding box center [173, 190] width 96 height 17
type input "[DATE]"
click at [182, 230] on input "text" at bounding box center [184, 233] width 51 height 17
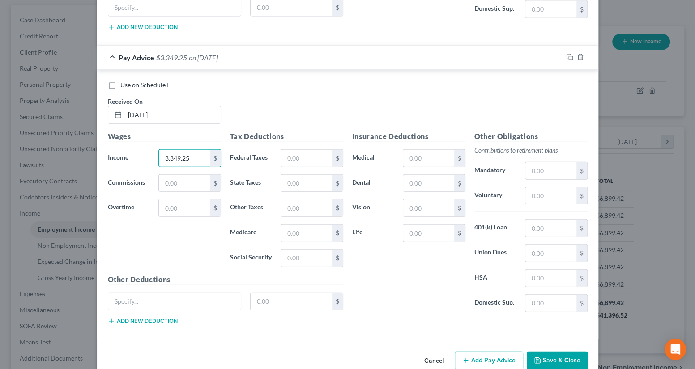
scroll to position [1543, 0]
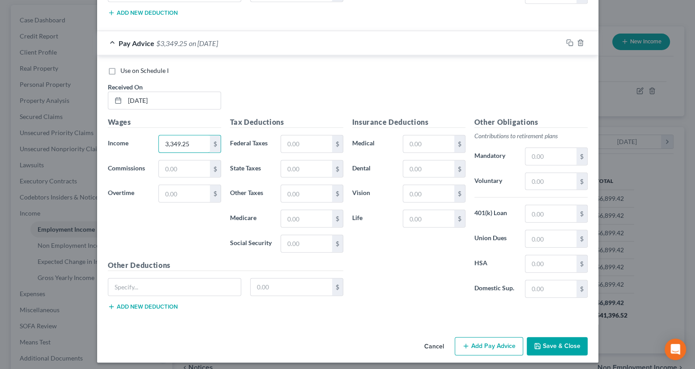
type input "3,349.25"
click at [484, 337] on button "Add Pay Advice" at bounding box center [488, 346] width 68 height 19
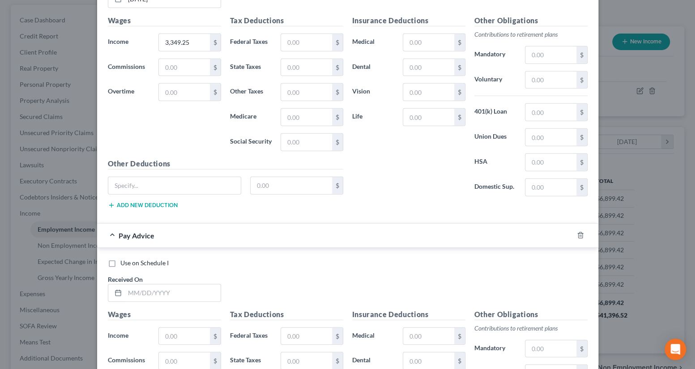
scroll to position [1706, 0]
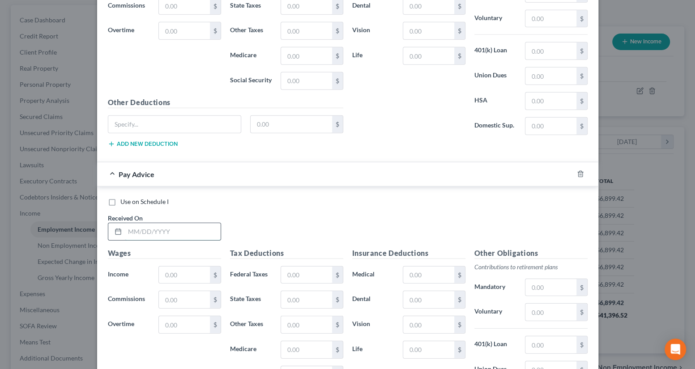
click at [172, 228] on input "text" at bounding box center [173, 231] width 96 height 17
type input "[DATE]"
click at [183, 267] on input "text" at bounding box center [184, 275] width 51 height 17
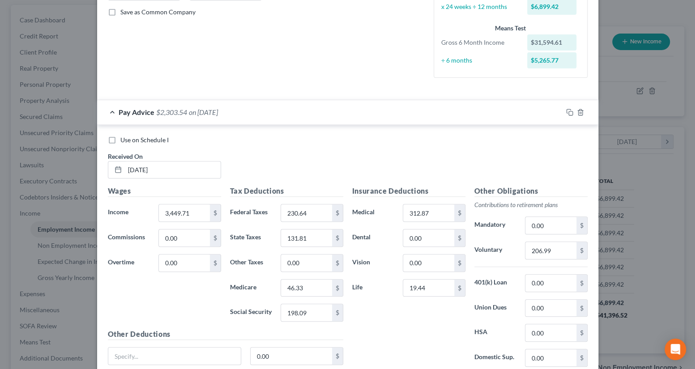
scroll to position [203, 0]
type input "3,353.11"
click at [120, 141] on label "Use on Schedule I" at bounding box center [144, 139] width 48 height 9
click at [124, 140] on input "Use on Schedule I" at bounding box center [127, 138] width 6 height 6
checkbox input "true"
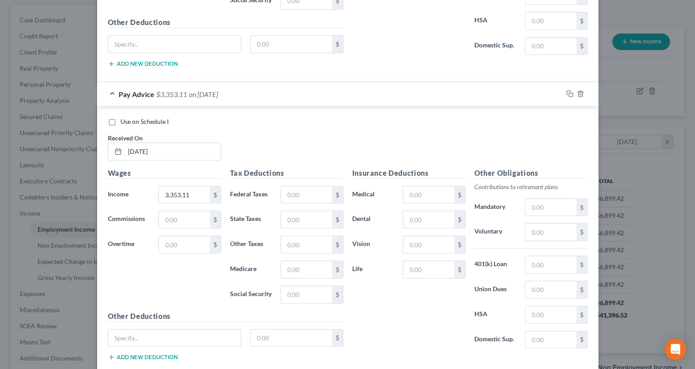
scroll to position [1836, 0]
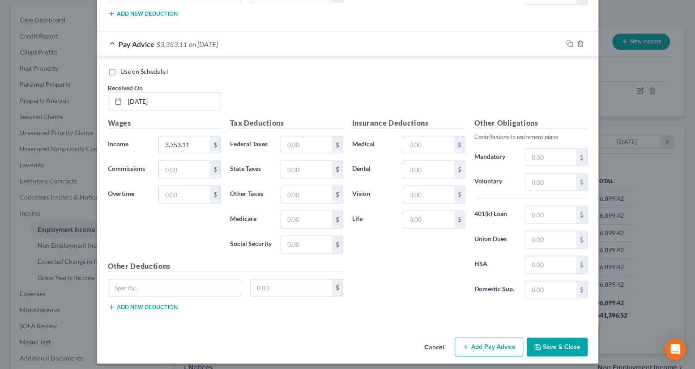
click at [173, 40] on span "$3,353.11" at bounding box center [171, 44] width 31 height 8
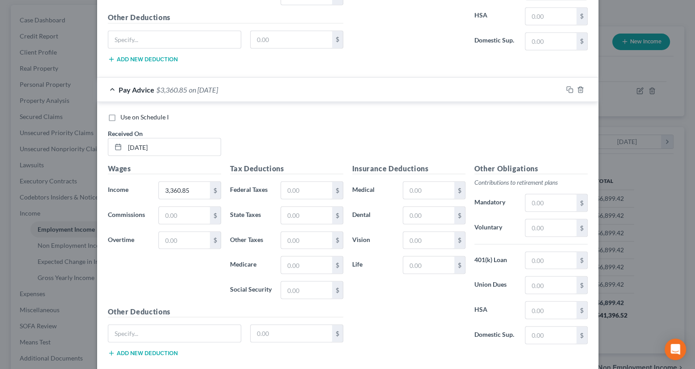
scroll to position [1202, 0]
click at [125, 90] on span "Pay Advice" at bounding box center [137, 90] width 36 height 8
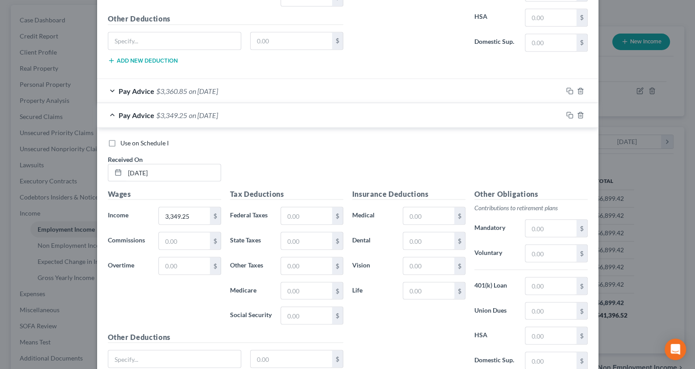
click at [151, 103] on div "Pay Advice $3,349.25 on [DATE]" at bounding box center [329, 115] width 465 height 24
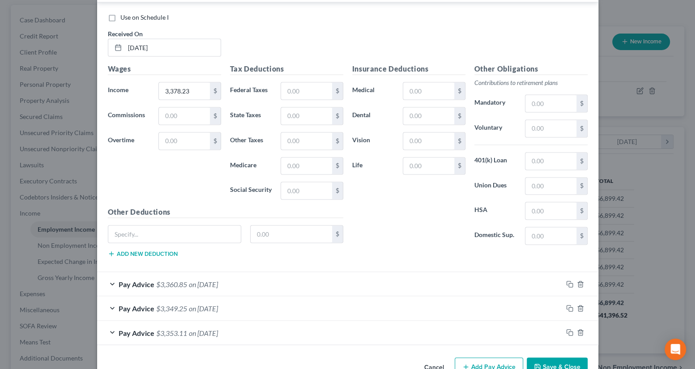
scroll to position [909, 0]
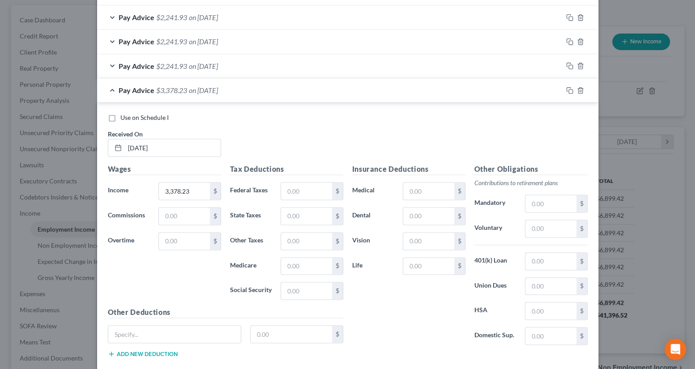
click at [149, 90] on span "Pay Advice" at bounding box center [137, 90] width 36 height 8
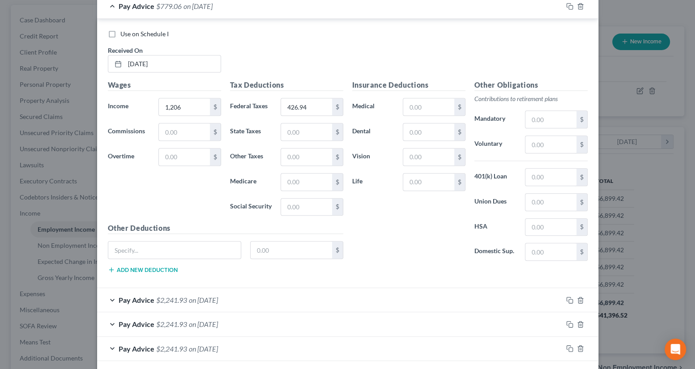
scroll to position [599, 0]
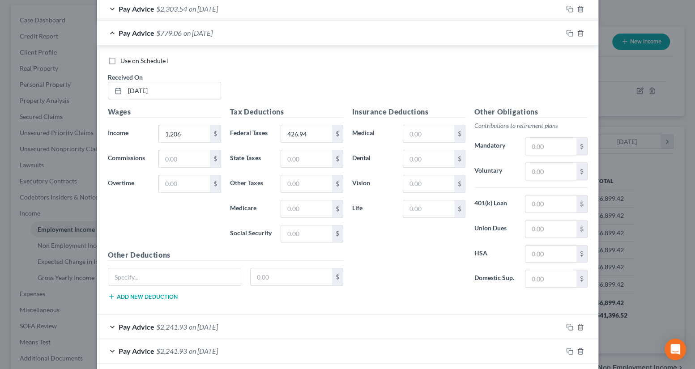
click at [160, 34] on span "$779.06" at bounding box center [168, 33] width 25 height 8
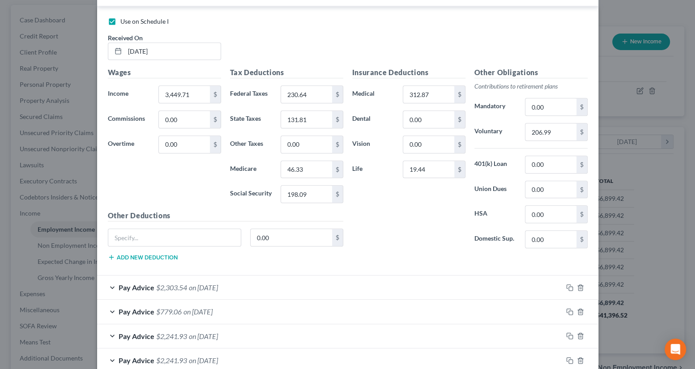
scroll to position [250, 0]
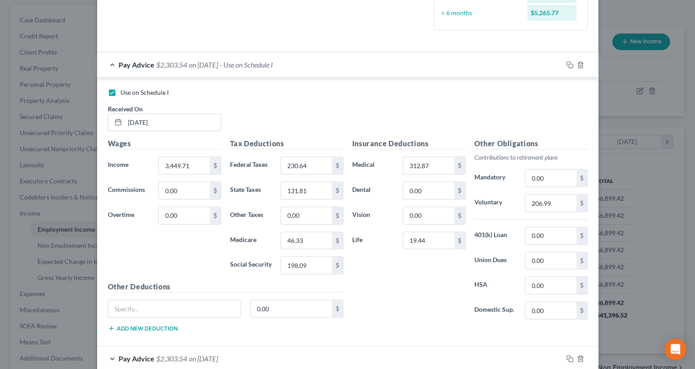
click at [166, 62] on span "$2,303.54" at bounding box center [171, 64] width 31 height 8
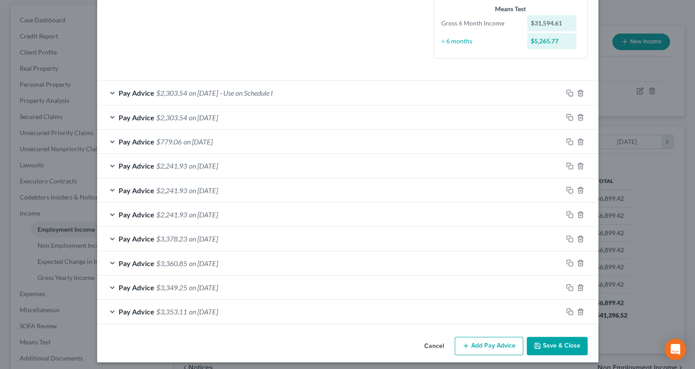
scroll to position [225, 0]
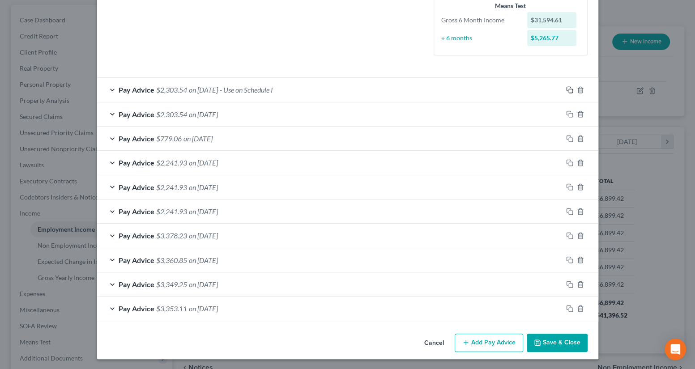
click at [568, 92] on rect "button" at bounding box center [570, 91] width 4 height 4
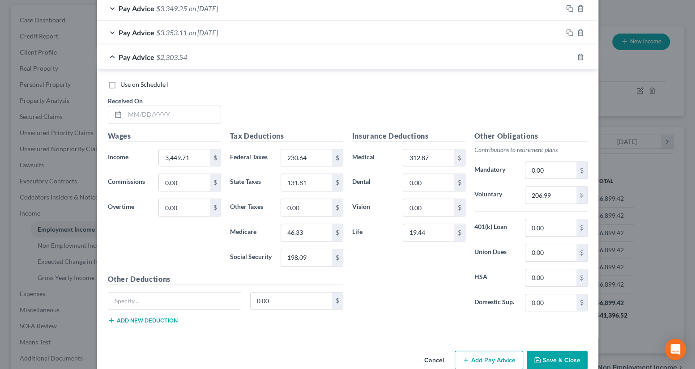
scroll to position [517, 0]
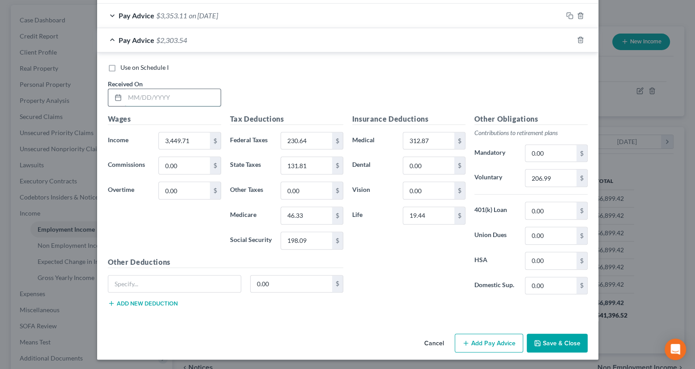
click at [134, 102] on input "text" at bounding box center [173, 97] width 96 height 17
type input "[DATE]"
click at [566, 40] on icon "button" at bounding box center [569, 39] width 7 height 7
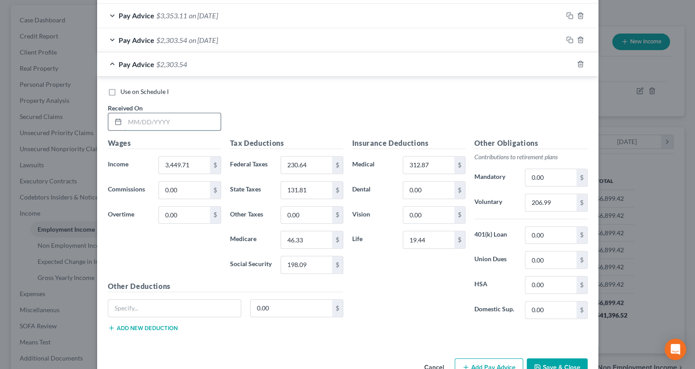
click at [157, 117] on input "text" at bounding box center [173, 121] width 96 height 17
type input "[DATE]"
click at [568, 61] on icon "button" at bounding box center [569, 63] width 7 height 7
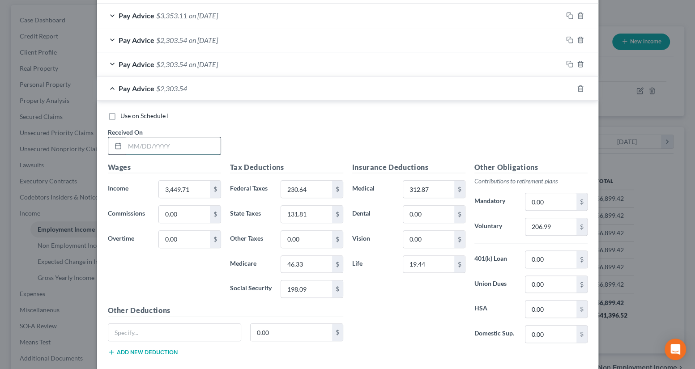
click at [174, 148] on input "text" at bounding box center [173, 145] width 96 height 17
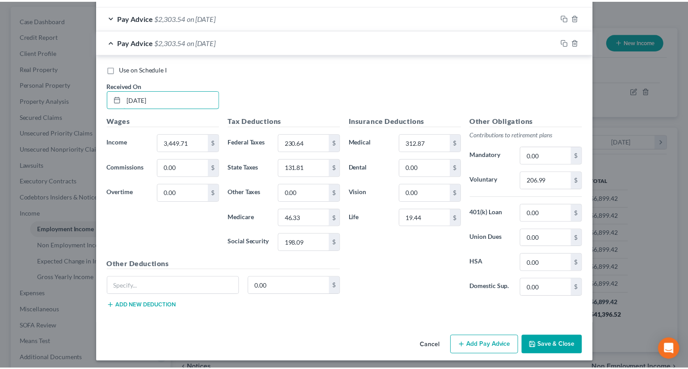
scroll to position [566, 0]
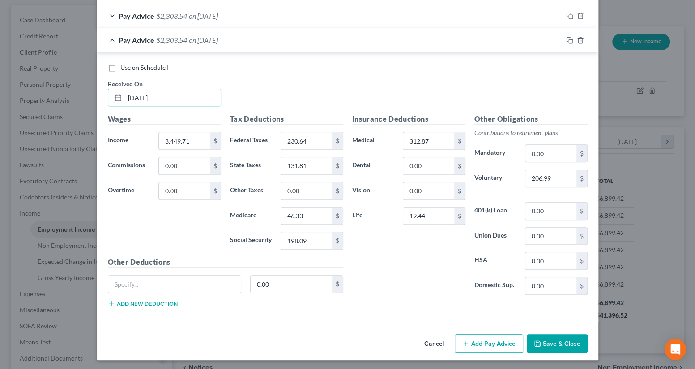
type input "[DATE]"
click at [550, 338] on button "Save & Close" at bounding box center [556, 343] width 61 height 19
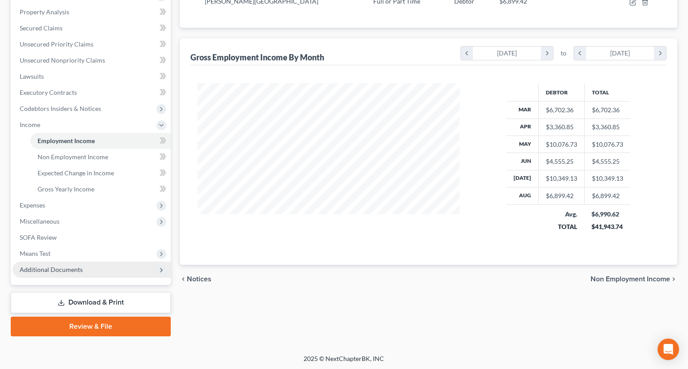
scroll to position [170, 0]
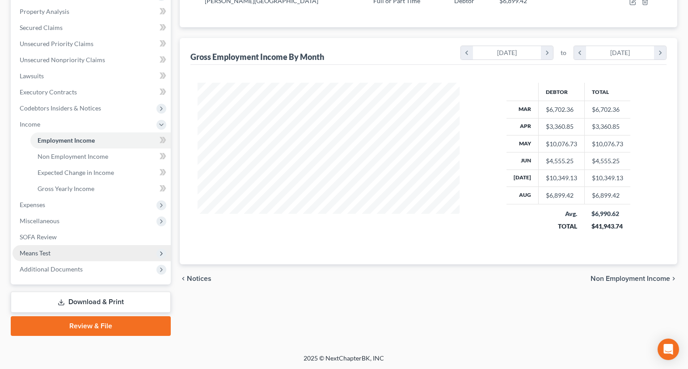
click at [64, 252] on span "Means Test" at bounding box center [92, 253] width 158 height 16
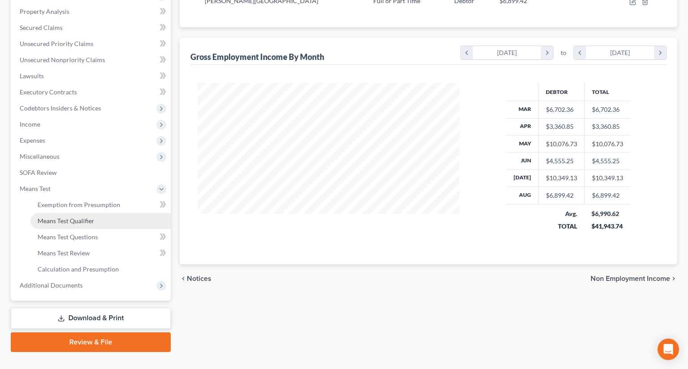
click at [68, 221] on span "Means Test Qualifier" at bounding box center [66, 221] width 57 height 8
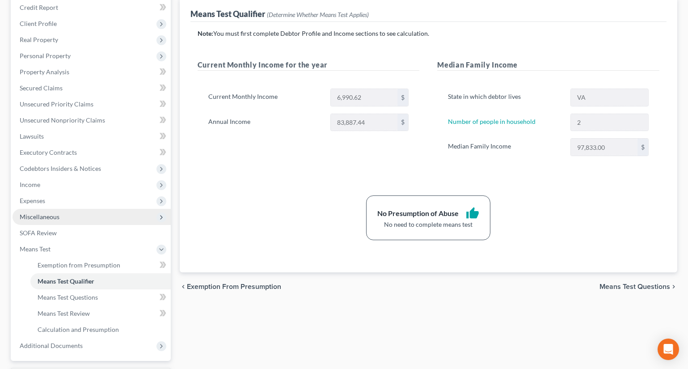
scroll to position [122, 0]
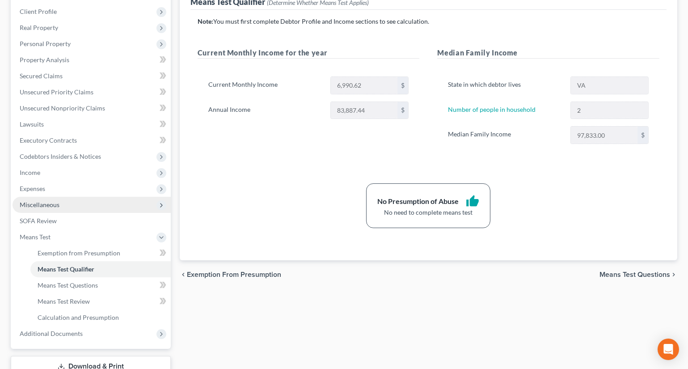
click at [35, 204] on span "Miscellaneous" at bounding box center [40, 205] width 40 height 8
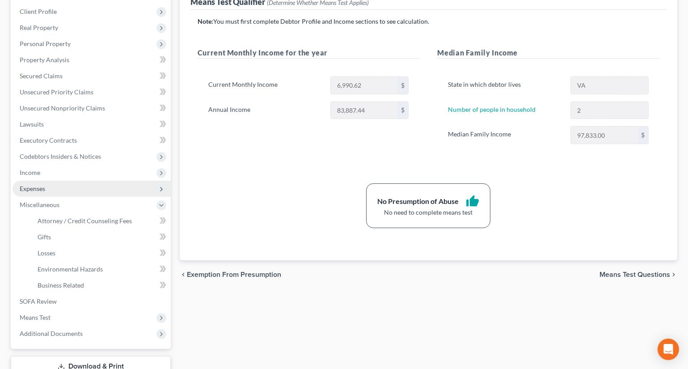
click at [35, 186] on span "Expenses" at bounding box center [32, 189] width 25 height 8
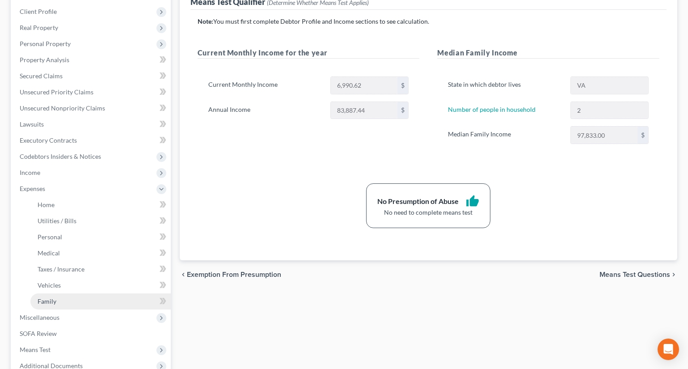
drag, startPoint x: 42, startPoint y: 302, endPoint x: 36, endPoint y: 298, distance: 6.8
click at [42, 301] on span "Family" at bounding box center [47, 301] width 19 height 8
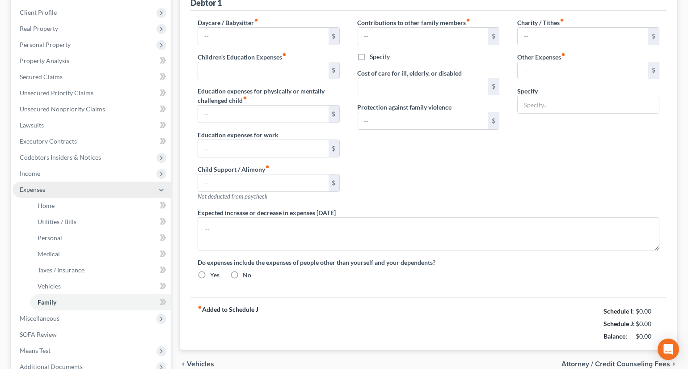
type input "0.00"
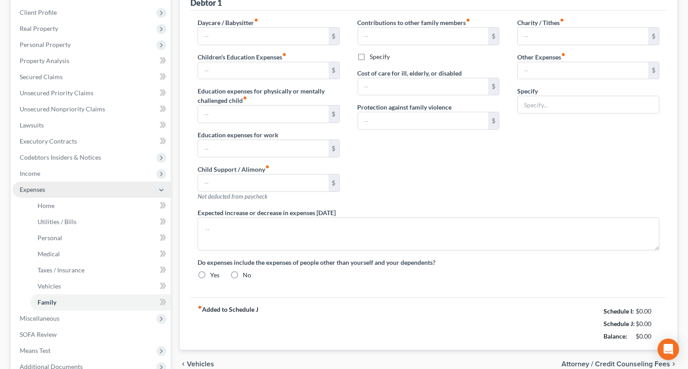
type input "0.00"
type input "200.00"
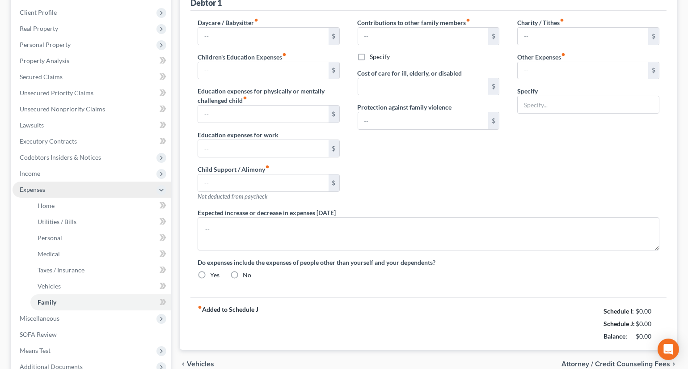
type input "Pet Expenses"
radio input "true"
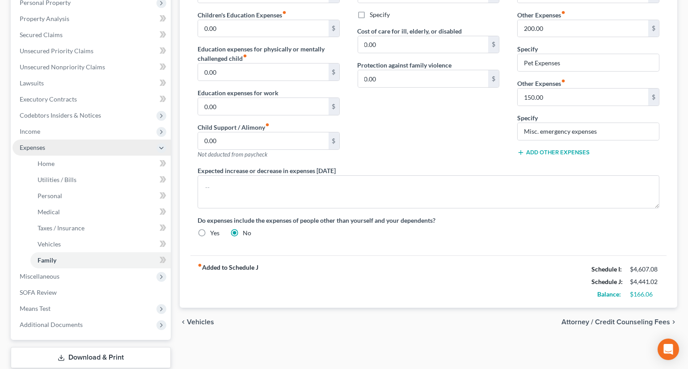
scroll to position [203, 0]
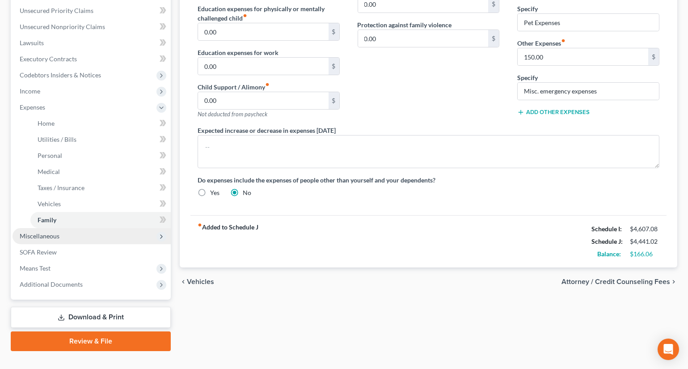
click at [34, 236] on span "Miscellaneous" at bounding box center [40, 236] width 40 height 8
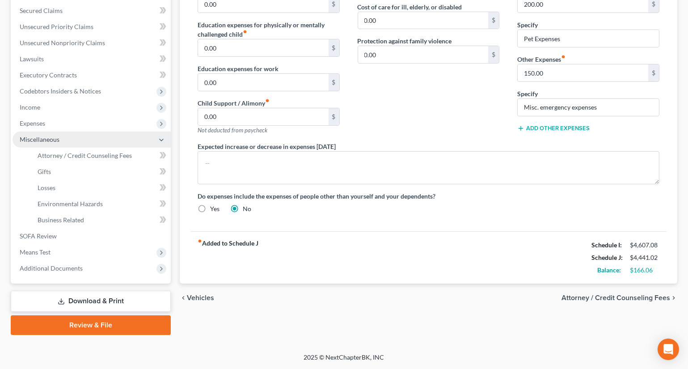
scroll to position [186, 0]
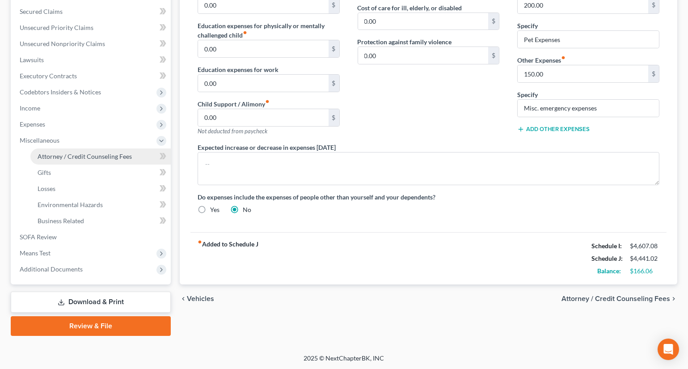
click at [67, 158] on span "Attorney / Credit Counseling Fees" at bounding box center [85, 157] width 94 height 8
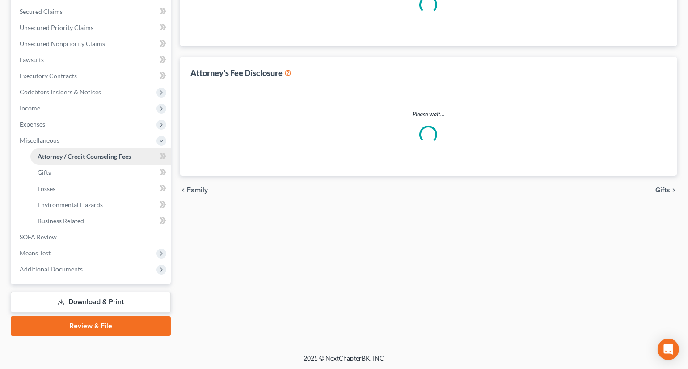
select select "0"
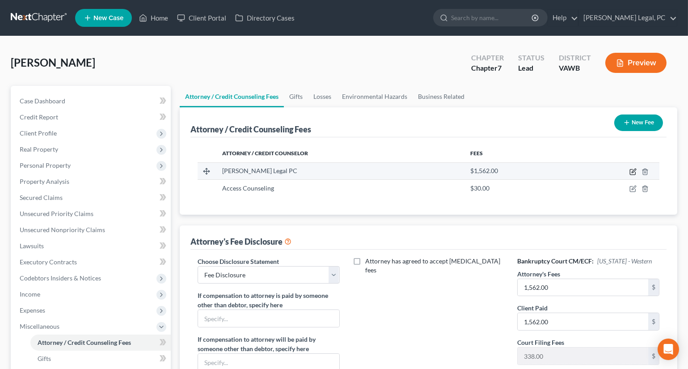
click at [634, 171] on icon "button" at bounding box center [634, 171] width 4 height 4
select select "48"
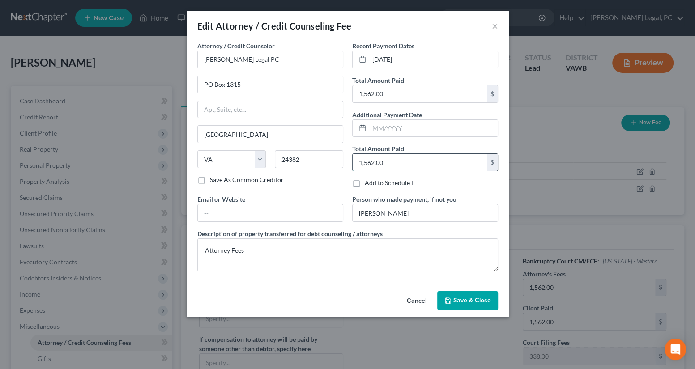
click at [421, 163] on input "1,562.00" at bounding box center [419, 162] width 134 height 17
click at [476, 295] on button "Save & Close" at bounding box center [467, 300] width 61 height 19
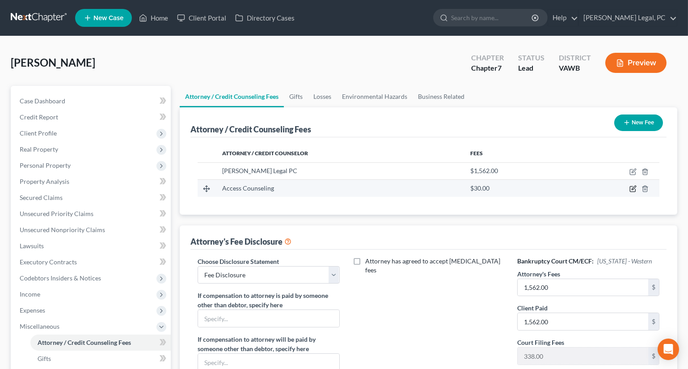
click at [633, 188] on icon "button" at bounding box center [633, 188] width 7 height 7
select select "4"
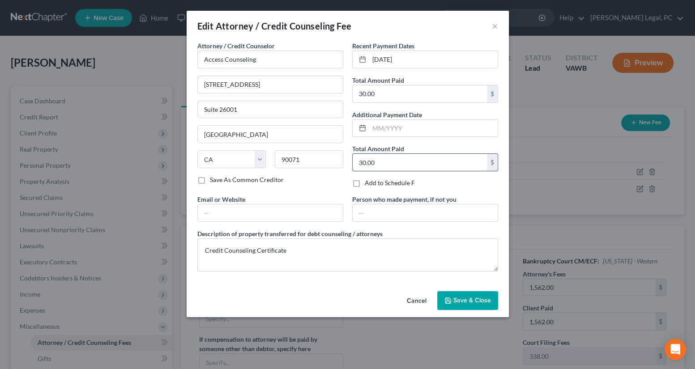
click at [402, 165] on input "30.00" at bounding box center [419, 162] width 134 height 17
click at [456, 303] on span "Save & Close" at bounding box center [472, 301] width 38 height 8
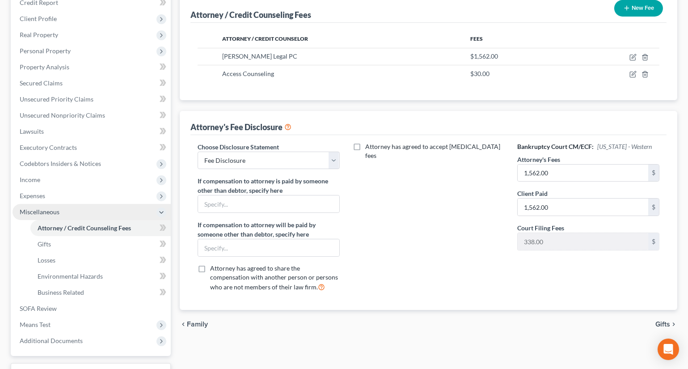
scroll to position [122, 0]
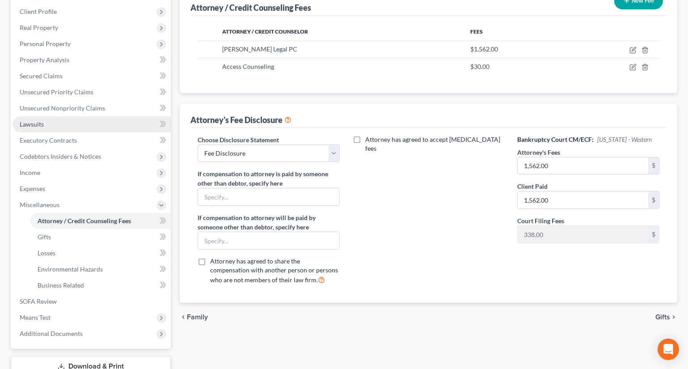
click at [40, 124] on span "Lawsuits" at bounding box center [32, 124] width 24 height 8
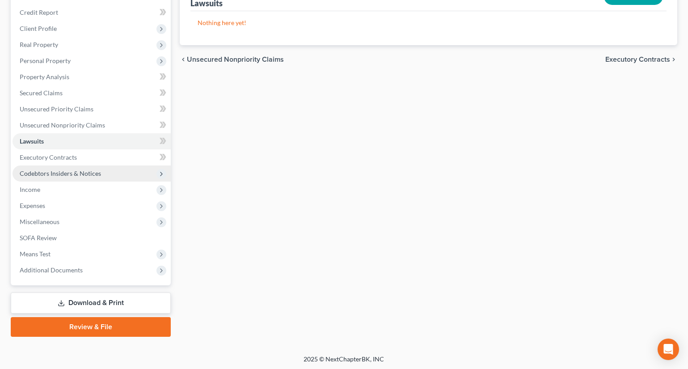
scroll to position [106, 0]
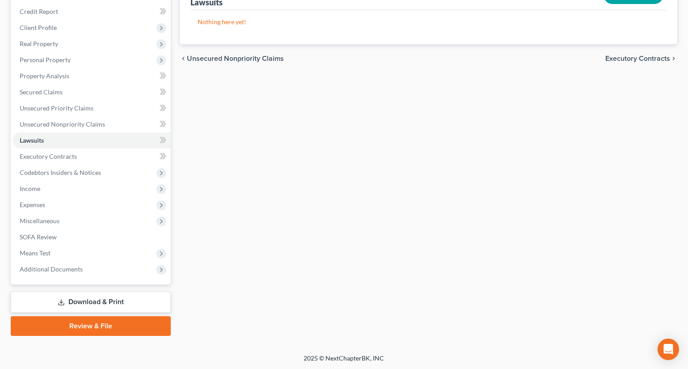
click at [88, 299] on link "Download & Print" at bounding box center [91, 302] width 160 height 21
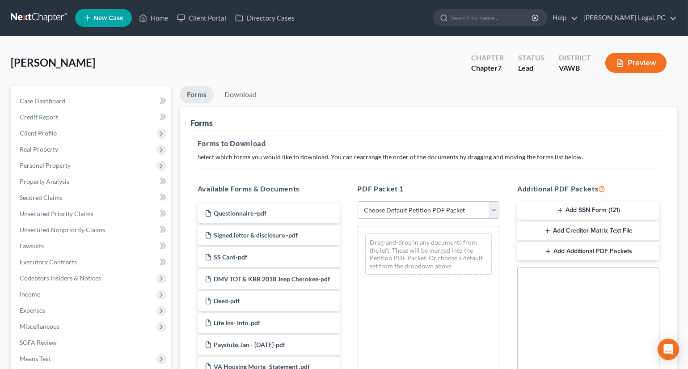
click at [437, 210] on select "Choose Default Petition PDF Packet Complete Bankruptcy Petition (all forms and …" at bounding box center [429, 210] width 142 height 18
select select "0"
click at [358, 201] on select "Choose Default Petition PDF Packet Complete Bankruptcy Petition (all forms and …" at bounding box center [429, 210] width 142 height 18
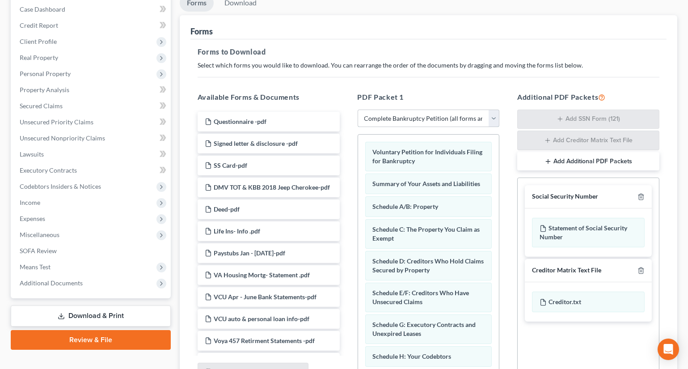
scroll to position [122, 0]
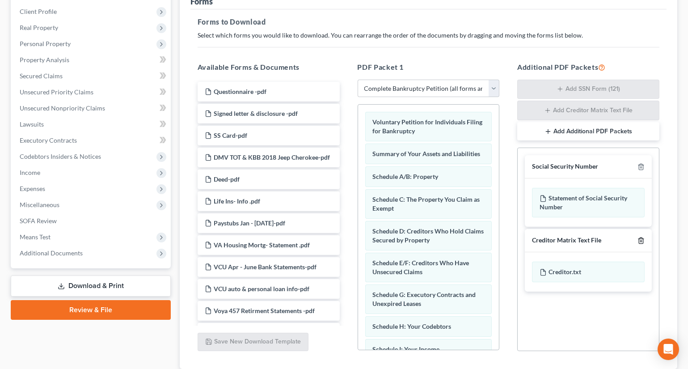
click at [638, 238] on icon "button" at bounding box center [641, 240] width 7 height 7
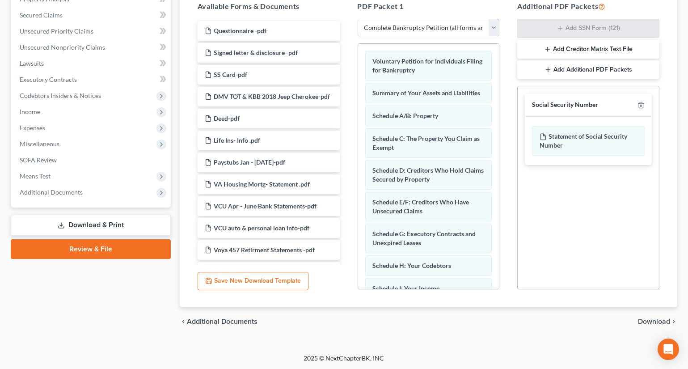
scroll to position [183, 0]
click at [650, 320] on span "Download" at bounding box center [654, 321] width 32 height 7
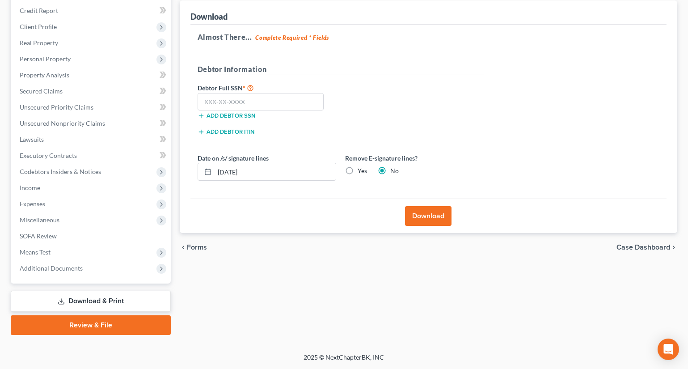
scroll to position [106, 0]
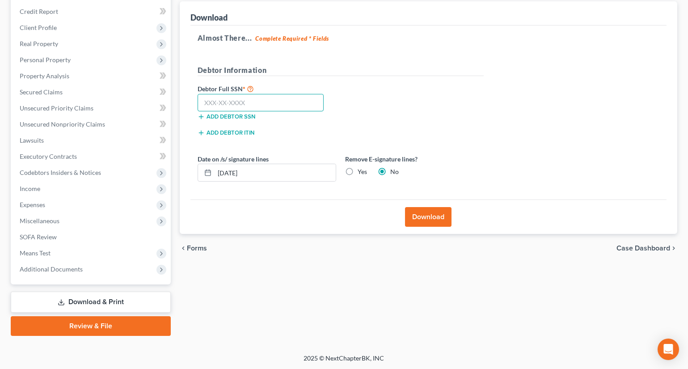
click at [221, 102] on input "text" at bounding box center [261, 103] width 127 height 18
click at [268, 97] on input "text" at bounding box center [261, 103] width 127 height 18
type input "220-88"
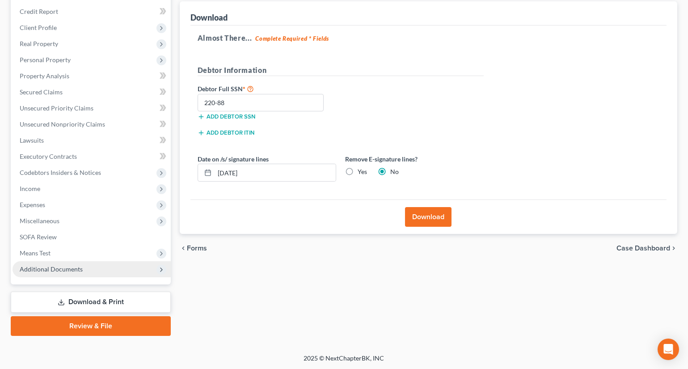
click at [44, 271] on span "Additional Documents" at bounding box center [51, 269] width 63 height 8
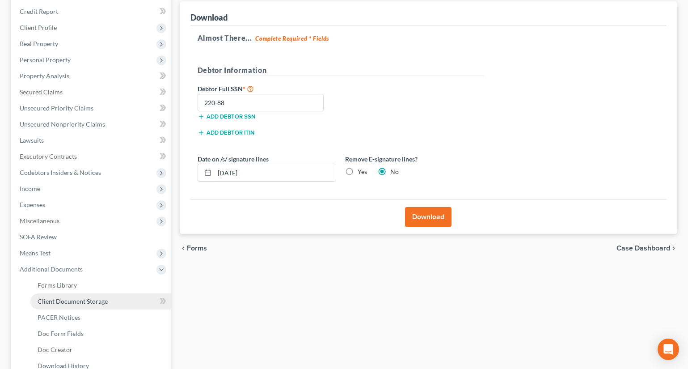
click at [53, 298] on span "Client Document Storage" at bounding box center [73, 301] width 70 height 8
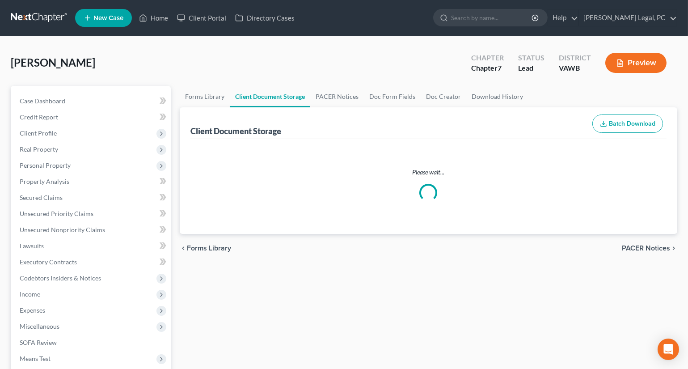
select select "0"
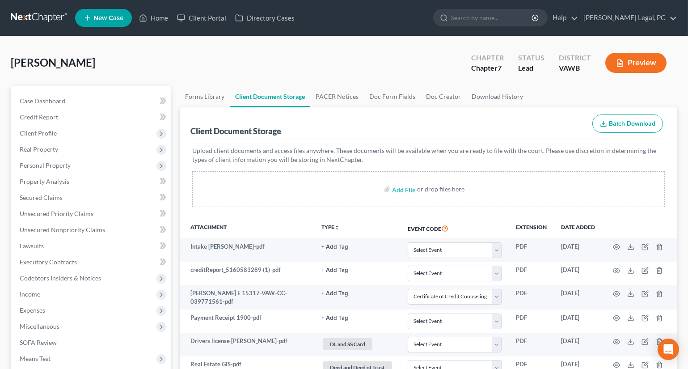
scroll to position [40, 0]
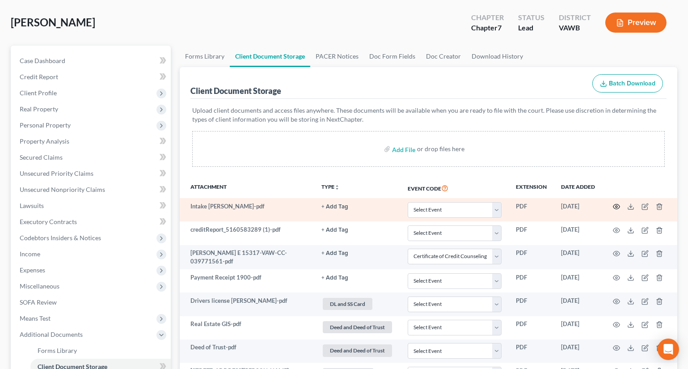
click at [617, 206] on circle "button" at bounding box center [617, 207] width 2 height 2
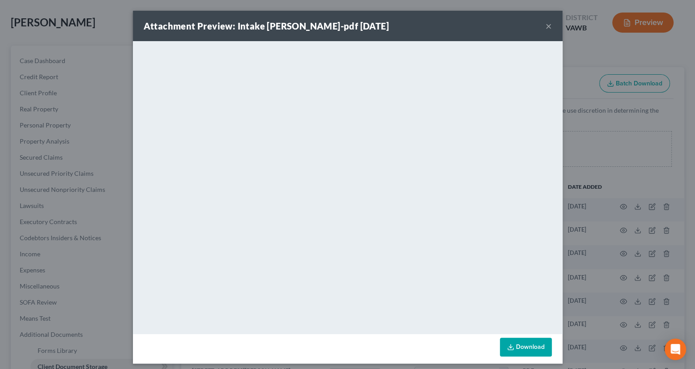
click at [545, 25] on button "×" at bounding box center [548, 26] width 6 height 11
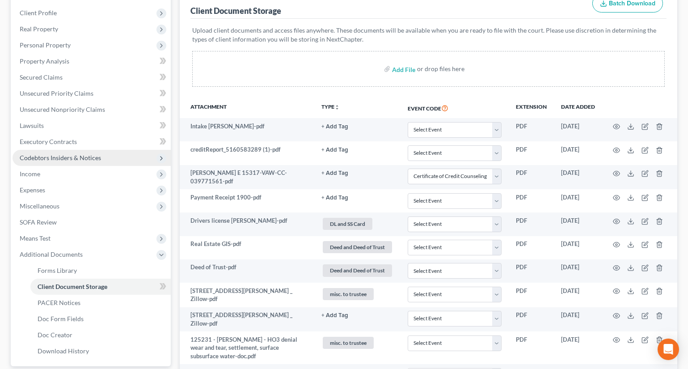
scroll to position [122, 0]
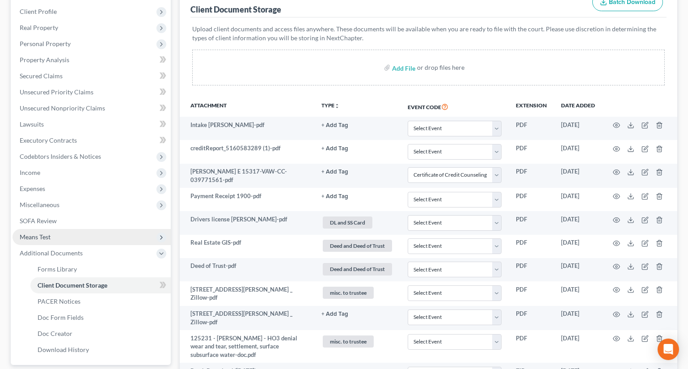
click at [40, 229] on span "Means Test" at bounding box center [92, 237] width 158 height 16
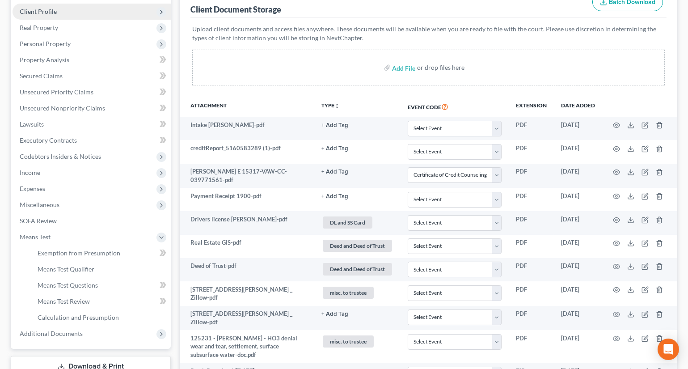
click at [37, 12] on span "Client Profile" at bounding box center [38, 12] width 37 height 8
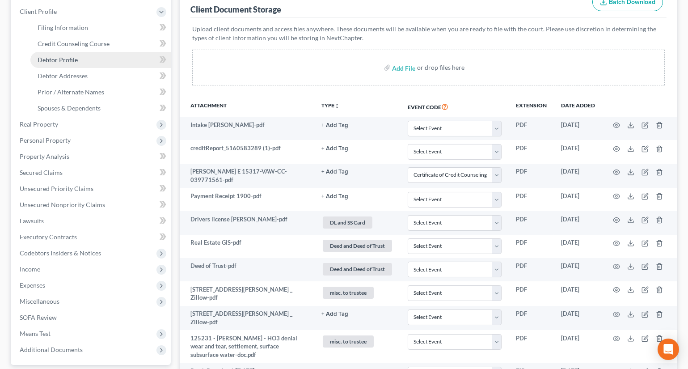
click at [57, 58] on span "Debtor Profile" at bounding box center [58, 60] width 40 height 8
select select "2"
select select "1"
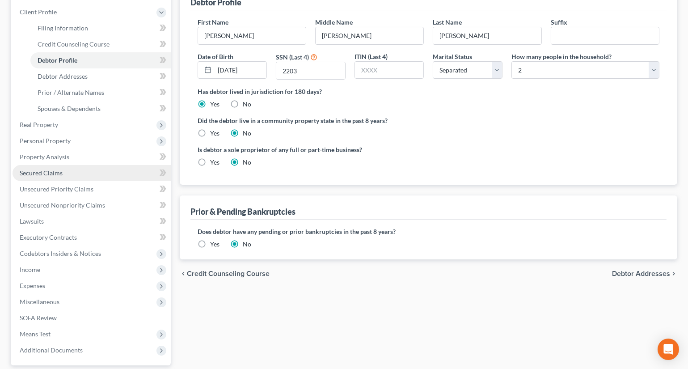
scroll to position [162, 0]
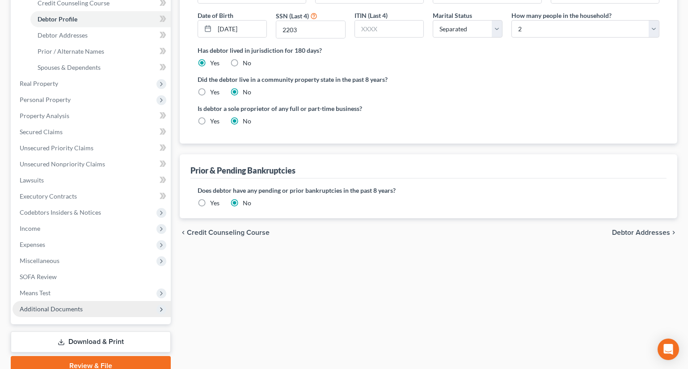
click at [57, 305] on span "Additional Documents" at bounding box center [51, 309] width 63 height 8
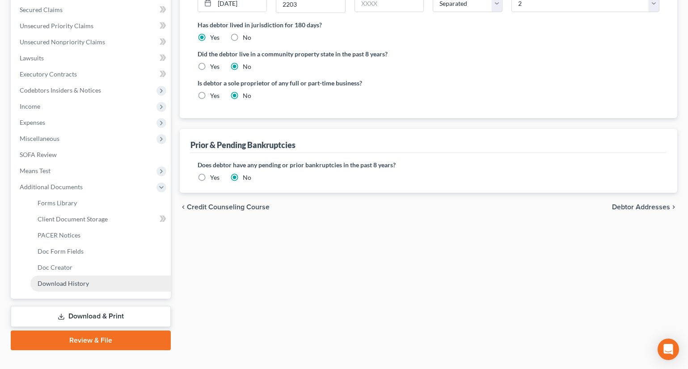
scroll to position [202, 0]
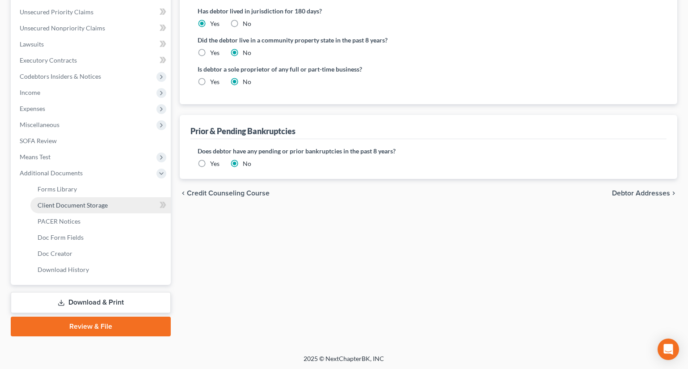
click at [65, 206] on span "Client Document Storage" at bounding box center [73, 205] width 70 height 8
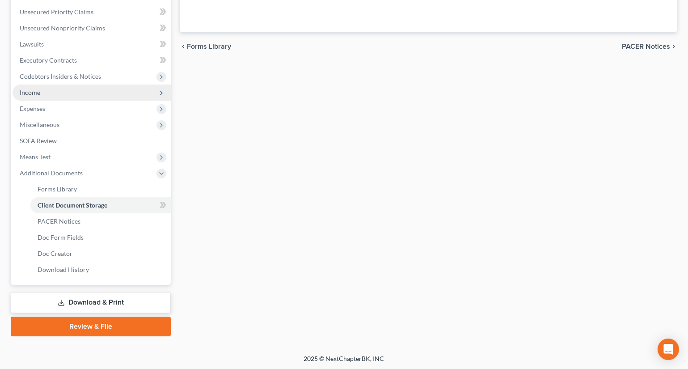
select select "0"
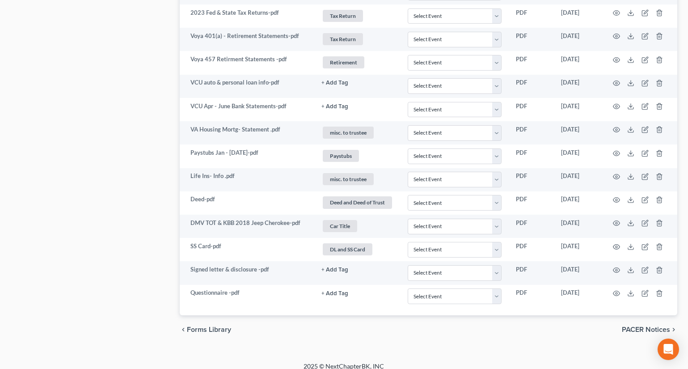
scroll to position [557, 0]
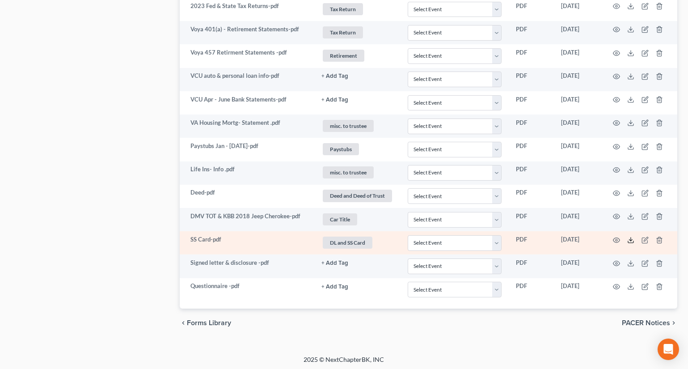
click at [632, 239] on icon at bounding box center [630, 240] width 7 height 7
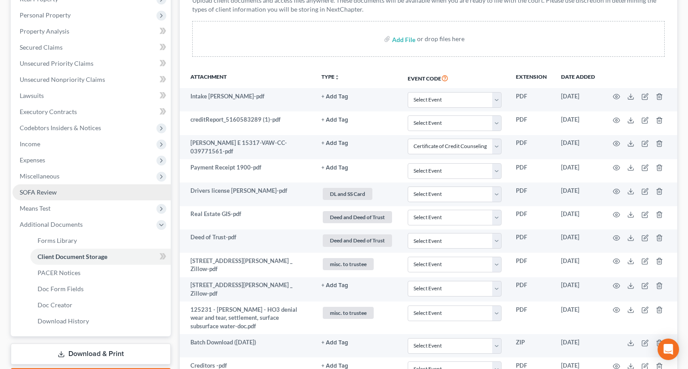
scroll to position [272, 0]
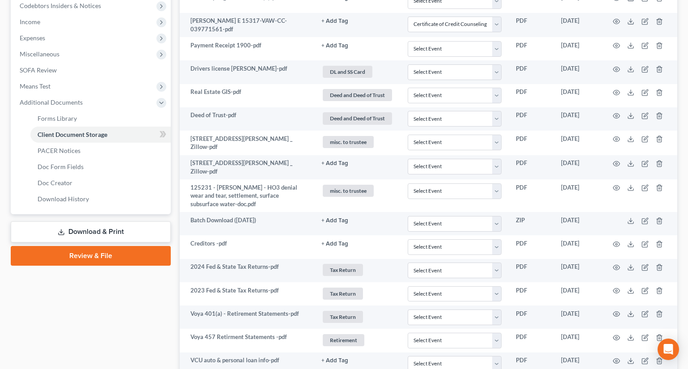
click at [108, 225] on link "Download & Print" at bounding box center [91, 231] width 160 height 21
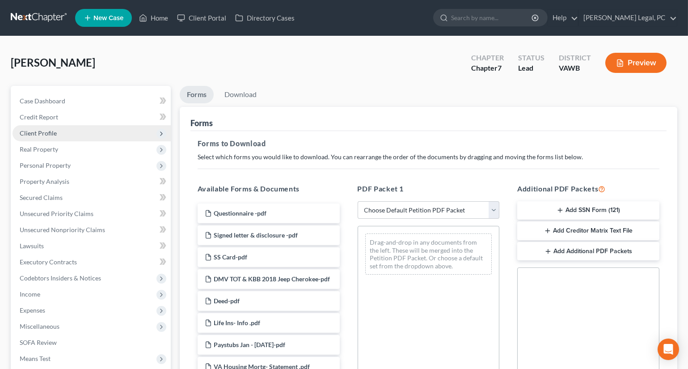
click at [56, 132] on span "Client Profile" at bounding box center [92, 133] width 158 height 16
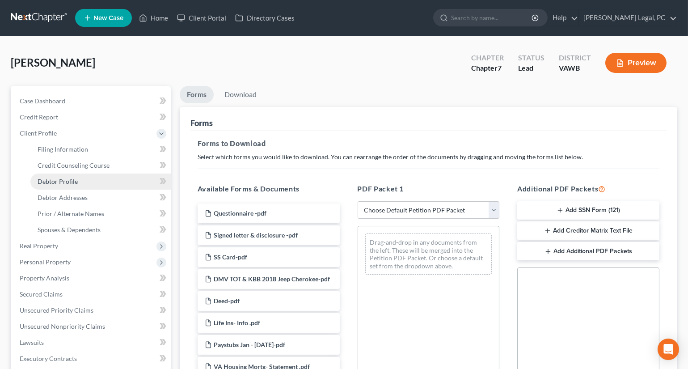
click at [63, 181] on span "Debtor Profile" at bounding box center [58, 182] width 40 height 8
select select "2"
select select "1"
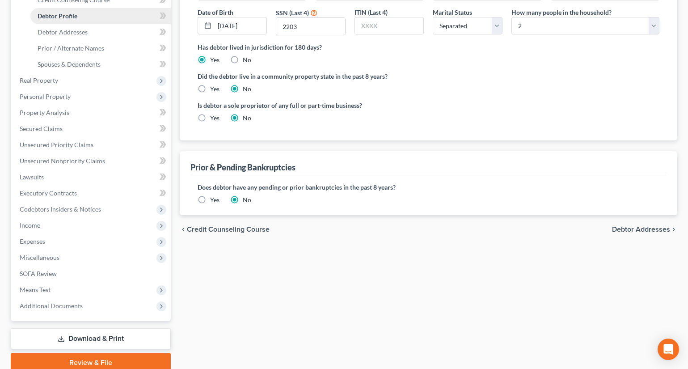
scroll to position [202, 0]
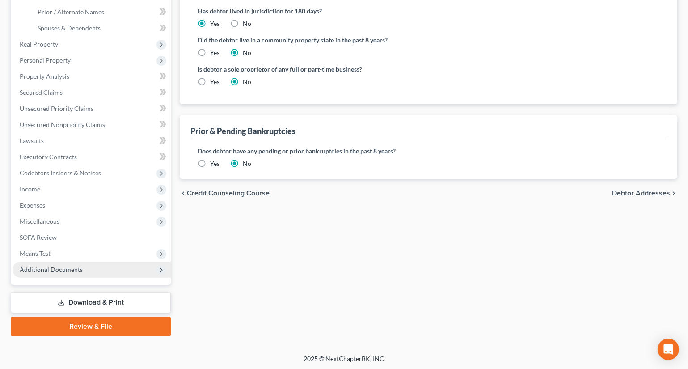
click at [55, 266] on span "Additional Documents" at bounding box center [51, 270] width 63 height 8
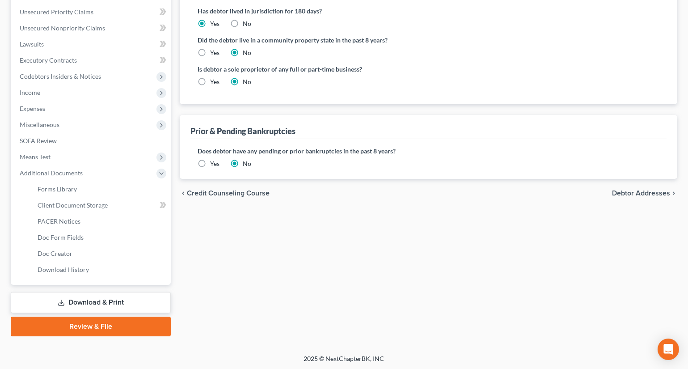
click at [95, 305] on link "Download & Print" at bounding box center [91, 302] width 160 height 21
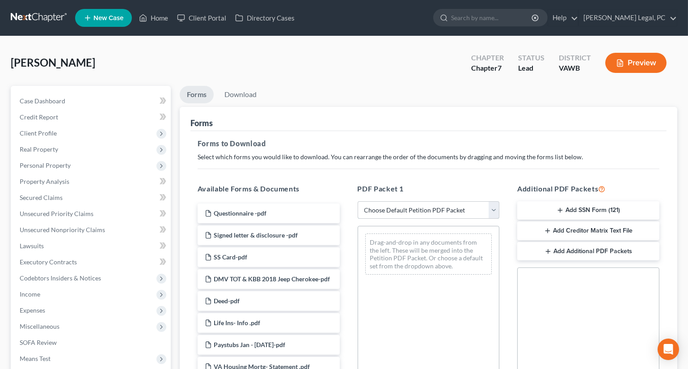
click at [397, 210] on select "Choose Default Petition PDF Packet Complete Bankruptcy Petition (all forms and …" at bounding box center [429, 210] width 142 height 18
select select "0"
click at [358, 201] on select "Choose Default Petition PDF Packet Complete Bankruptcy Petition (all forms and …" at bounding box center [429, 210] width 142 height 18
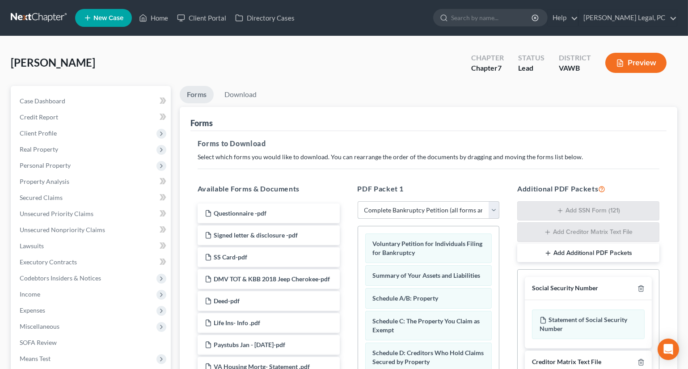
scroll to position [183, 0]
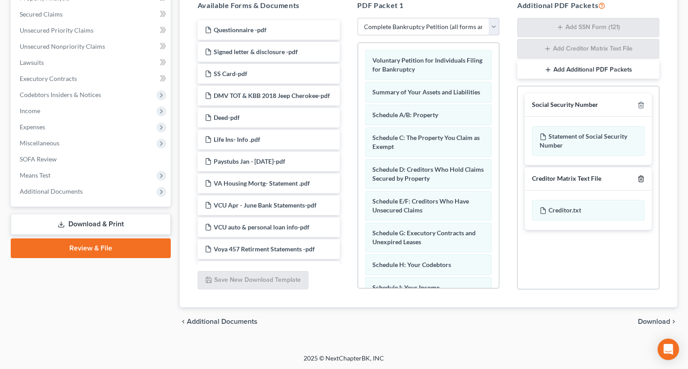
click at [639, 176] on icon "button" at bounding box center [641, 179] width 4 height 6
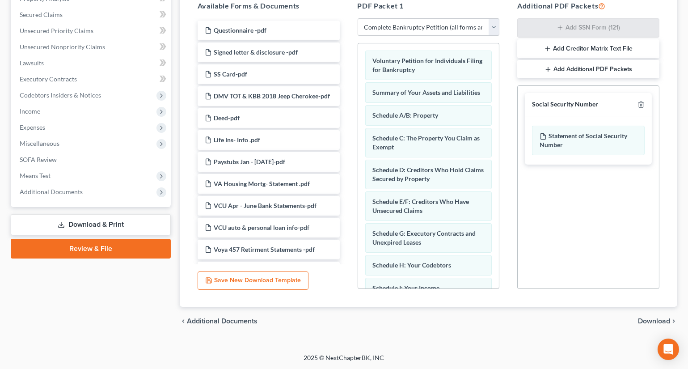
click at [646, 322] on span "Download" at bounding box center [654, 321] width 32 height 7
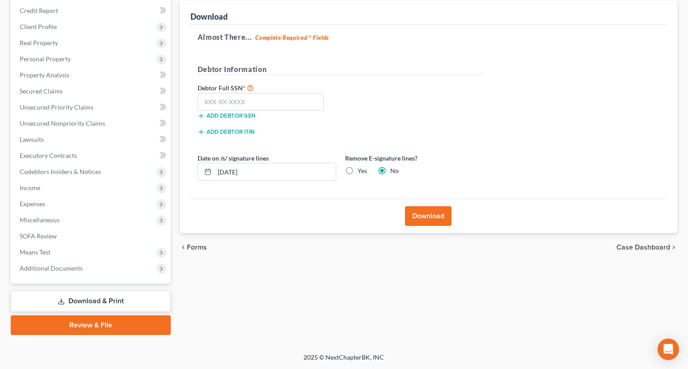
scroll to position [106, 0]
click at [358, 172] on label "Yes" at bounding box center [362, 171] width 9 height 9
click at [361, 172] on input "Yes" at bounding box center [364, 170] width 6 height 6
radio input "true"
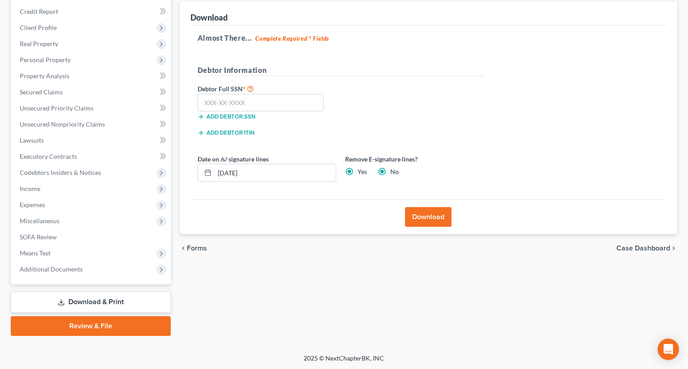
radio input "false"
click at [256, 106] on input "text" at bounding box center [261, 103] width 127 height 18
type input "220-88-2203"
click at [433, 216] on button "Download" at bounding box center [428, 217] width 47 height 20
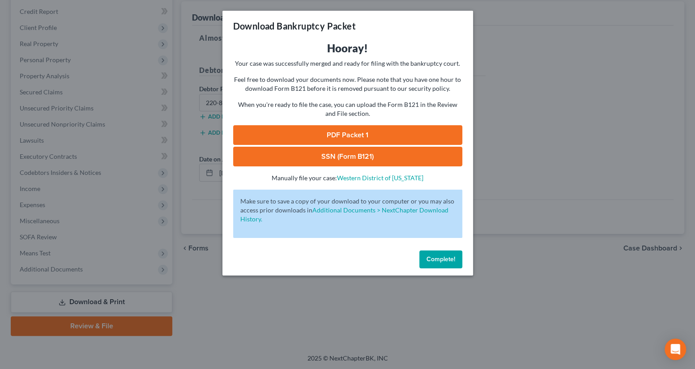
click at [355, 130] on link "PDF Packet 1" at bounding box center [347, 135] width 229 height 20
click at [316, 154] on link "SSN (Form B121)" at bounding box center [347, 157] width 229 height 20
click at [320, 297] on div "Download Bankruptcy Packet Hooray! Your case was successfully merged and ready …" at bounding box center [347, 184] width 695 height 369
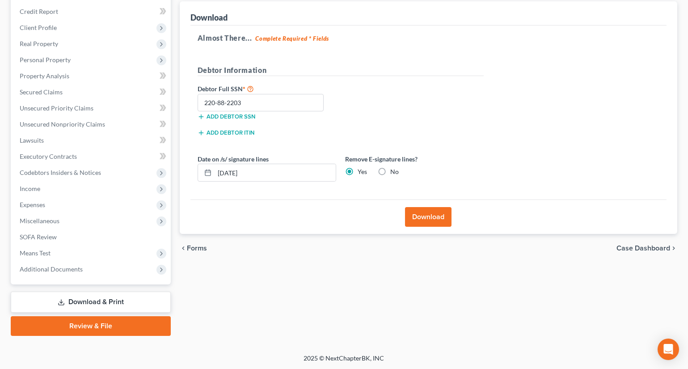
scroll to position [0, 0]
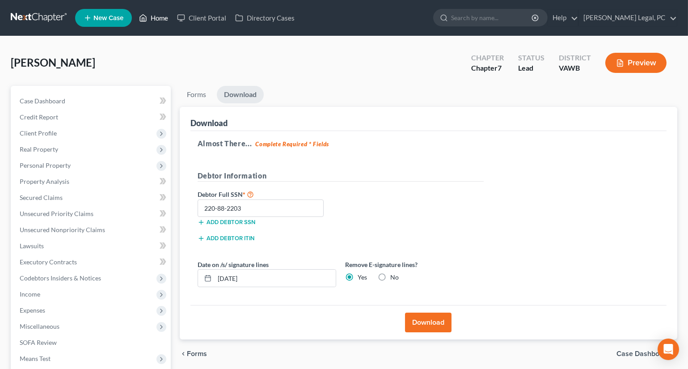
click at [157, 18] on link "Home" at bounding box center [154, 18] width 38 height 16
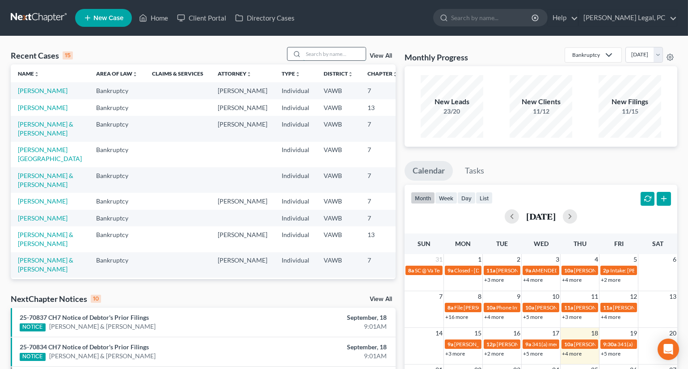
click at [322, 49] on input "search" at bounding box center [334, 53] width 63 height 13
type input "[PERSON_NAME]"
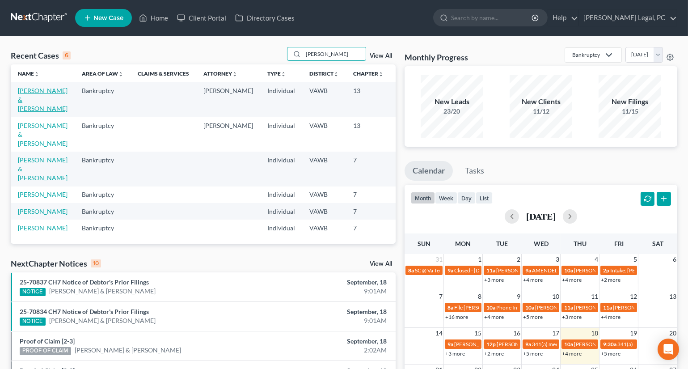
click at [30, 101] on link "[PERSON_NAME] & [PERSON_NAME]" at bounding box center [43, 99] width 50 height 25
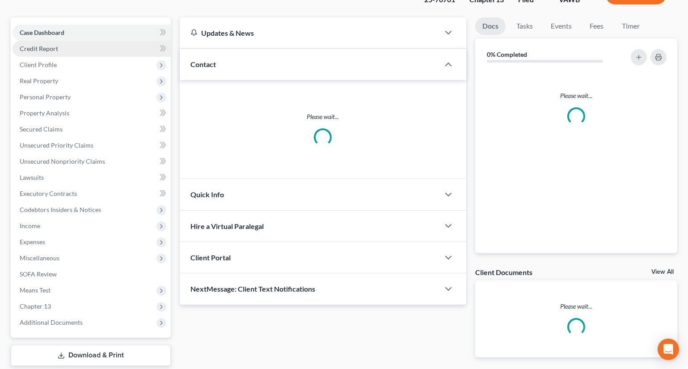
scroll to position [121, 0]
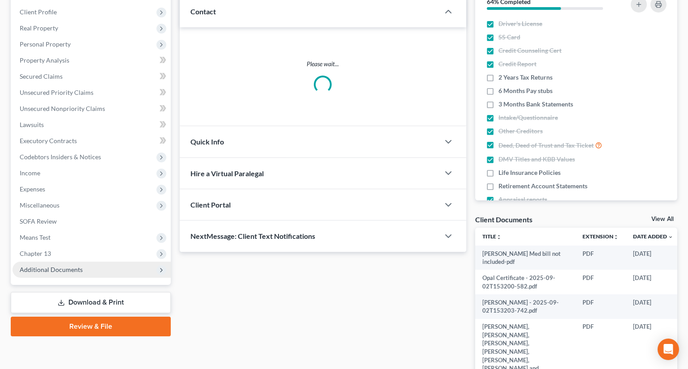
click at [44, 266] on span "Additional Documents" at bounding box center [51, 270] width 63 height 8
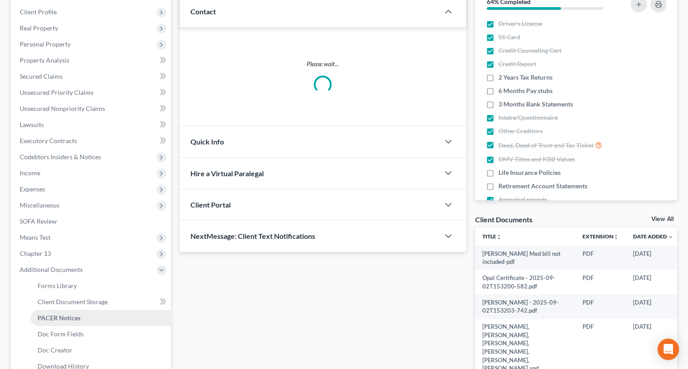
click at [58, 311] on link "PACER Notices" at bounding box center [100, 318] width 140 height 16
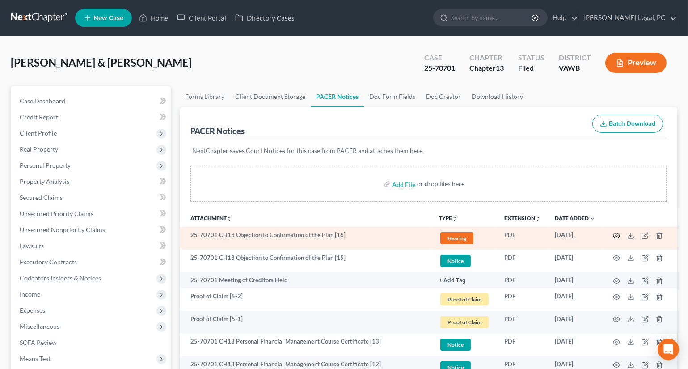
click at [617, 235] on circle "button" at bounding box center [617, 236] width 2 height 2
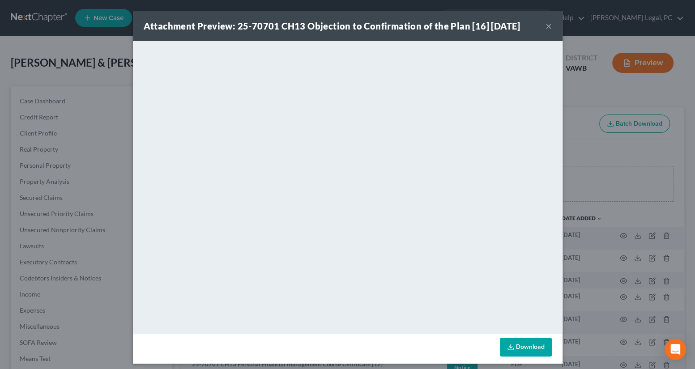
click at [545, 29] on button "×" at bounding box center [548, 26] width 6 height 11
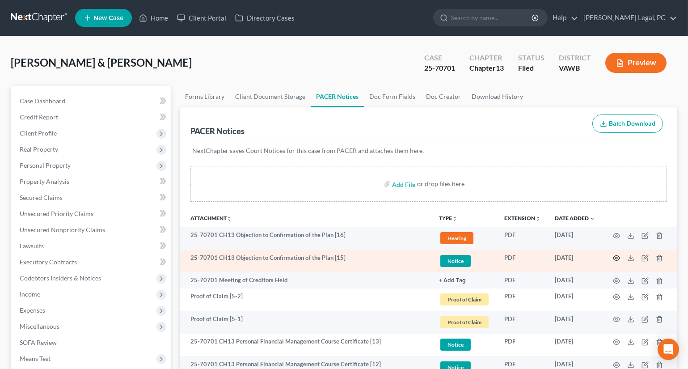
click at [616, 254] on icon "button" at bounding box center [616, 257] width 7 height 7
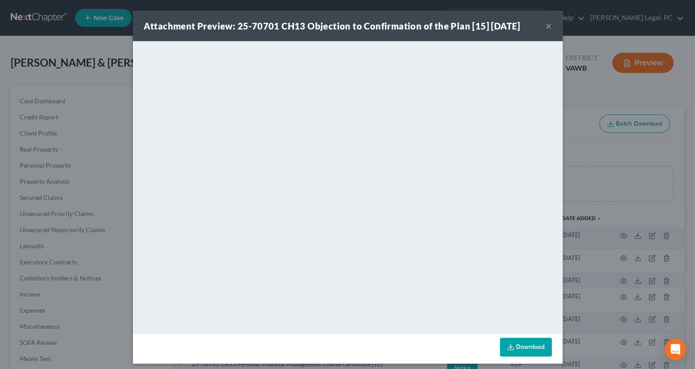
click at [546, 25] on button "×" at bounding box center [548, 26] width 6 height 11
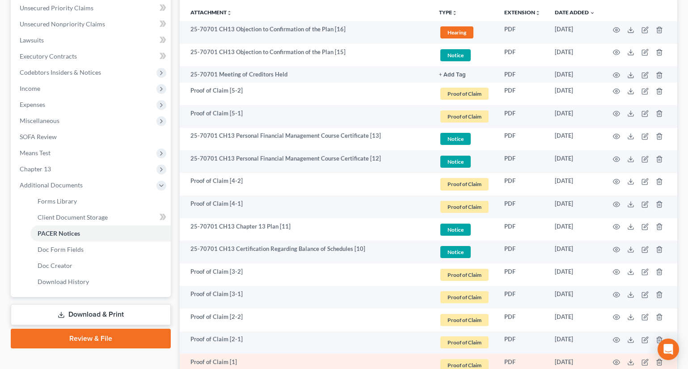
scroll to position [43, 0]
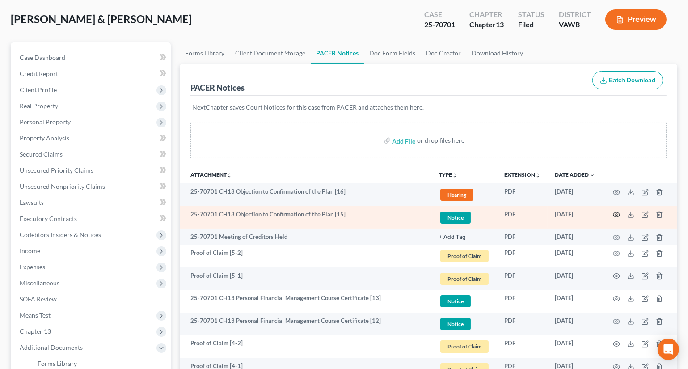
click at [615, 215] on icon "button" at bounding box center [617, 214] width 7 height 5
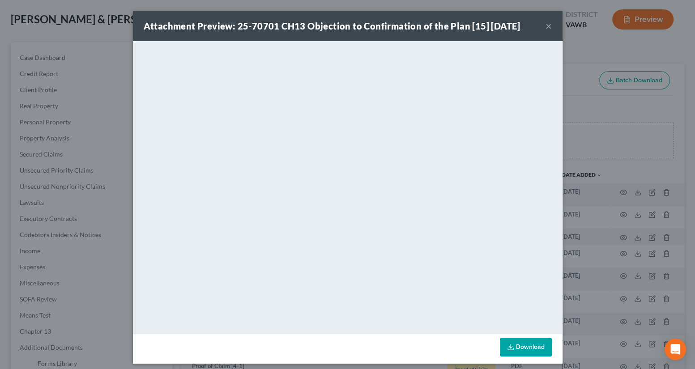
drag, startPoint x: 545, startPoint y: 29, endPoint x: 574, endPoint y: 176, distance: 150.4
click at [545, 29] on button "×" at bounding box center [548, 26] width 6 height 11
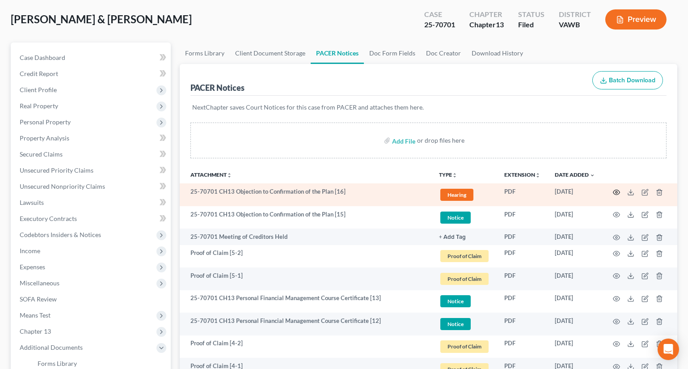
click at [614, 194] on icon "button" at bounding box center [616, 192] width 7 height 7
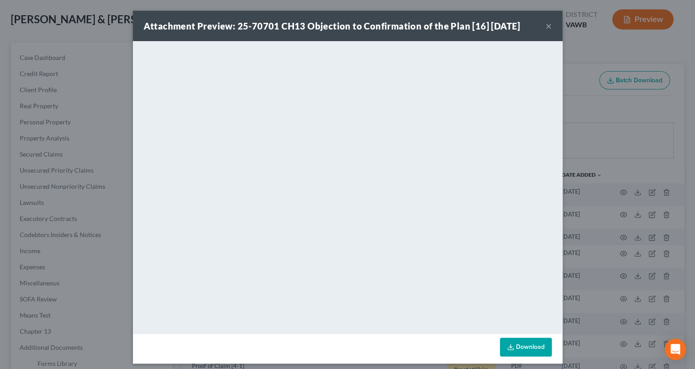
click at [545, 25] on button "×" at bounding box center [548, 26] width 6 height 11
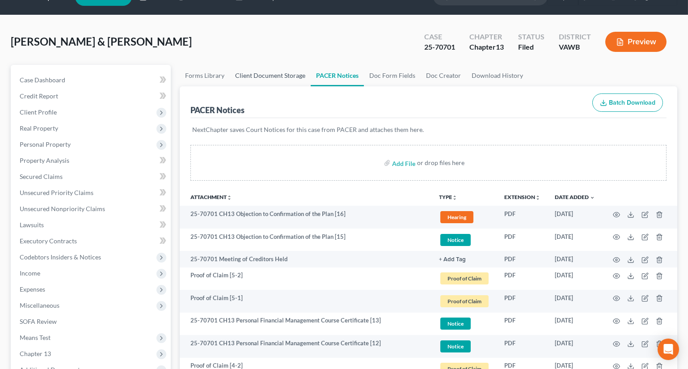
scroll to position [0, 0]
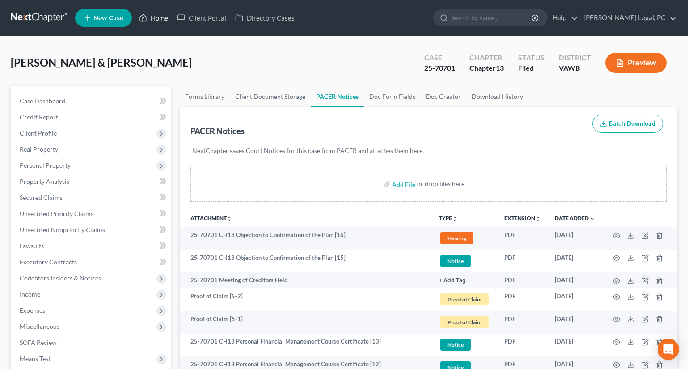
click at [153, 19] on link "Home" at bounding box center [154, 18] width 38 height 16
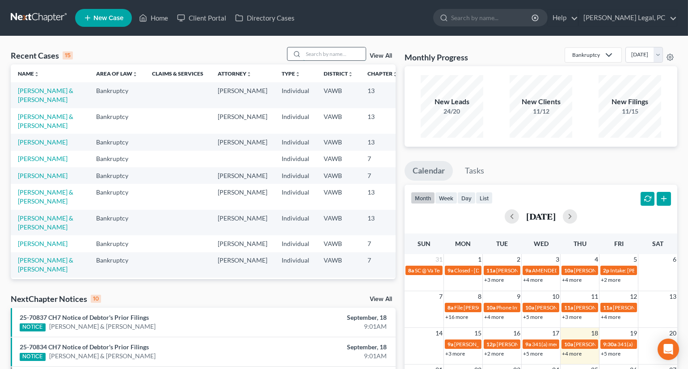
click at [342, 49] on input "search" at bounding box center [334, 53] width 63 height 13
type input "[PERSON_NAME]"
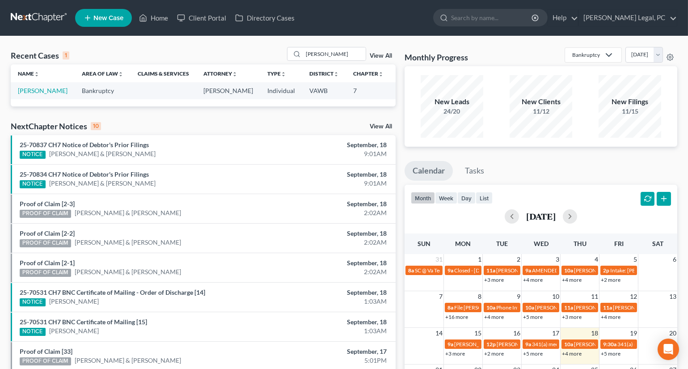
drag, startPoint x: 0, startPoint y: 239, endPoint x: 184, endPoint y: 54, distance: 260.9
click at [184, 54] on div "Recent Cases 1 [PERSON_NAME] View All" at bounding box center [203, 55] width 385 height 17
click at [28, 93] on link "[PERSON_NAME]" at bounding box center [43, 91] width 50 height 8
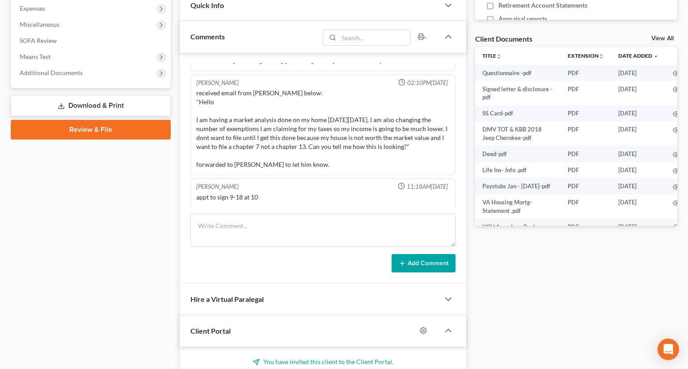
scroll to position [244, 0]
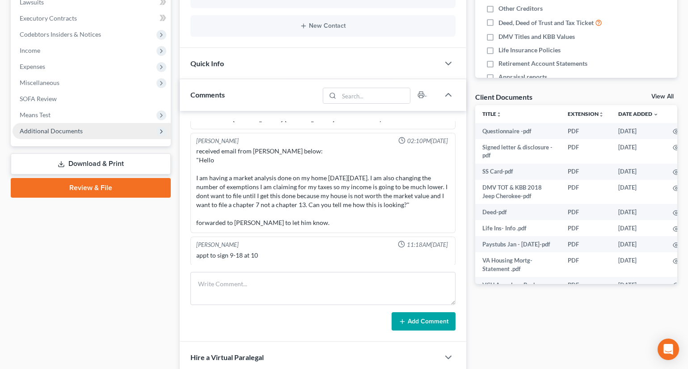
click at [18, 132] on span "Additional Documents" at bounding box center [92, 131] width 158 height 16
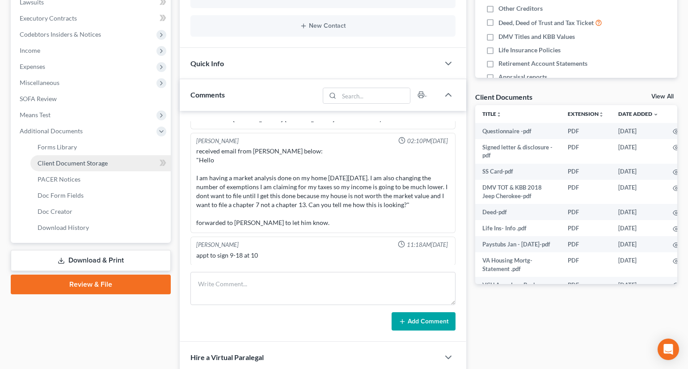
click at [53, 165] on span "Client Document Storage" at bounding box center [73, 163] width 70 height 8
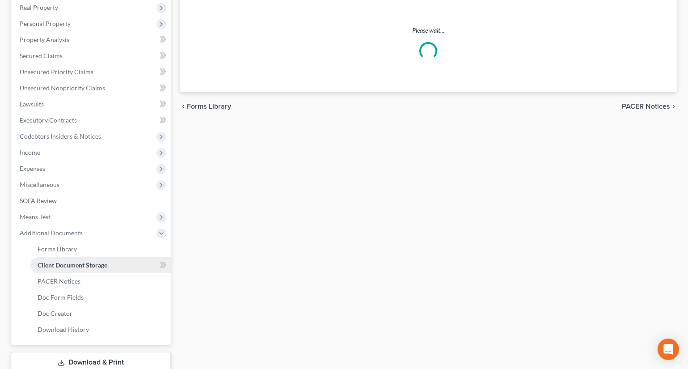
scroll to position [22, 0]
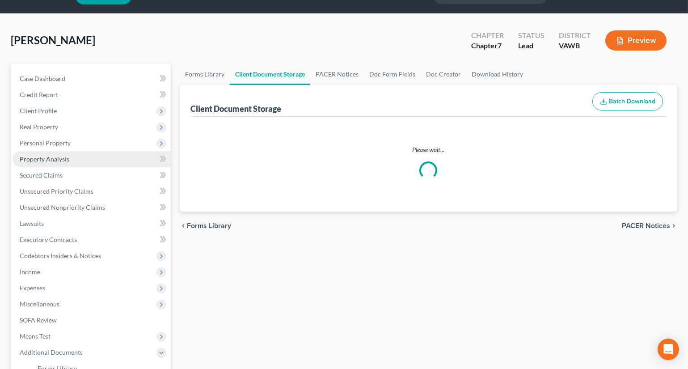
select select "0"
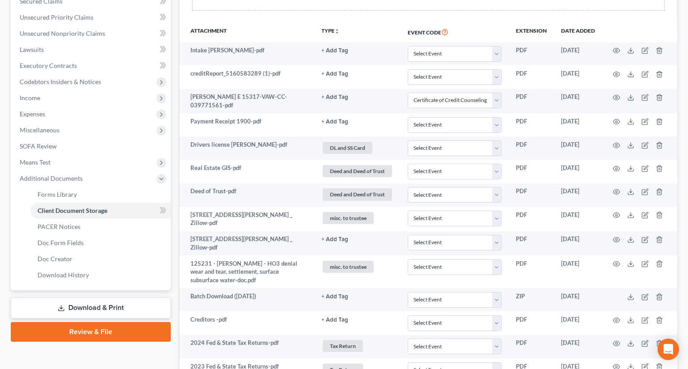
scroll to position [191, 0]
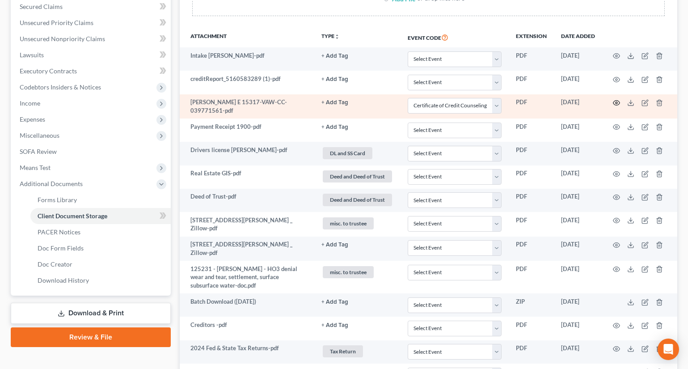
click at [616, 100] on icon "button" at bounding box center [616, 102] width 7 height 7
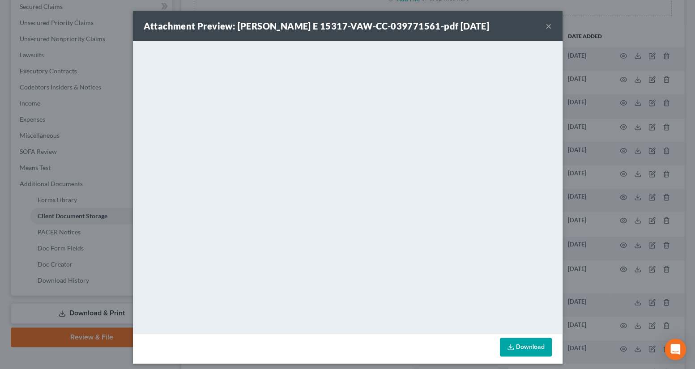
click at [545, 25] on button "×" at bounding box center [548, 26] width 6 height 11
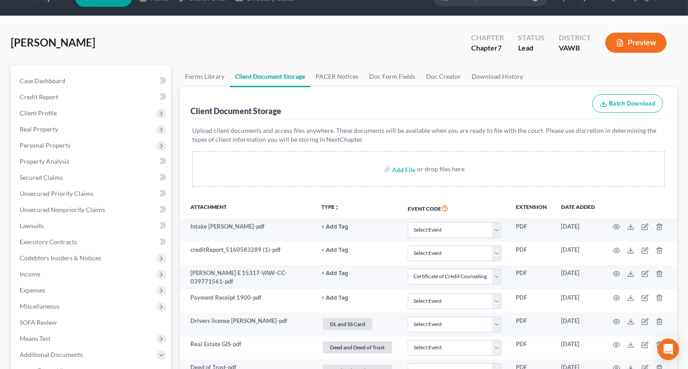
scroll to position [0, 0]
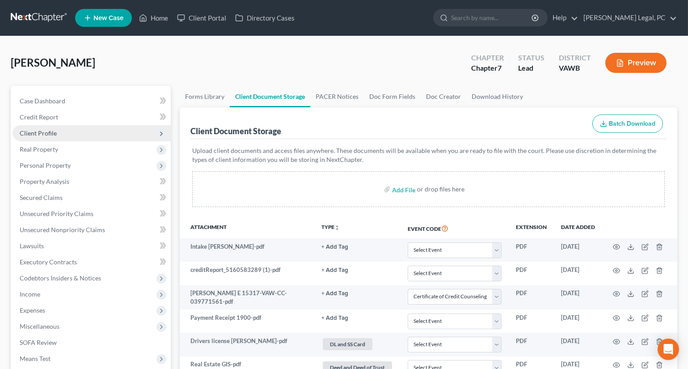
click at [58, 133] on span "Client Profile" at bounding box center [92, 133] width 158 height 16
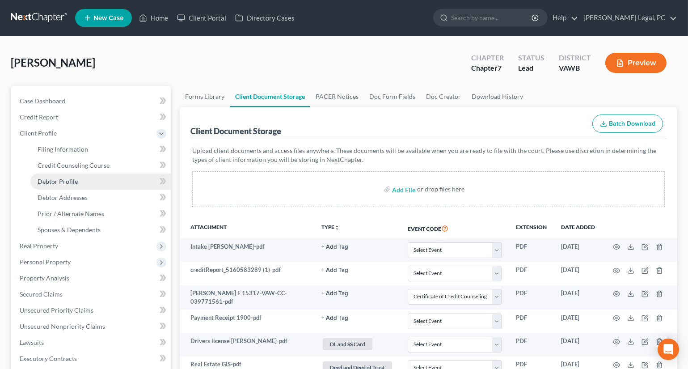
click at [70, 178] on span "Debtor Profile" at bounding box center [58, 182] width 40 height 8
select select "2"
select select "1"
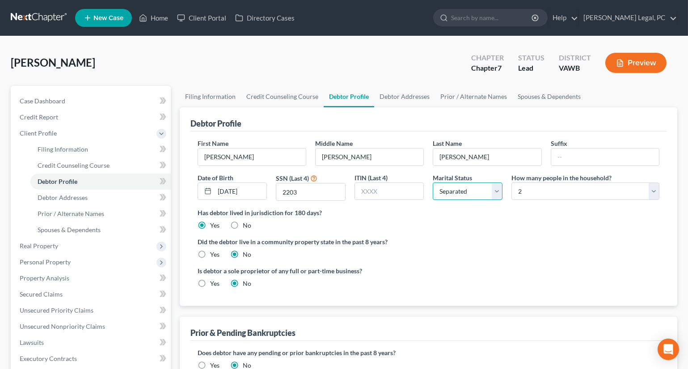
click at [470, 192] on select "Select Single Married Separated Divorced Widowed" at bounding box center [468, 191] width 70 height 18
select select "0"
click at [433, 182] on select "Select Single Married Separated Divorced Widowed" at bounding box center [468, 191] width 70 height 18
click at [441, 230] on ng-include "First Name [PERSON_NAME] Middle Name [PERSON_NAME] Last Name [PERSON_NAME] Suff…" at bounding box center [429, 217] width 462 height 157
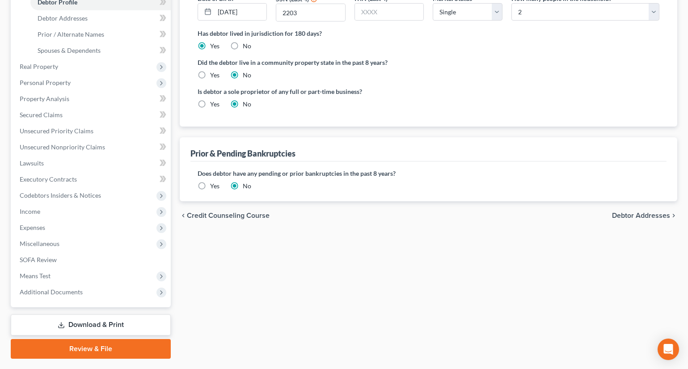
scroll to position [161, 0]
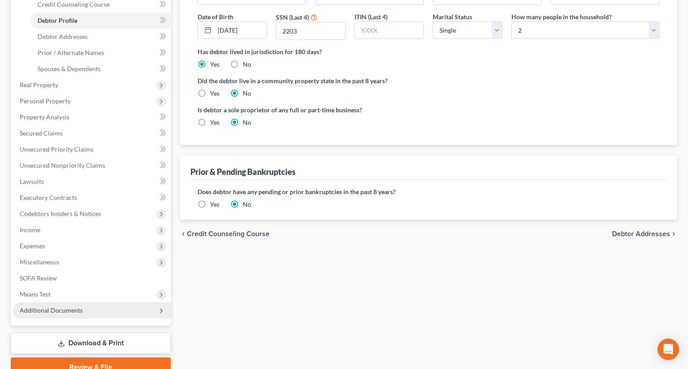
click at [26, 317] on span "Additional Documents" at bounding box center [92, 310] width 158 height 16
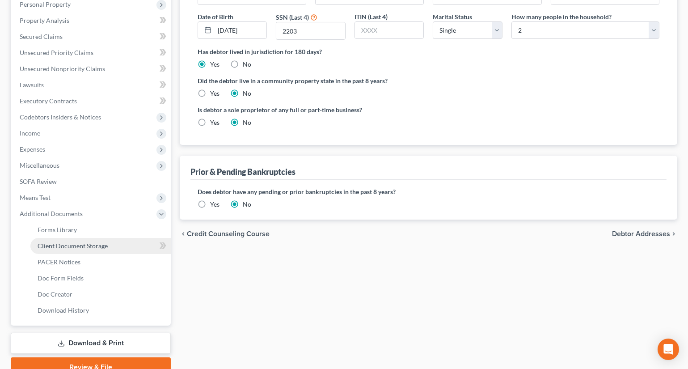
click at [54, 250] on link "Client Document Storage" at bounding box center [100, 246] width 140 height 16
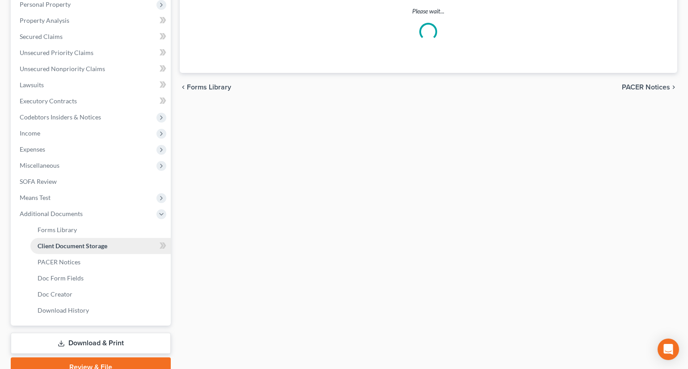
scroll to position [9, 0]
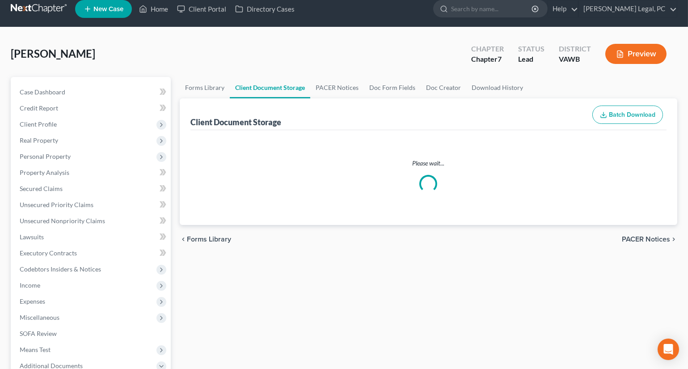
select select "0"
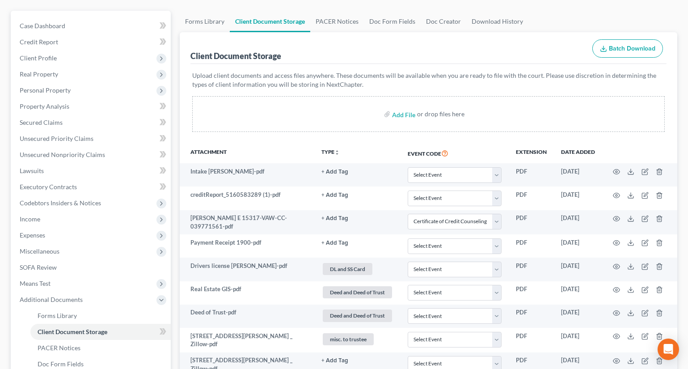
scroll to position [81, 0]
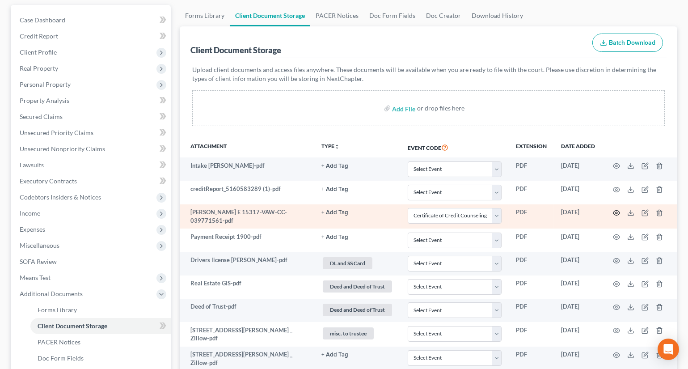
click at [619, 210] on icon "button" at bounding box center [616, 212] width 7 height 7
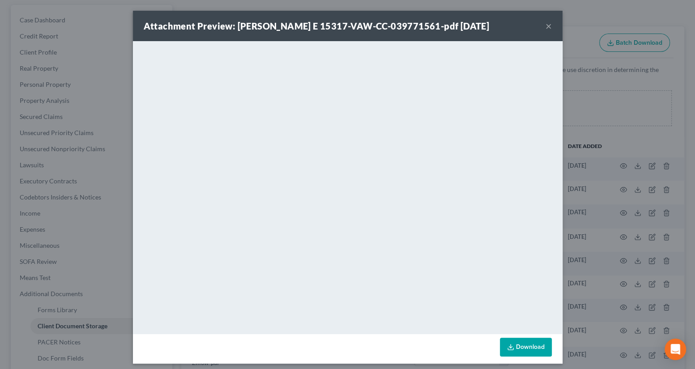
click at [545, 22] on button "×" at bounding box center [548, 26] width 6 height 11
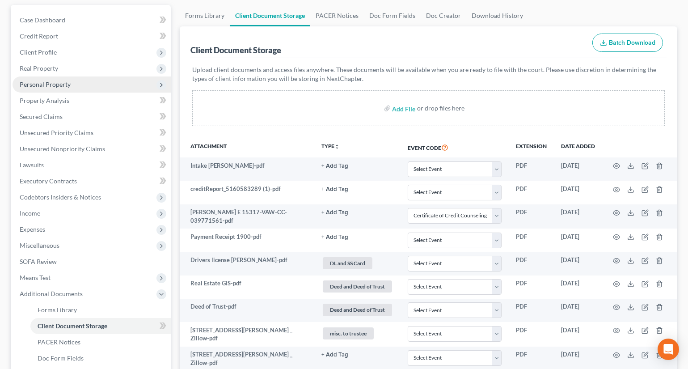
click at [47, 82] on span "Personal Property" at bounding box center [45, 85] width 51 height 8
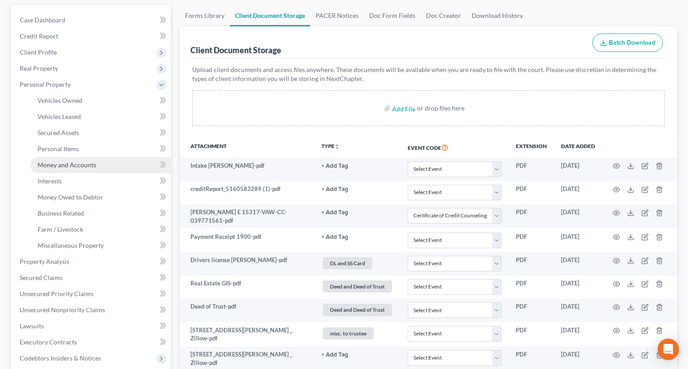
click at [74, 165] on span "Money and Accounts" at bounding box center [67, 165] width 59 height 8
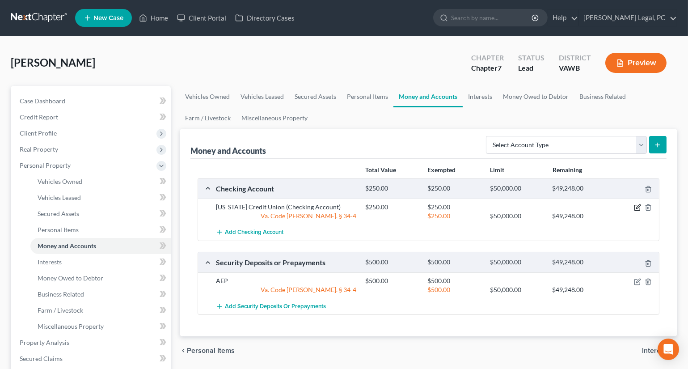
click at [634, 206] on icon "button" at bounding box center [637, 207] width 7 height 7
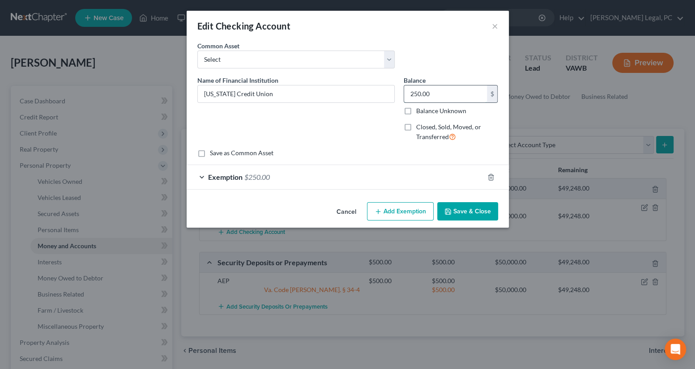
click at [432, 97] on input "250.00" at bounding box center [445, 93] width 83 height 17
type input "1,400"
click at [425, 177] on div "Exemption $250.00" at bounding box center [334, 177] width 297 height 24
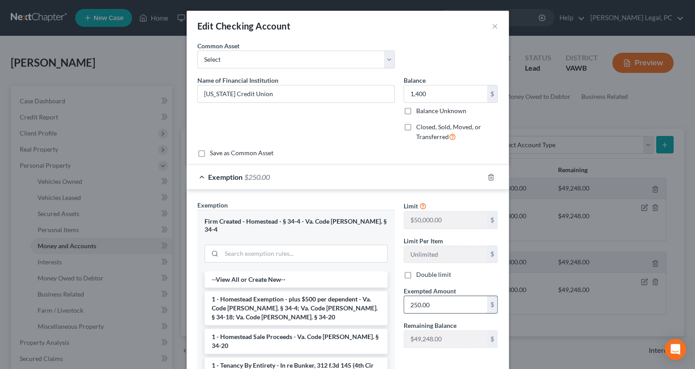
click at [428, 302] on input "250.00" at bounding box center [445, 304] width 83 height 17
type input "1,400"
click at [384, 199] on div "Exemption Set must be selected for CA. Exemption * Firm Created - Homestead - §…" at bounding box center [347, 310] width 322 height 240
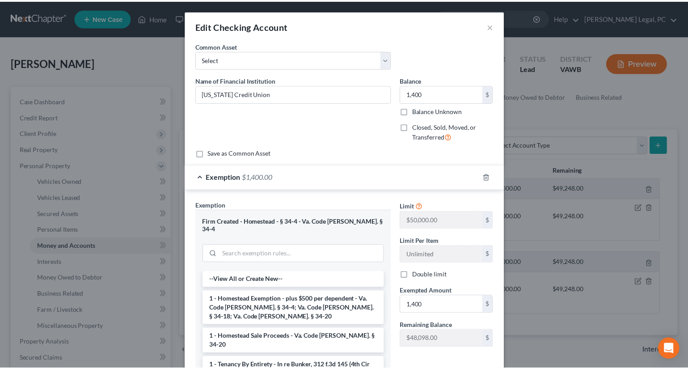
scroll to position [101, 0]
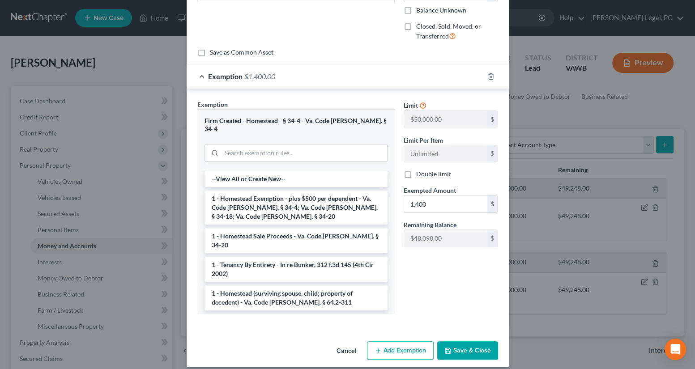
click at [451, 341] on button "Save & Close" at bounding box center [467, 350] width 61 height 19
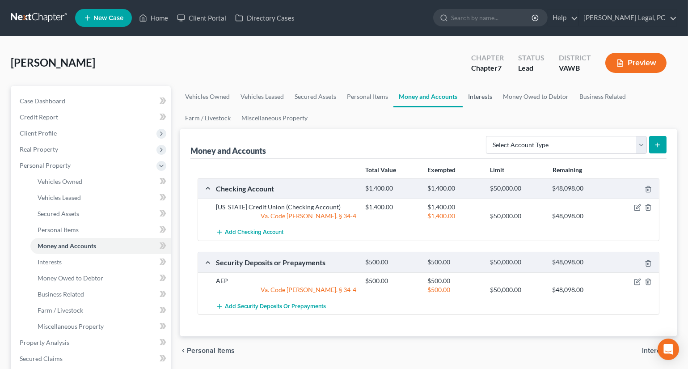
click at [483, 98] on link "Interests" at bounding box center [480, 96] width 35 height 21
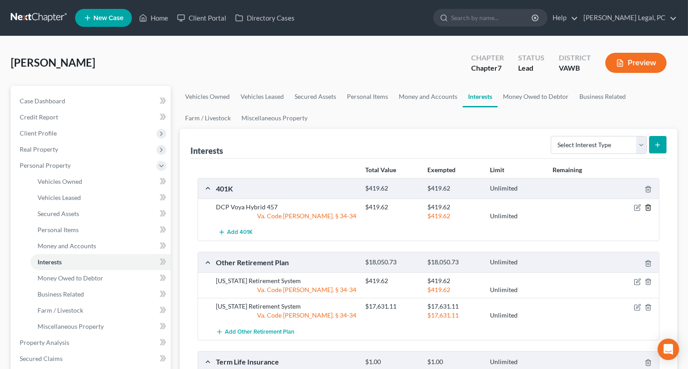
click at [647, 205] on icon "button" at bounding box center [648, 208] width 4 height 6
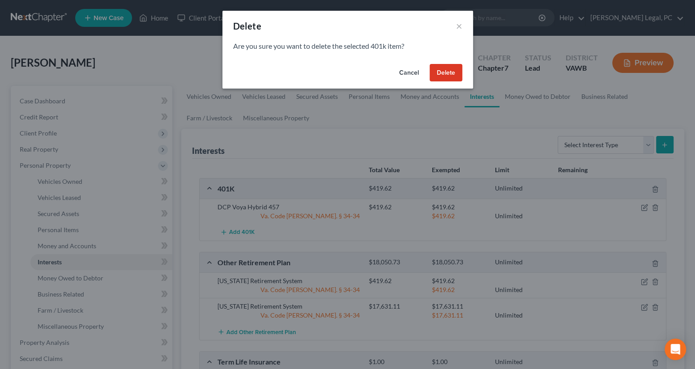
click at [458, 76] on button "Delete" at bounding box center [445, 73] width 33 height 18
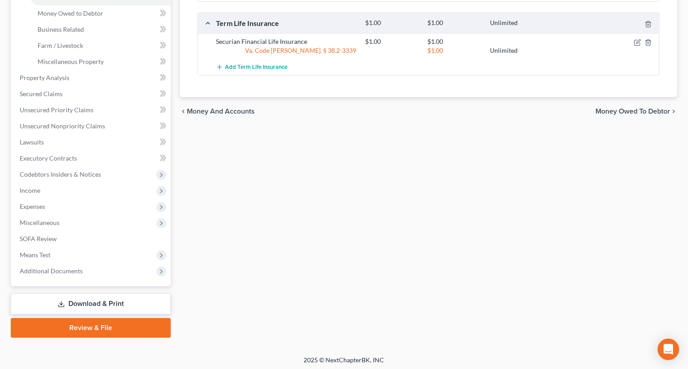
scroll to position [267, 0]
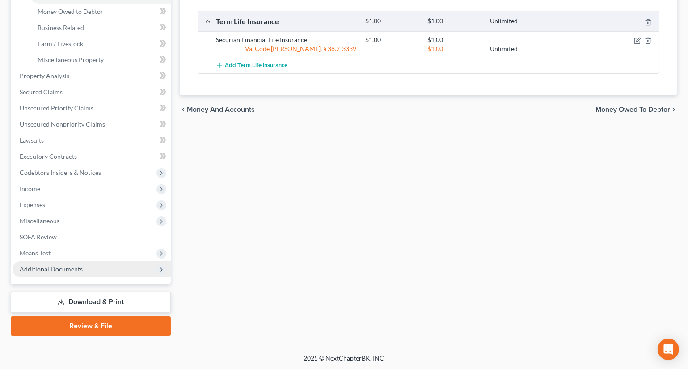
click at [54, 265] on span "Additional Documents" at bounding box center [51, 269] width 63 height 8
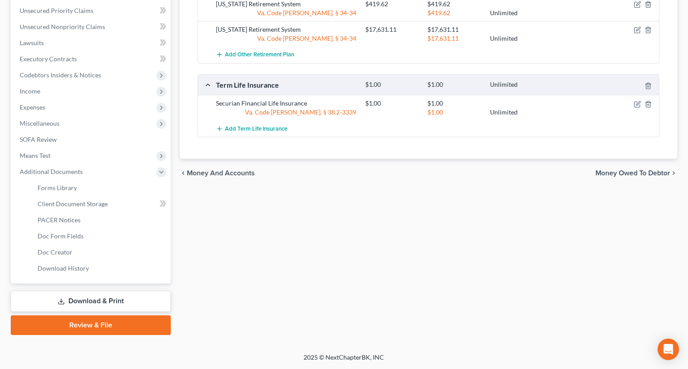
scroll to position [202, 0]
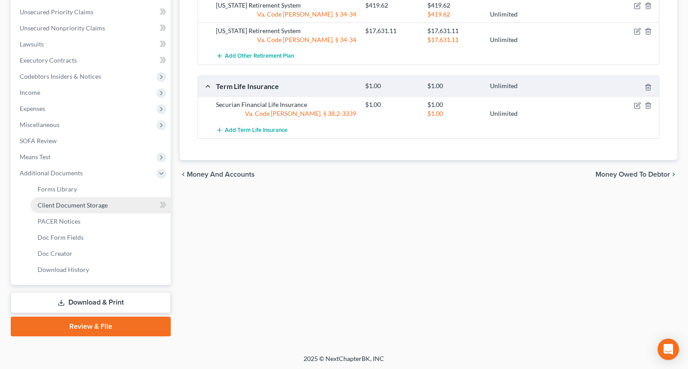
click at [79, 203] on span "Client Document Storage" at bounding box center [73, 205] width 70 height 8
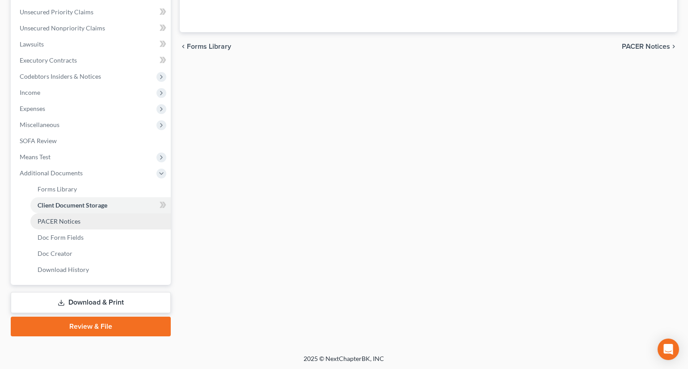
scroll to position [78, 0]
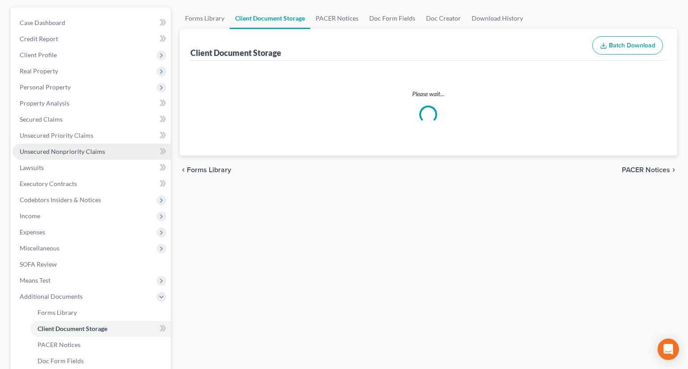
select select "0"
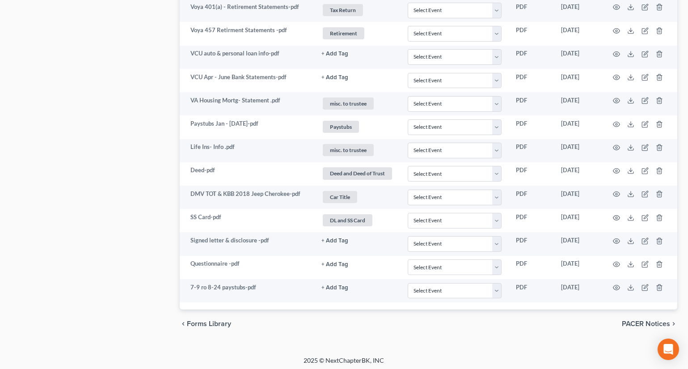
scroll to position [580, 0]
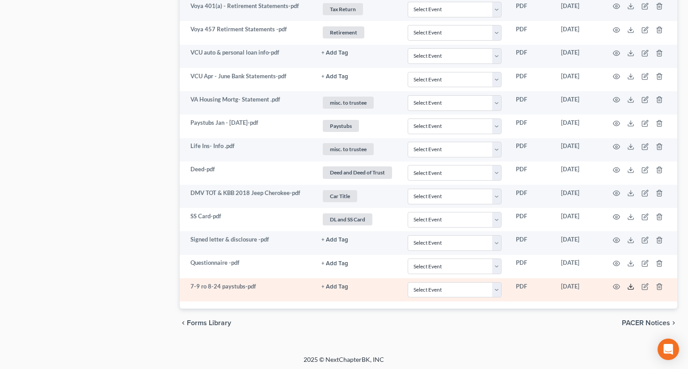
click at [629, 285] on icon at bounding box center [630, 286] width 7 height 7
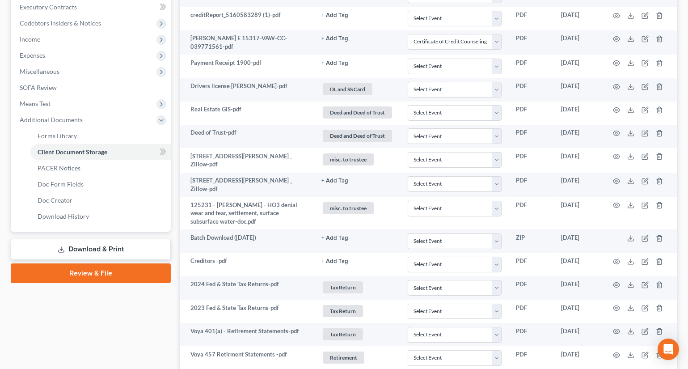
scroll to position [255, 0]
click at [35, 33] on span "Income" at bounding box center [92, 39] width 158 height 16
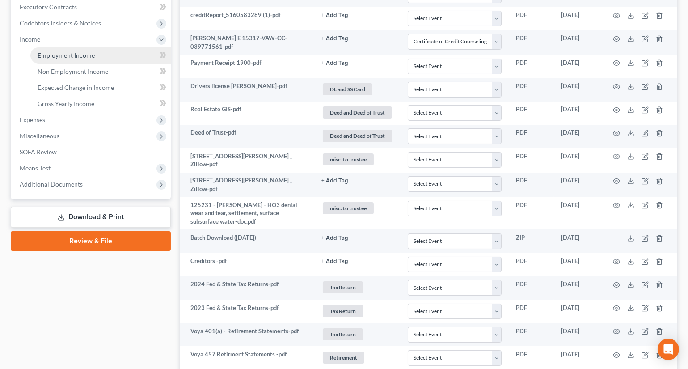
click at [55, 58] on span "Employment Income" at bounding box center [66, 55] width 57 height 8
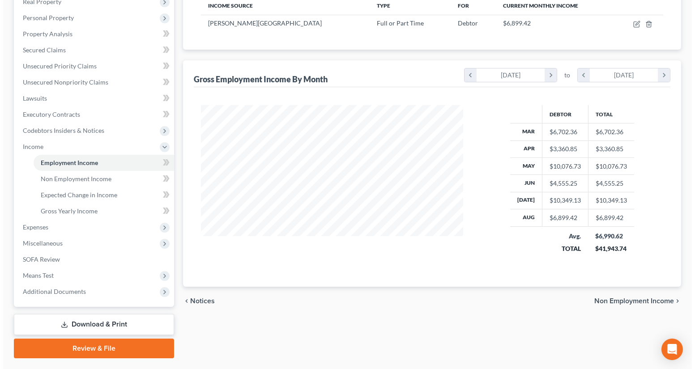
scroll to position [48, 0]
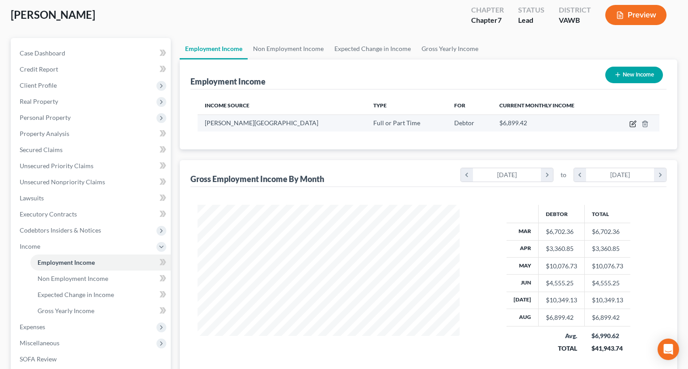
click at [631, 125] on icon "button" at bounding box center [633, 123] width 7 height 7
select select "0"
select select "48"
select select "1"
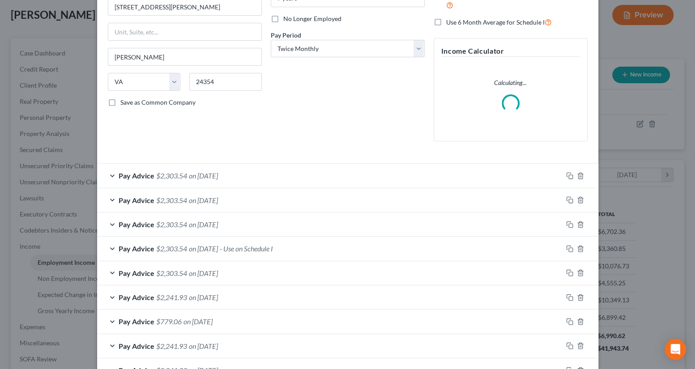
scroll to position [244, 0]
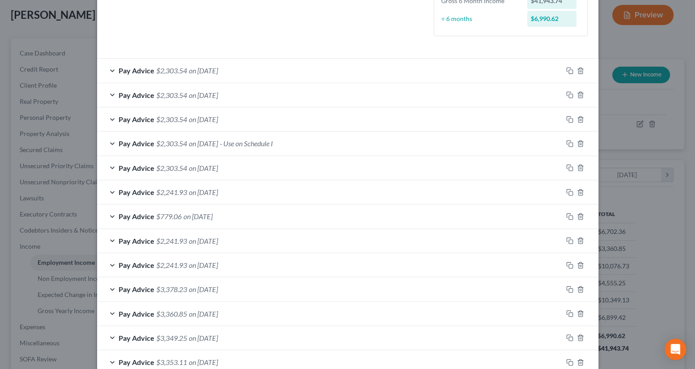
click at [491, 114] on div "Pay Advice $2,303.54 on [DATE]" at bounding box center [329, 119] width 465 height 24
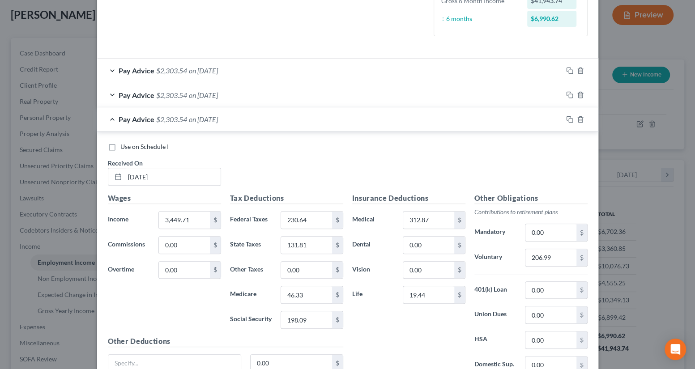
click at [345, 68] on div "Pay Advice $2,303.54 on [DATE]" at bounding box center [329, 71] width 465 height 24
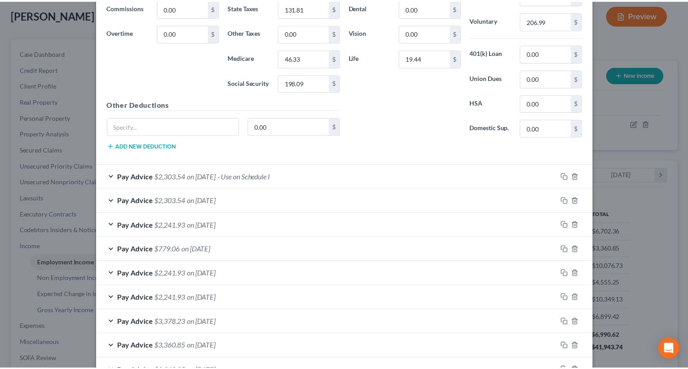
scroll to position [835, 0]
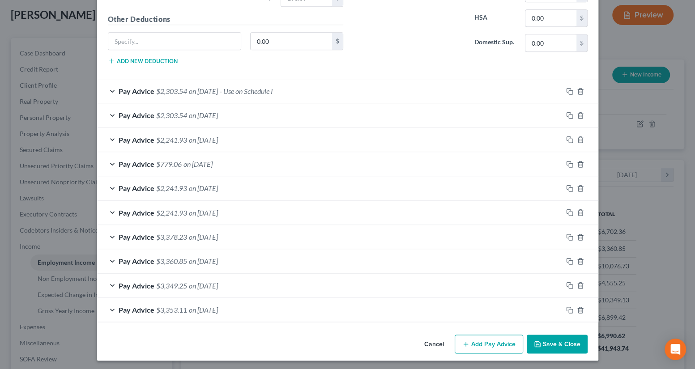
click at [555, 336] on button "Save & Close" at bounding box center [556, 344] width 61 height 19
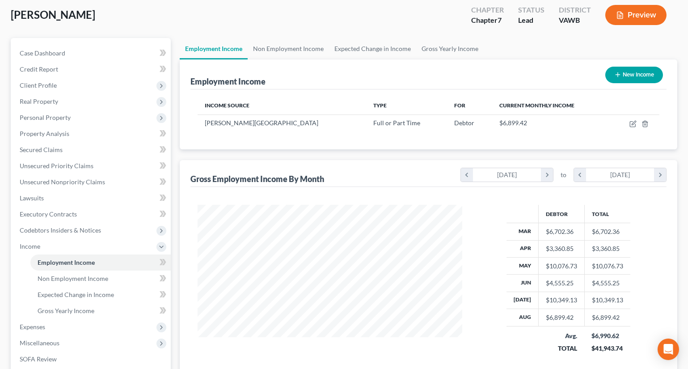
scroll to position [447082, 446961]
drag, startPoint x: 444, startPoint y: 45, endPoint x: 444, endPoint y: 51, distance: 6.7
click at [444, 44] on link "Gross Yearly Income" at bounding box center [450, 48] width 68 height 21
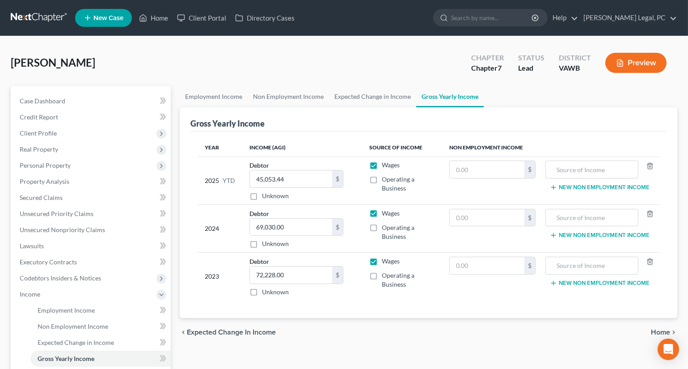
drag, startPoint x: 312, startPoint y: 173, endPoint x: 360, endPoint y: 165, distance: 49.3
click at [312, 173] on input "45,053.44" at bounding box center [291, 178] width 82 height 17
type input "55,402.57"
click at [670, 333] on span "Home" at bounding box center [660, 332] width 19 height 7
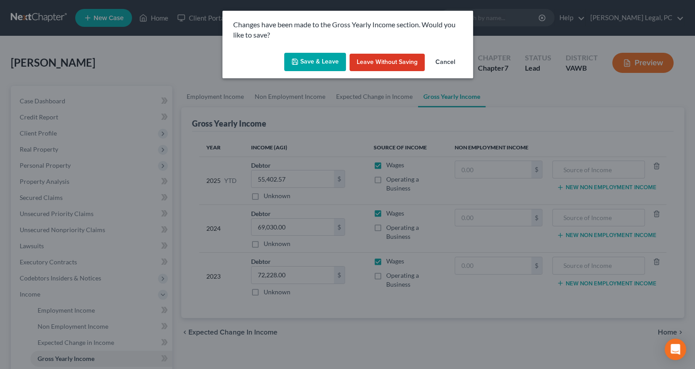
click at [286, 61] on button "Save & Leave" at bounding box center [315, 62] width 62 height 19
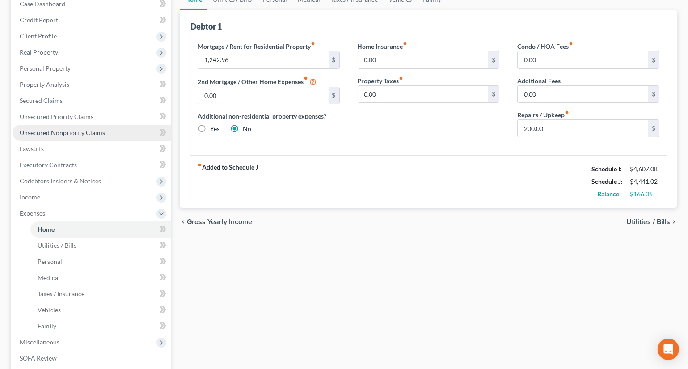
scroll to position [122, 0]
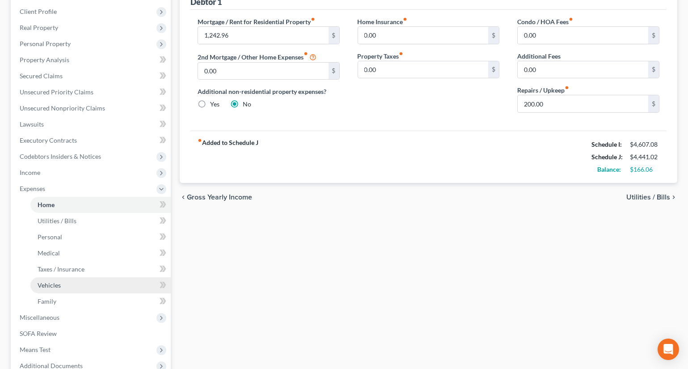
click at [51, 286] on span "Vehicles" at bounding box center [49, 285] width 23 height 8
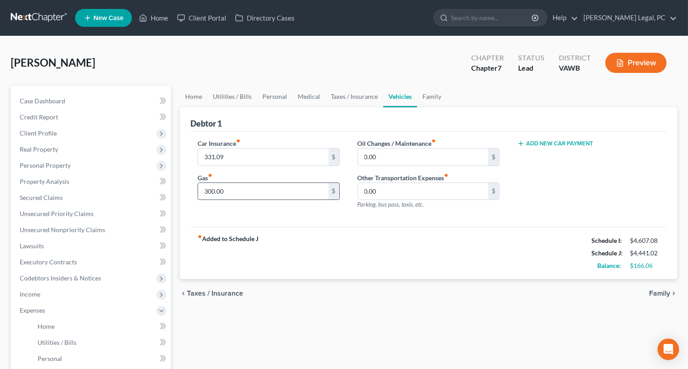
click at [254, 192] on input "300.00" at bounding box center [263, 191] width 131 height 17
click at [408, 248] on div "fiber_manual_record Added to Schedule J Schedule I: $4,607.08 Schedule J: $4,54…" at bounding box center [429, 253] width 476 height 52
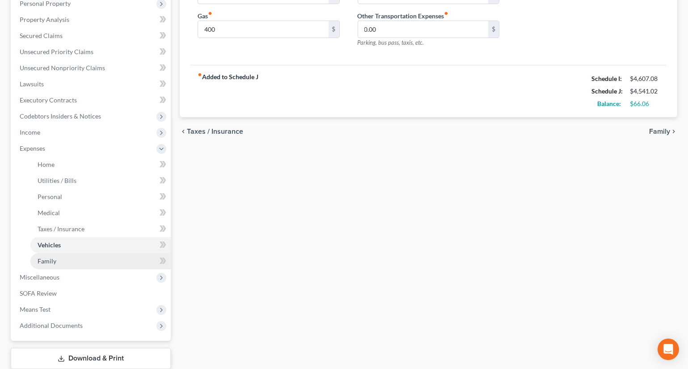
scroll to position [162, 0]
click at [41, 277] on span "Miscellaneous" at bounding box center [40, 277] width 40 height 8
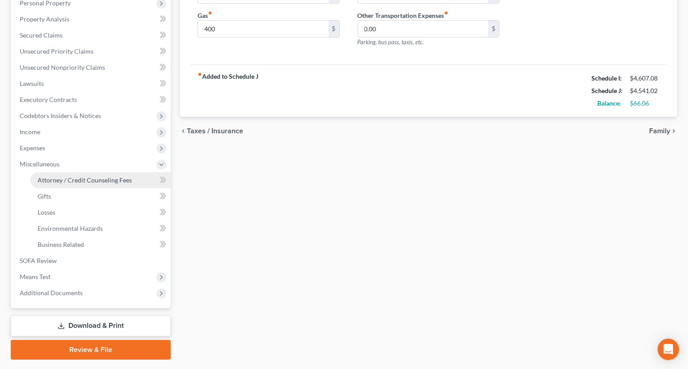
click at [76, 179] on span "Attorney / Credit Counseling Fees" at bounding box center [85, 180] width 94 height 8
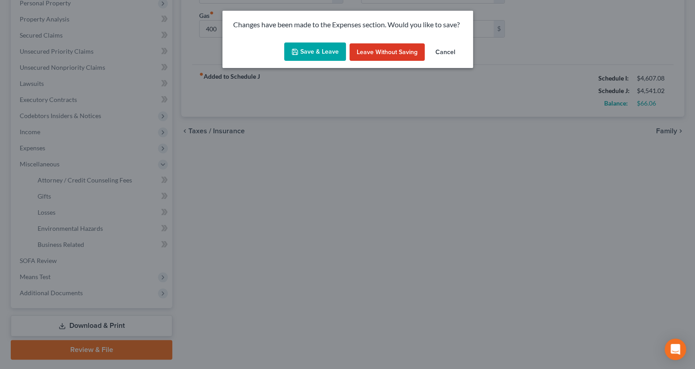
click at [308, 49] on button "Save & Leave" at bounding box center [315, 51] width 62 height 19
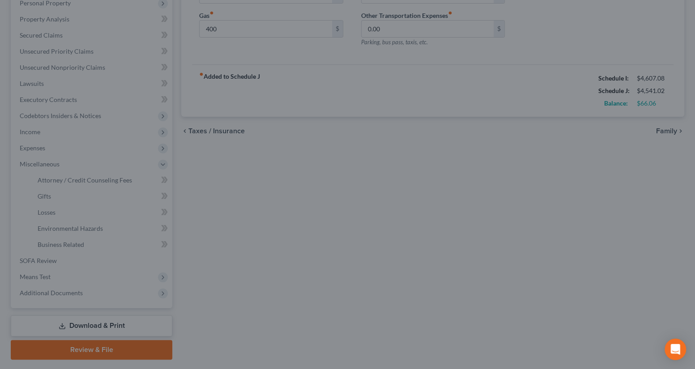
type input "400.00"
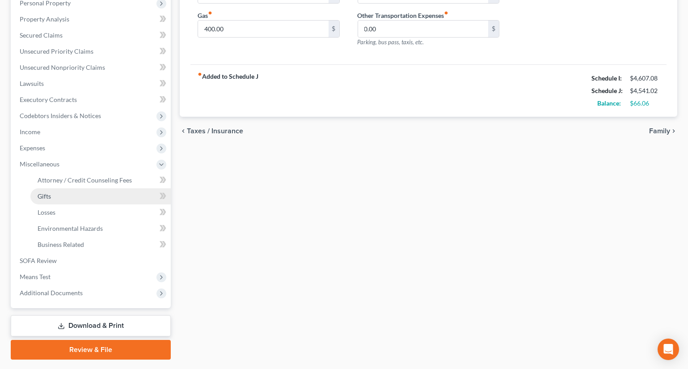
select select "0"
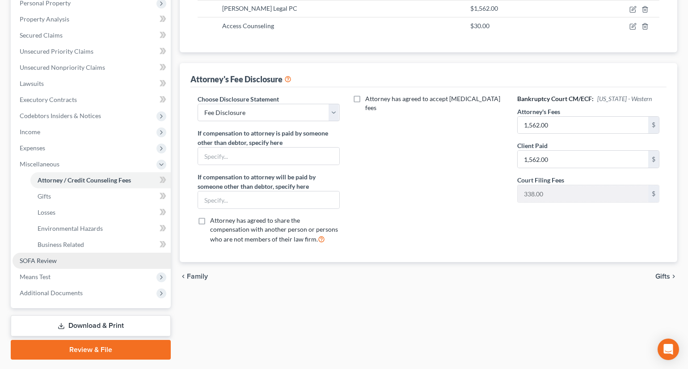
scroll to position [9, 0]
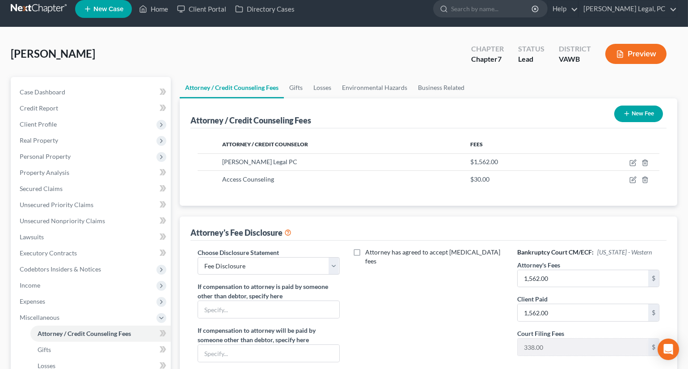
click at [36, 263] on ul "Case Dashboard Payments Invoices Payments Payments Credit Report Client Profile" at bounding box center [92, 269] width 158 height 370
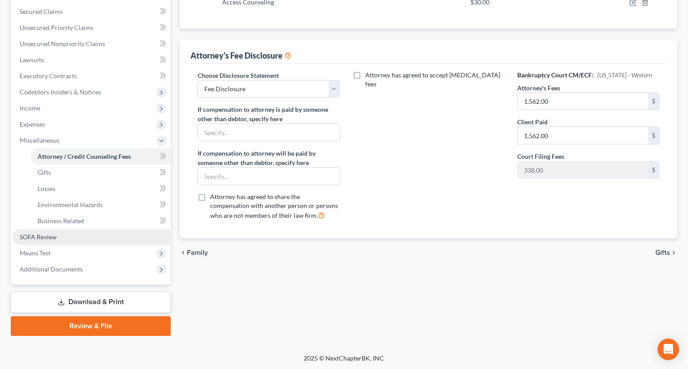
click at [49, 238] on span "SOFA Review" at bounding box center [38, 237] width 37 height 8
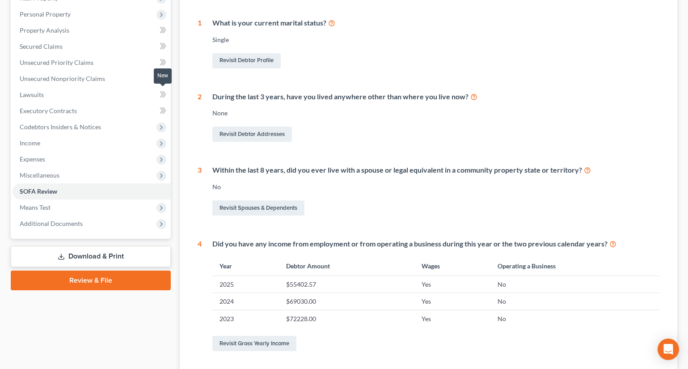
scroll to position [162, 0]
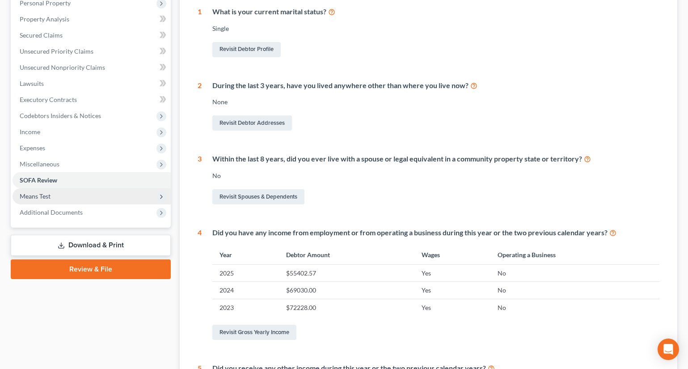
click at [45, 198] on span "Means Test" at bounding box center [35, 196] width 31 height 8
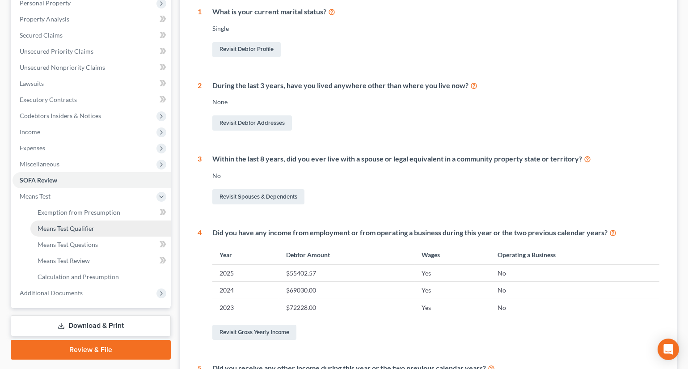
click at [72, 226] on span "Means Test Qualifier" at bounding box center [66, 229] width 57 height 8
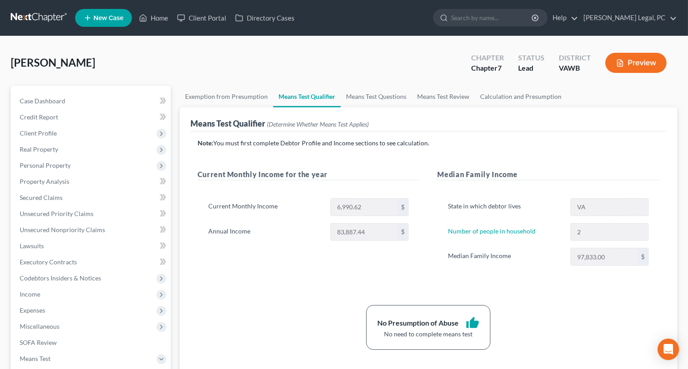
click at [628, 63] on button "Preview" at bounding box center [636, 63] width 61 height 20
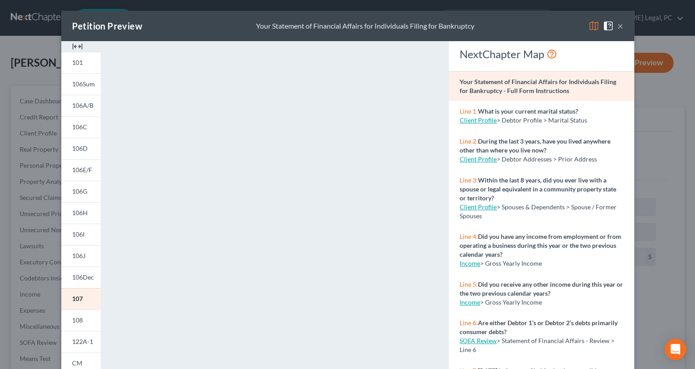
click at [617, 27] on button "×" at bounding box center [620, 26] width 6 height 11
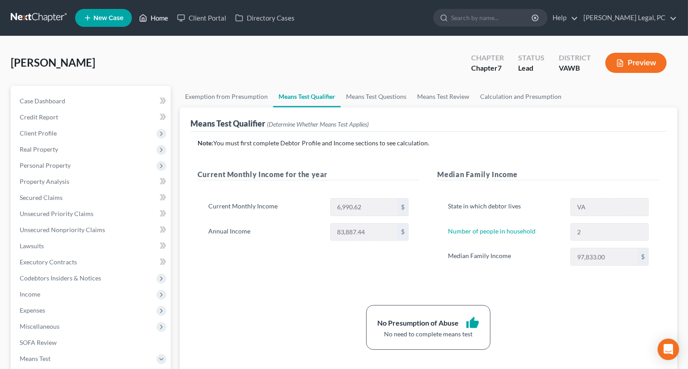
drag, startPoint x: 157, startPoint y: 18, endPoint x: 168, endPoint y: 14, distance: 11.5
click at [157, 18] on link "Home" at bounding box center [154, 18] width 38 height 16
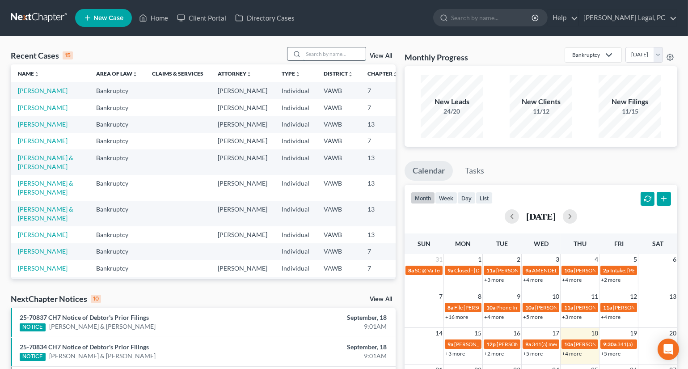
click at [331, 54] on input "search" at bounding box center [334, 53] width 63 height 13
type input "[PERSON_NAME]"
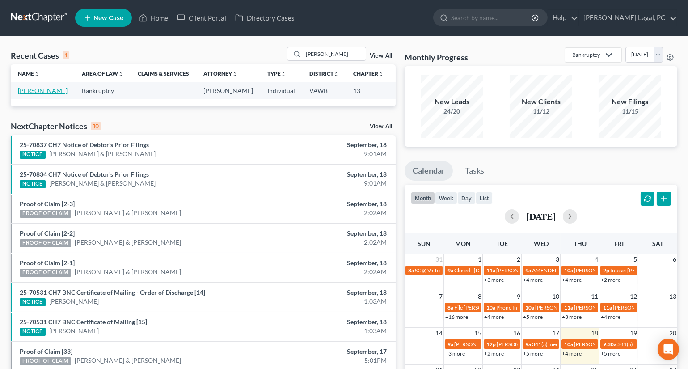
click at [35, 94] on link "[PERSON_NAME]" at bounding box center [43, 91] width 50 height 8
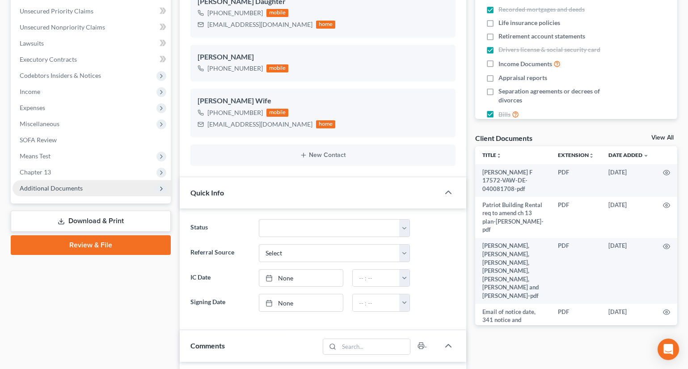
scroll to position [203, 0]
click at [46, 182] on span "Additional Documents" at bounding box center [92, 188] width 158 height 16
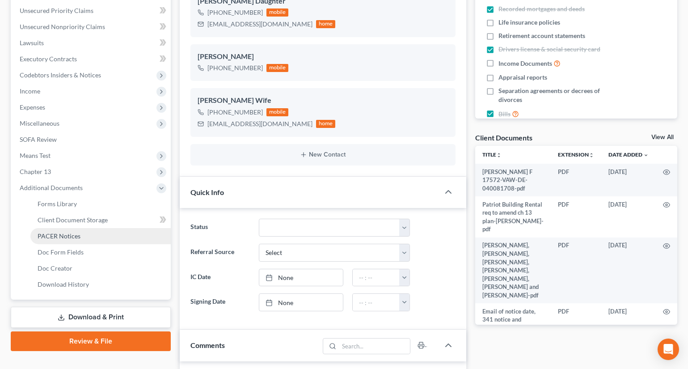
click at [61, 230] on link "PACER Notices" at bounding box center [100, 236] width 140 height 16
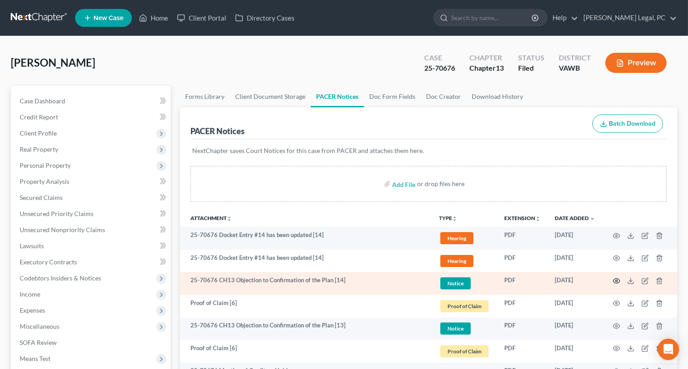
click at [616, 280] on circle "button" at bounding box center [617, 281] width 2 height 2
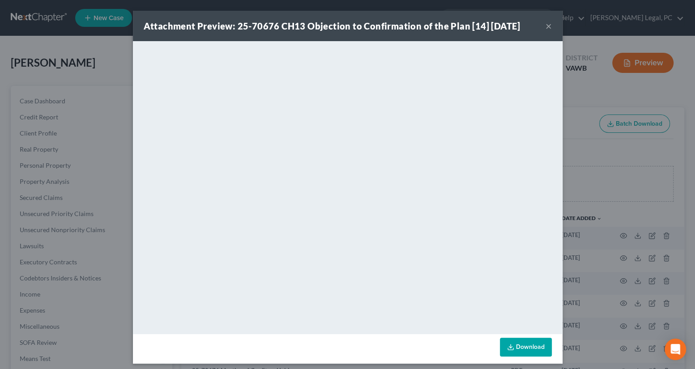
click at [545, 26] on button "×" at bounding box center [548, 26] width 6 height 11
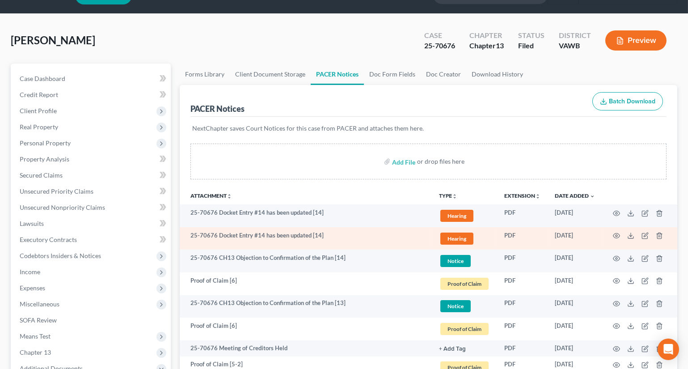
scroll to position [81, 0]
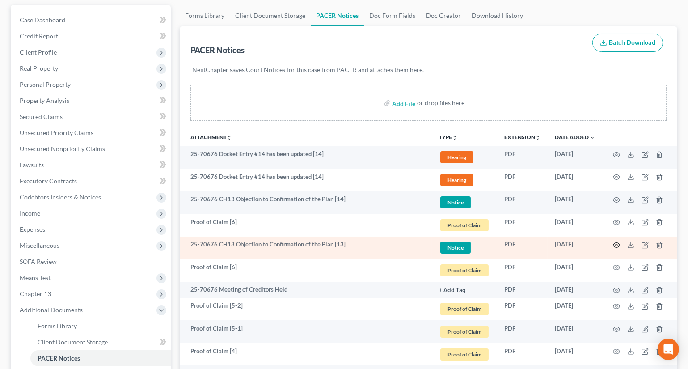
click at [617, 242] on icon "button" at bounding box center [616, 245] width 7 height 7
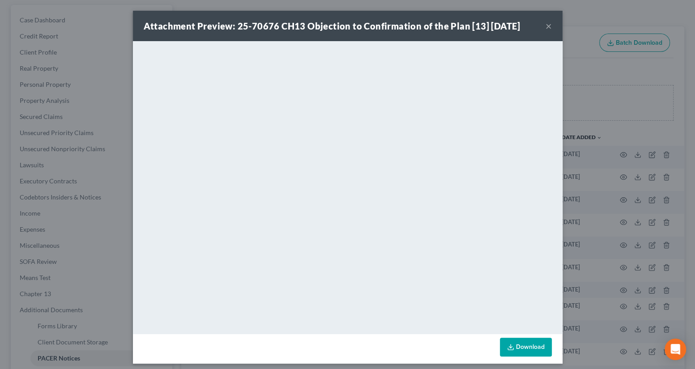
click at [545, 26] on button "×" at bounding box center [548, 26] width 6 height 11
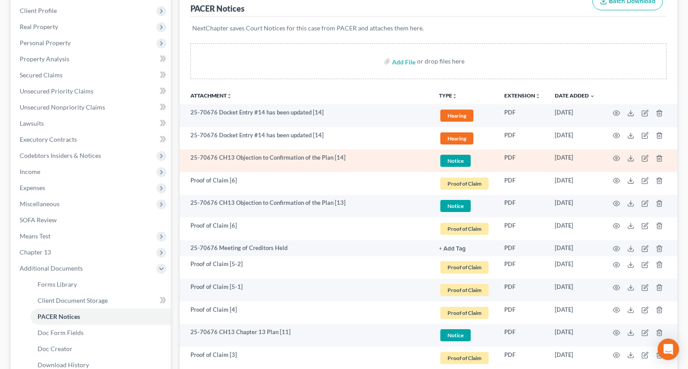
scroll to position [122, 0]
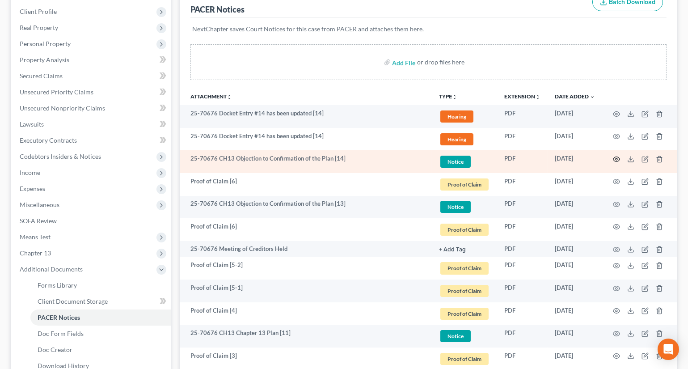
click at [614, 160] on icon "button" at bounding box center [616, 159] width 7 height 7
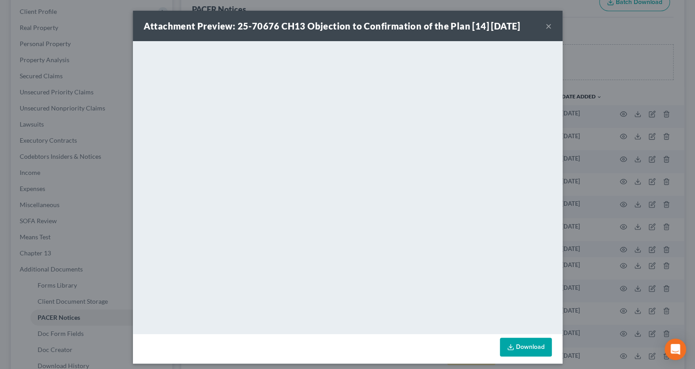
click at [545, 26] on button "×" at bounding box center [548, 26] width 6 height 11
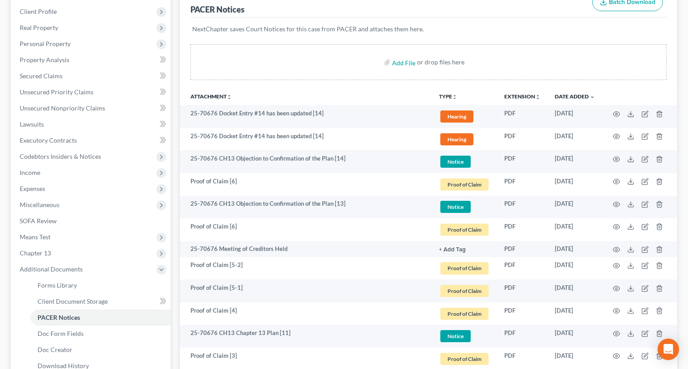
scroll to position [0, 0]
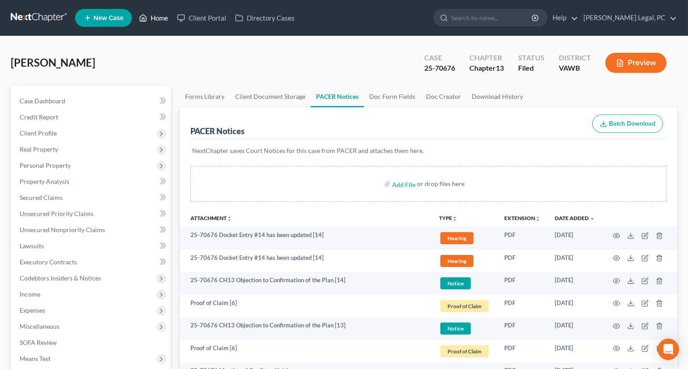
click at [150, 19] on link "Home" at bounding box center [154, 18] width 38 height 16
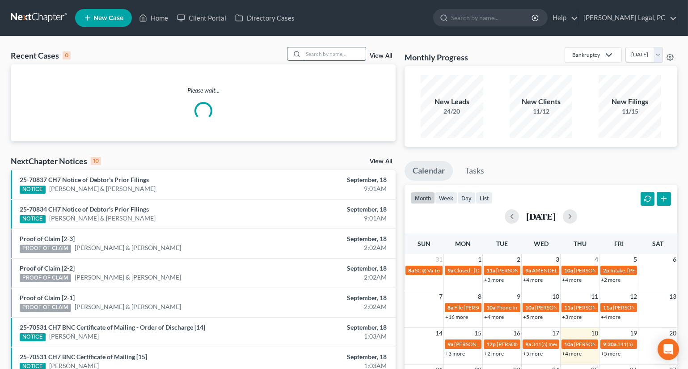
click at [323, 57] on input "search" at bounding box center [334, 53] width 63 height 13
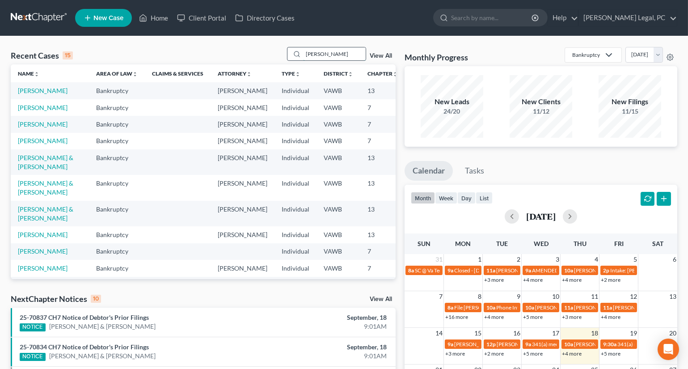
type input "[PERSON_NAME]"
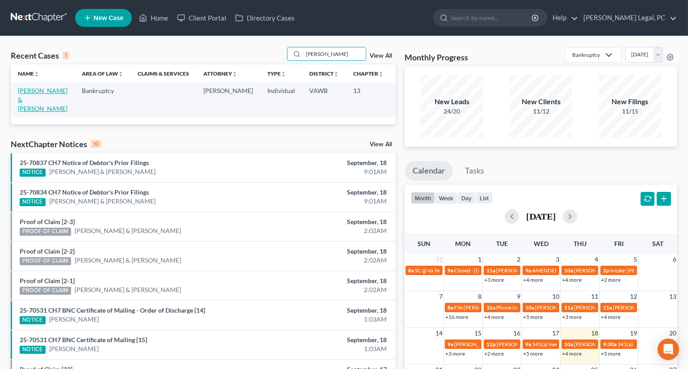
click at [23, 98] on link "[PERSON_NAME] & [PERSON_NAME]" at bounding box center [43, 99] width 50 height 25
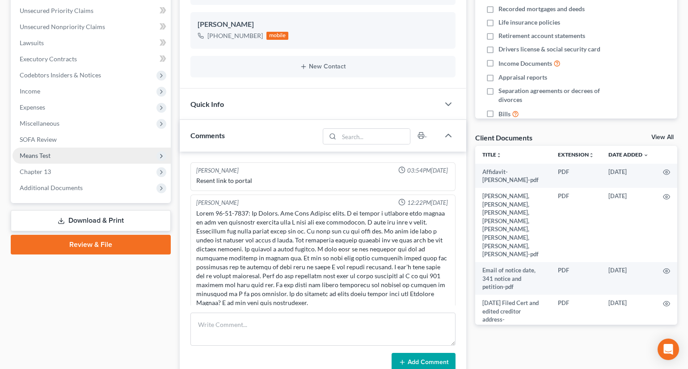
scroll to position [2718, 0]
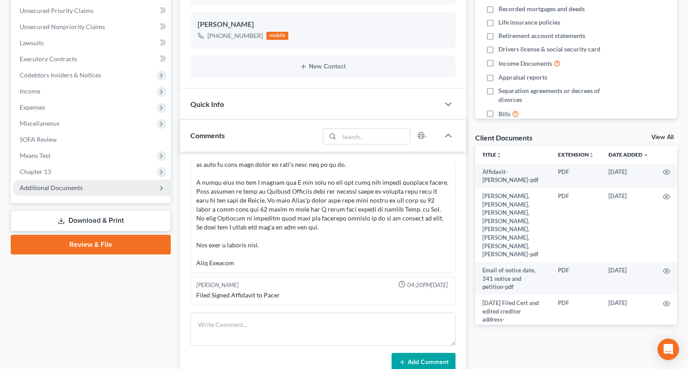
click at [67, 182] on span "Additional Documents" at bounding box center [92, 188] width 158 height 16
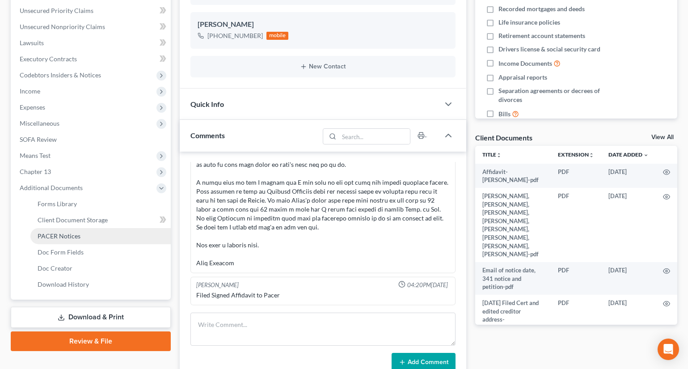
click at [76, 231] on link "PACER Notices" at bounding box center [100, 236] width 140 height 16
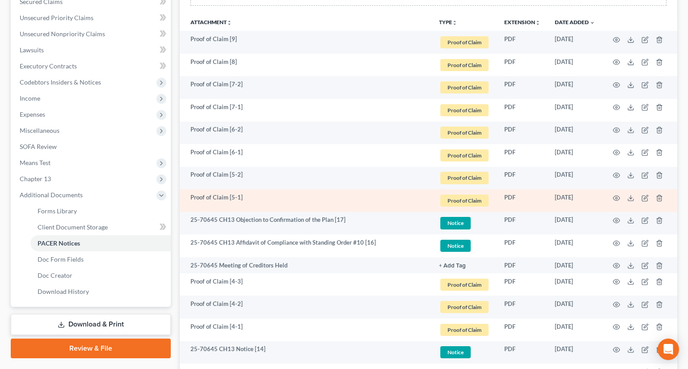
scroll to position [203, 0]
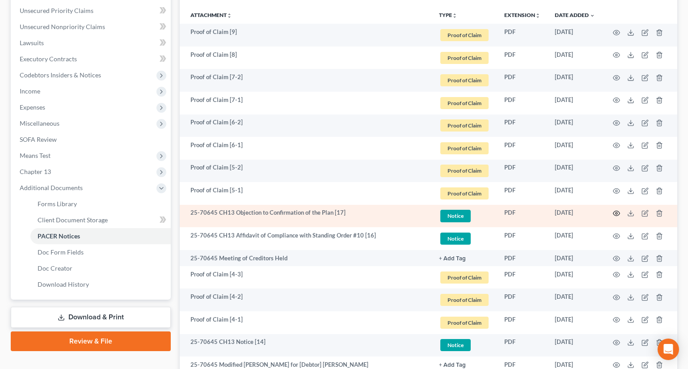
click at [614, 214] on icon "button" at bounding box center [616, 213] width 7 height 7
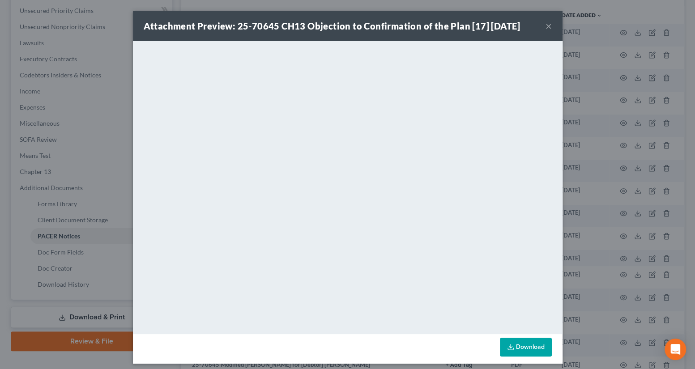
click at [546, 25] on button "×" at bounding box center [548, 26] width 6 height 11
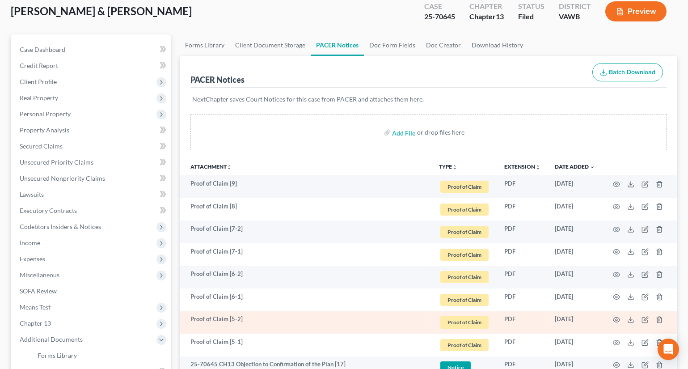
scroll to position [0, 0]
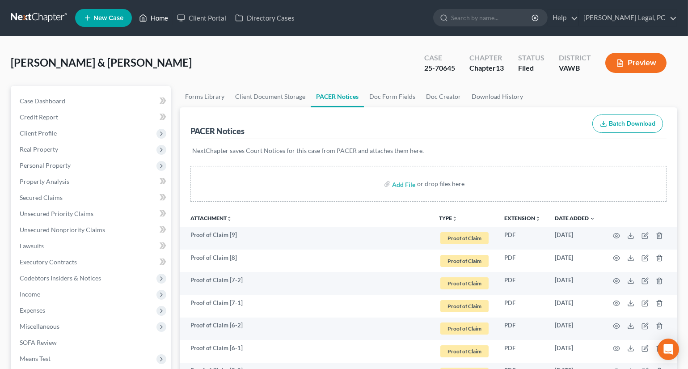
click at [149, 17] on link "Home" at bounding box center [154, 18] width 38 height 16
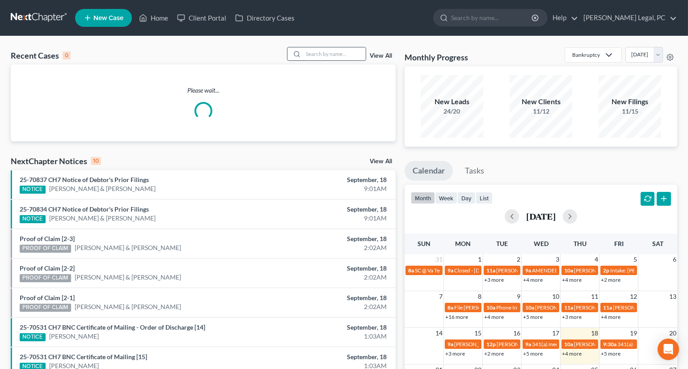
click at [324, 53] on input "search" at bounding box center [334, 53] width 63 height 13
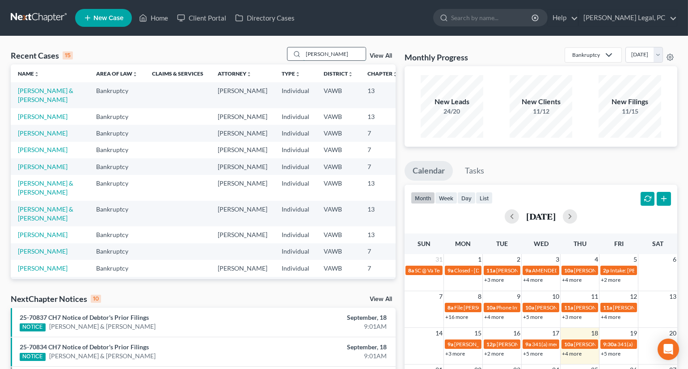
type input "[PERSON_NAME]"
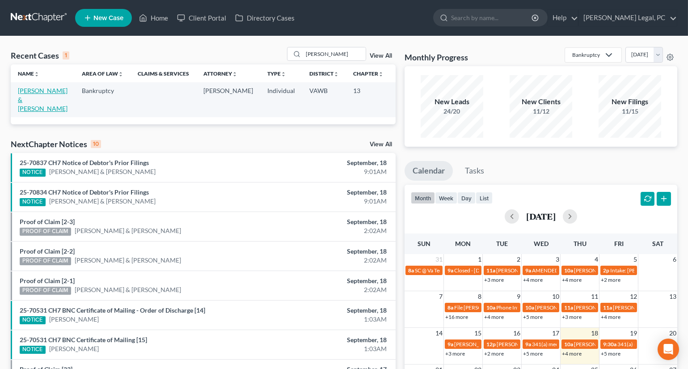
click at [28, 103] on link "[PERSON_NAME] & [PERSON_NAME]" at bounding box center [43, 99] width 50 height 25
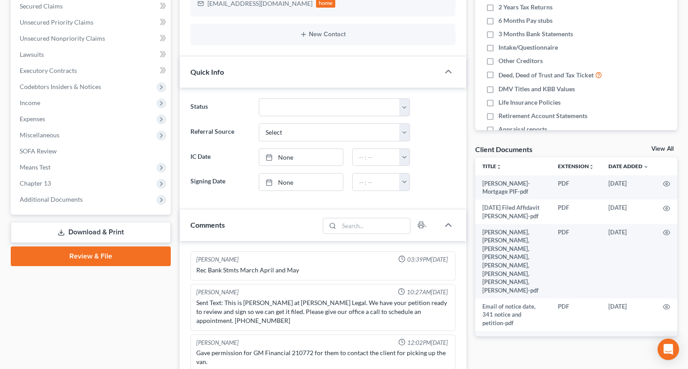
scroll to position [244, 0]
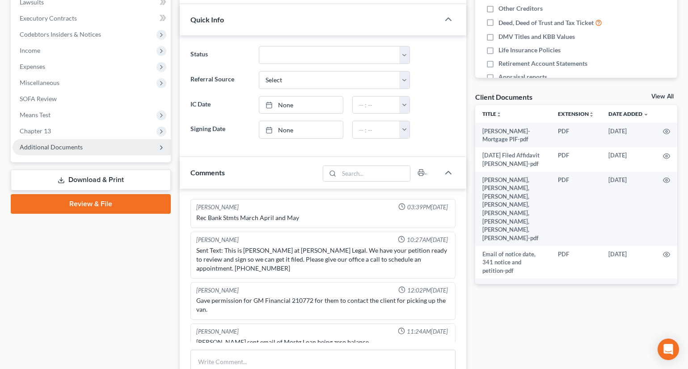
click at [50, 149] on span "Additional Documents" at bounding box center [51, 147] width 63 height 8
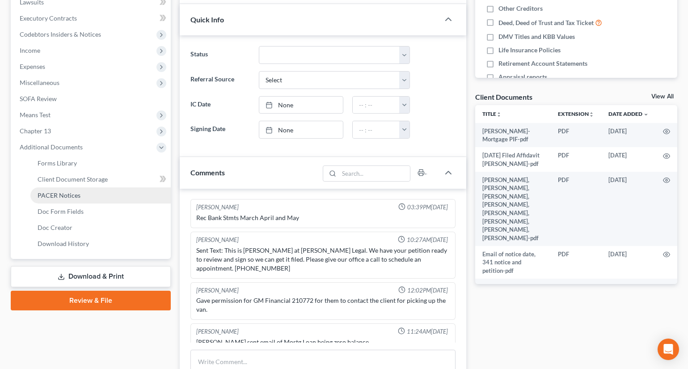
click at [57, 192] on span "PACER Notices" at bounding box center [59, 195] width 43 height 8
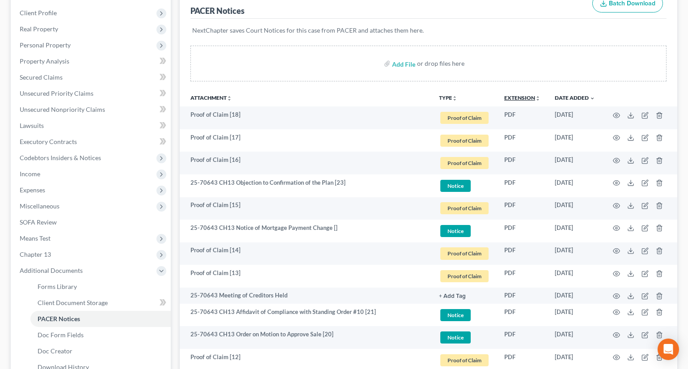
scroll to position [122, 0]
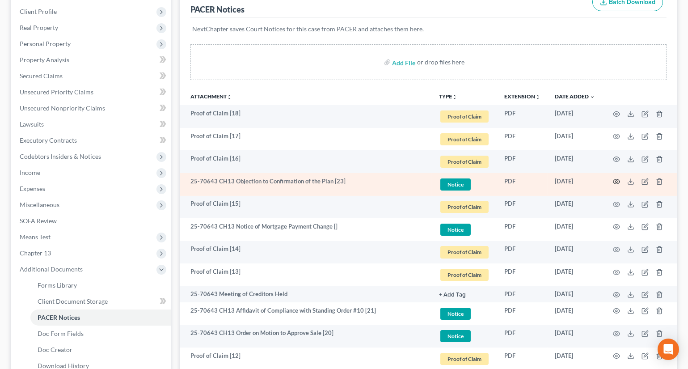
click at [616, 181] on icon "button" at bounding box center [616, 181] width 7 height 7
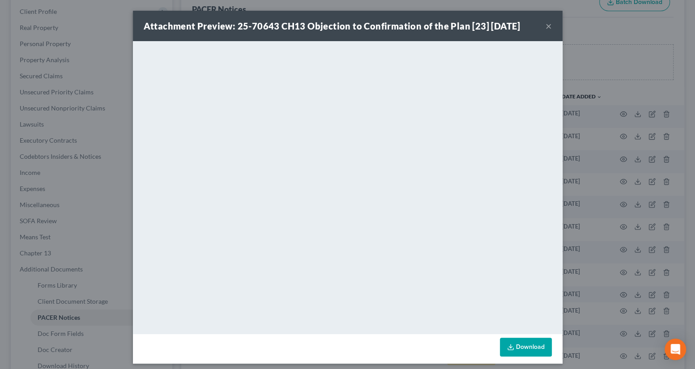
click at [545, 27] on button "×" at bounding box center [548, 26] width 6 height 11
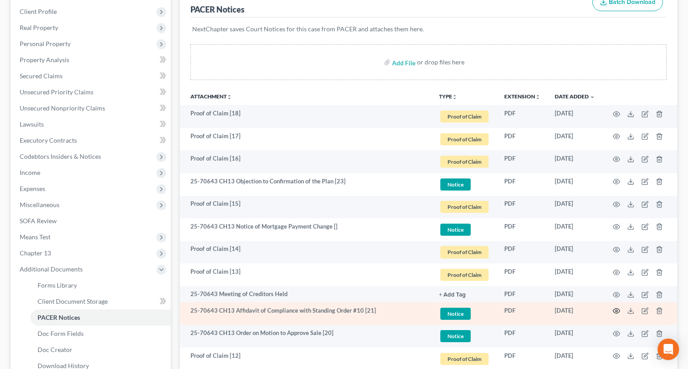
click at [618, 308] on icon "button" at bounding box center [616, 310] width 7 height 7
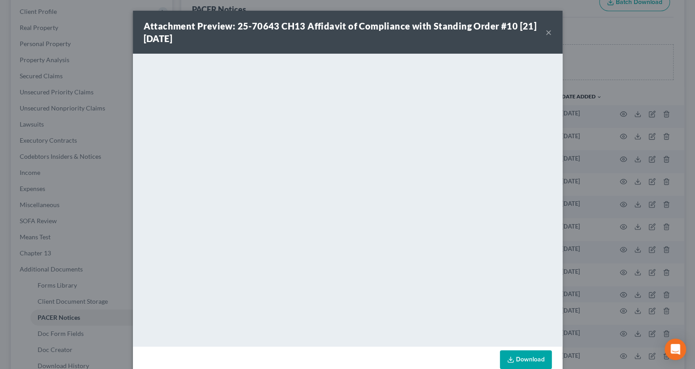
click at [546, 31] on button "×" at bounding box center [548, 32] width 6 height 11
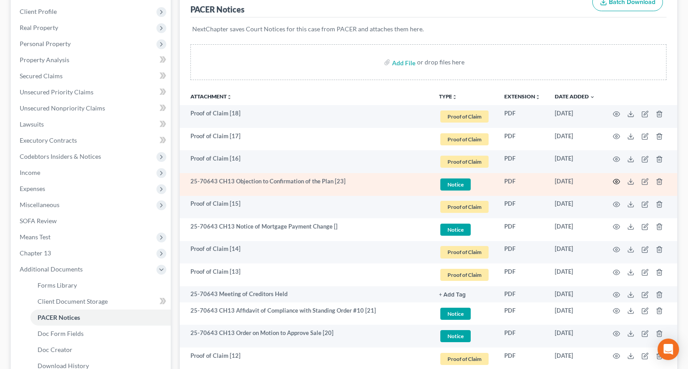
click at [617, 181] on circle "button" at bounding box center [617, 182] width 2 height 2
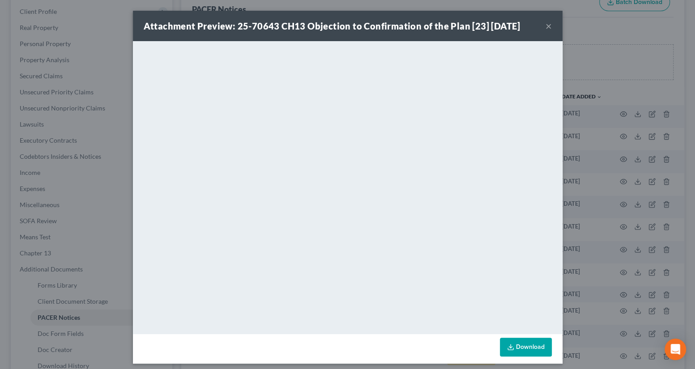
click at [545, 24] on button "×" at bounding box center [548, 26] width 6 height 11
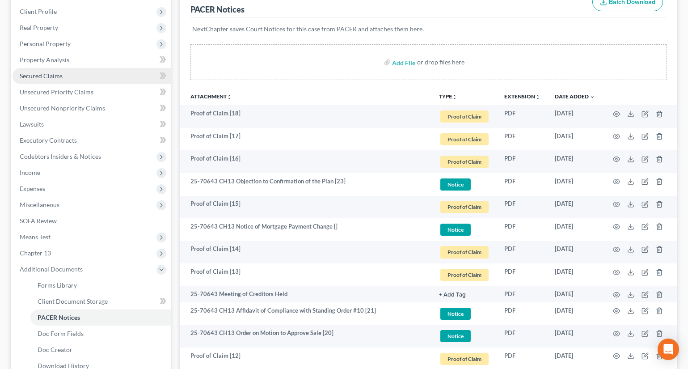
scroll to position [0, 0]
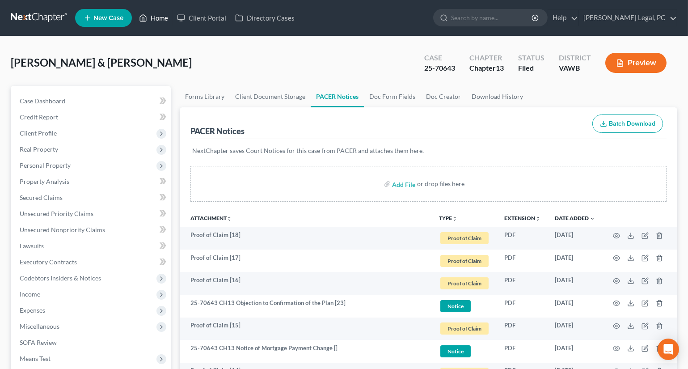
click at [161, 18] on link "Home" at bounding box center [154, 18] width 38 height 16
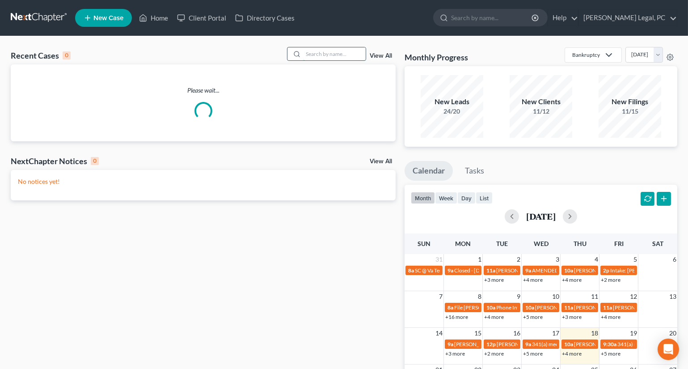
click at [316, 47] on input "search" at bounding box center [334, 53] width 63 height 13
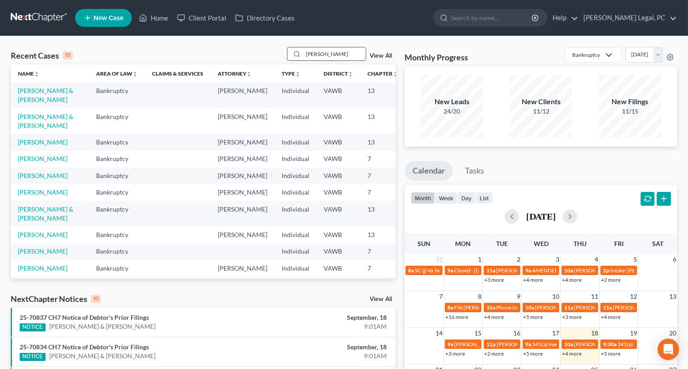
type input "[PERSON_NAME]"
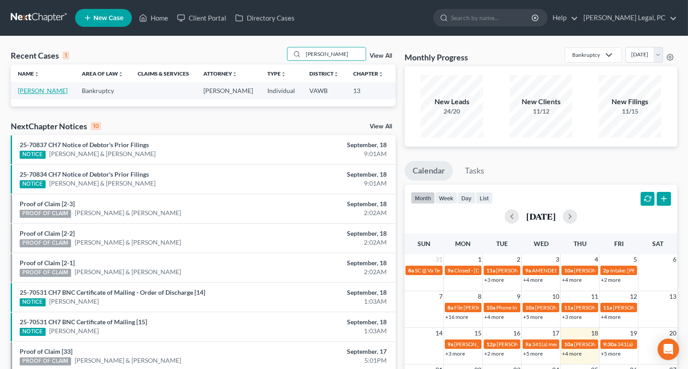
click at [21, 94] on link "[PERSON_NAME]" at bounding box center [43, 91] width 50 height 8
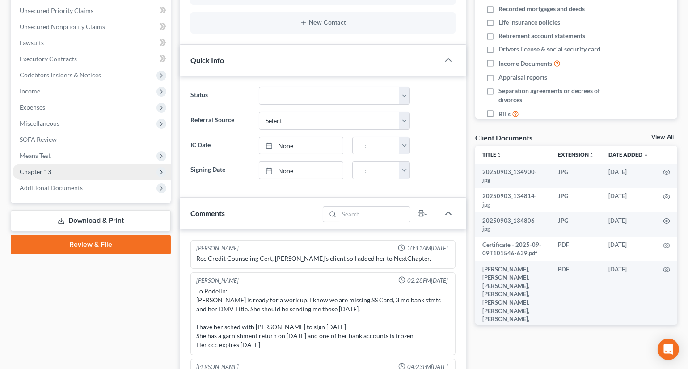
scroll to position [581, 0]
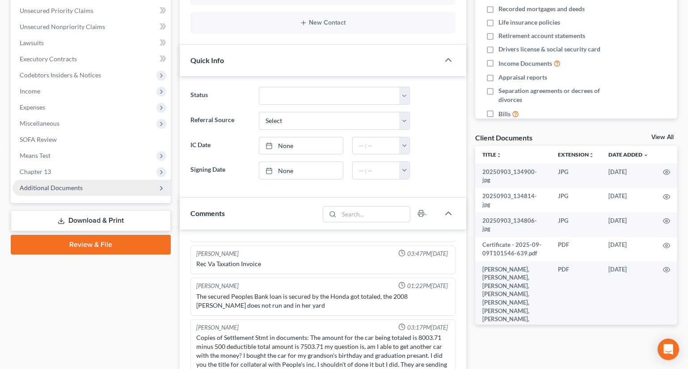
click at [41, 185] on span "Additional Documents" at bounding box center [51, 188] width 63 height 8
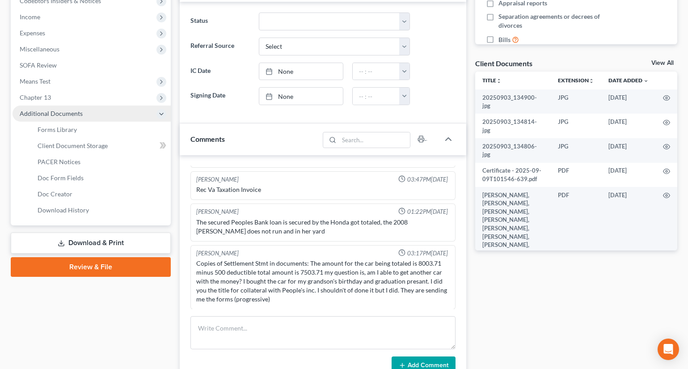
scroll to position [366, 0]
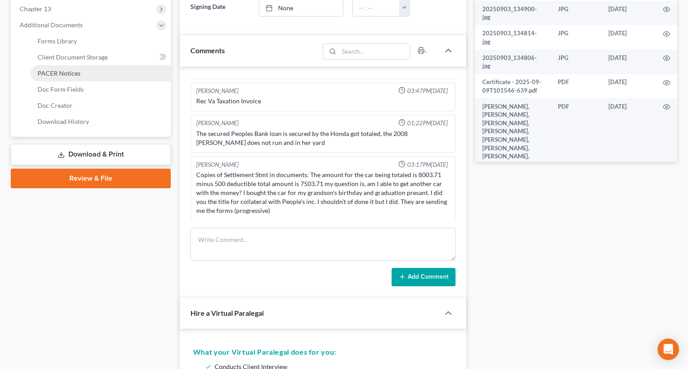
click at [67, 70] on span "PACER Notices" at bounding box center [59, 73] width 43 height 8
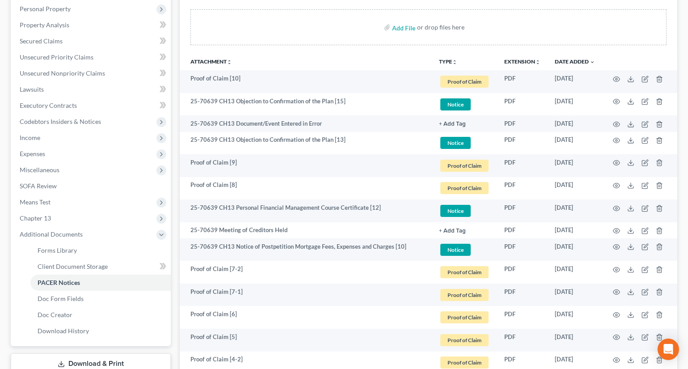
scroll to position [162, 0]
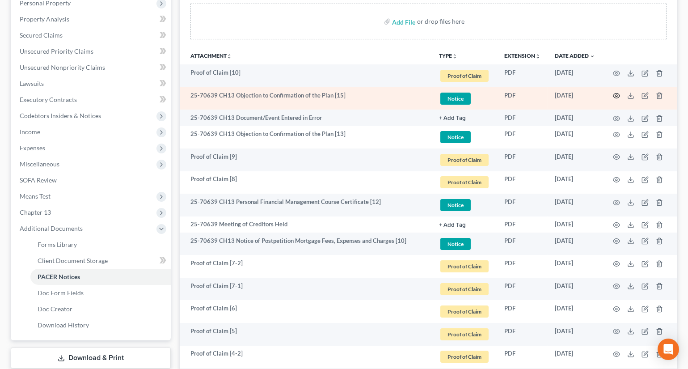
click at [616, 95] on circle "button" at bounding box center [617, 96] width 2 height 2
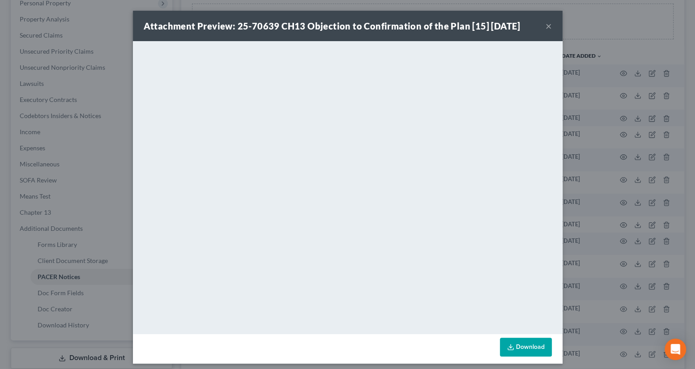
click at [545, 27] on button "×" at bounding box center [548, 26] width 6 height 11
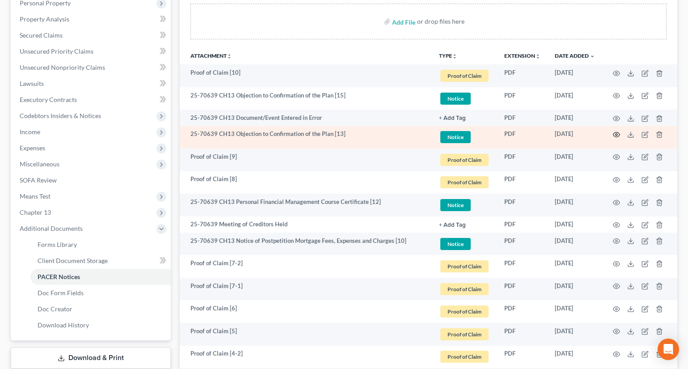
click at [617, 133] on icon "button" at bounding box center [616, 134] width 7 height 7
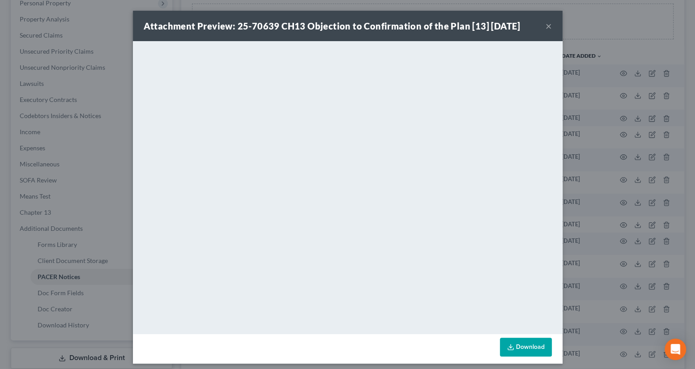
click at [545, 28] on button "×" at bounding box center [548, 26] width 6 height 11
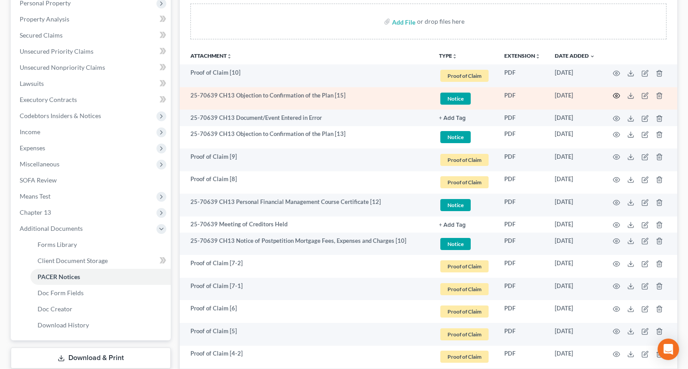
click at [619, 92] on icon "button" at bounding box center [616, 95] width 7 height 7
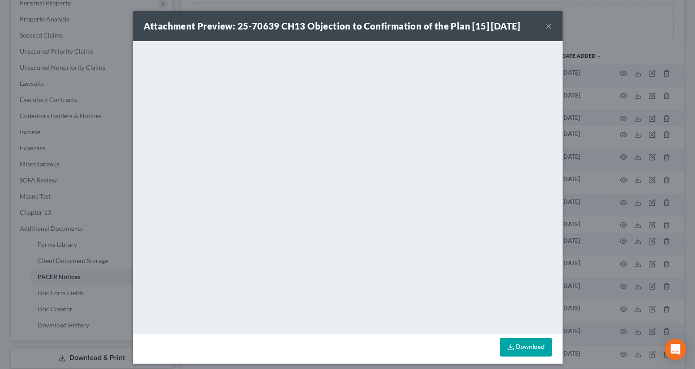
click at [546, 27] on button "×" at bounding box center [548, 26] width 6 height 11
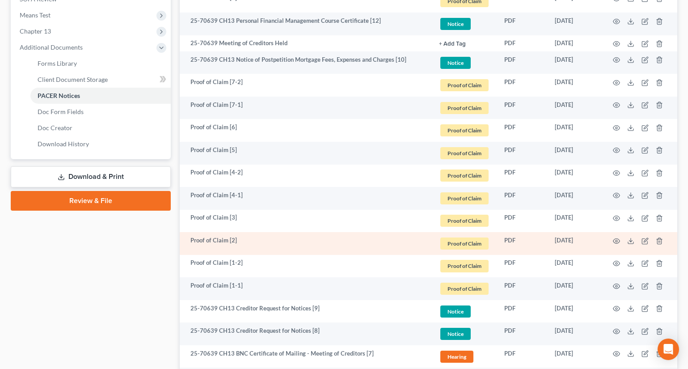
scroll to position [366, 0]
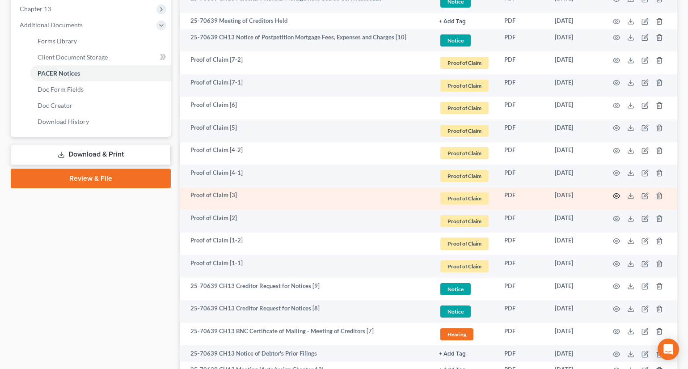
click at [617, 195] on circle "button" at bounding box center [617, 196] width 2 height 2
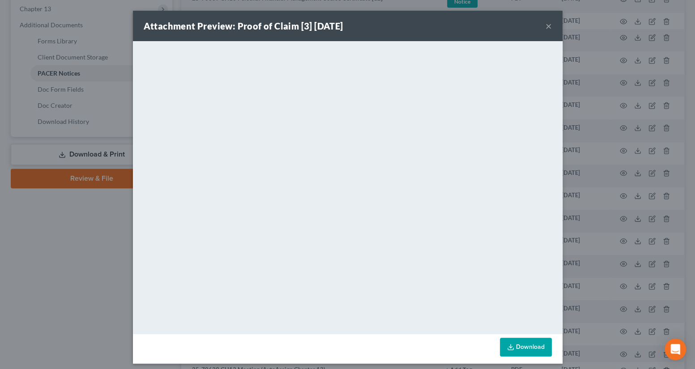
click at [47, 236] on div "Attachment Preview: Proof of Claim [3] [DATE] × <object ng-attr-data='[URL][DOM…" at bounding box center [347, 184] width 695 height 369
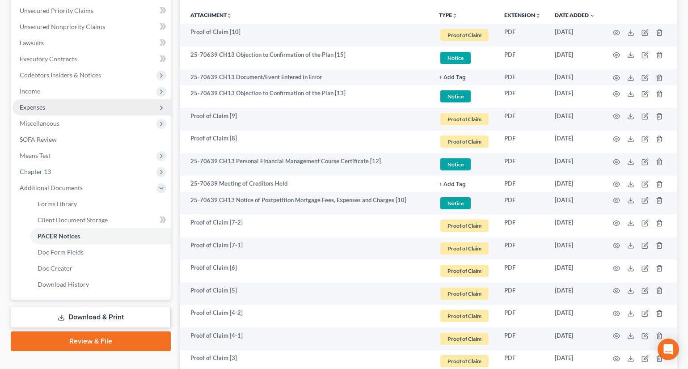
scroll to position [122, 0]
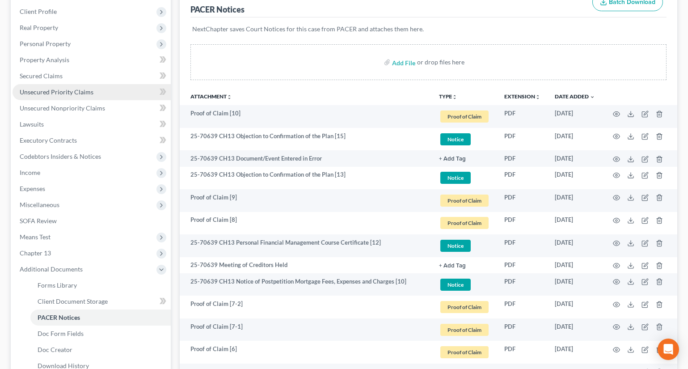
click at [46, 89] on span "Unsecured Priority Claims" at bounding box center [57, 92] width 74 height 8
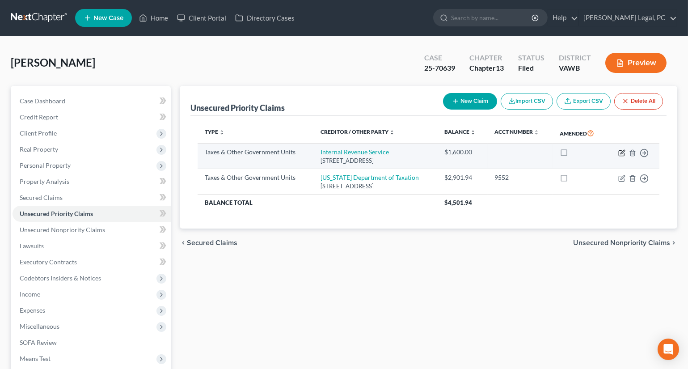
click at [621, 151] on icon "button" at bounding box center [622, 152] width 7 height 7
select select "0"
select select "39"
select select "3"
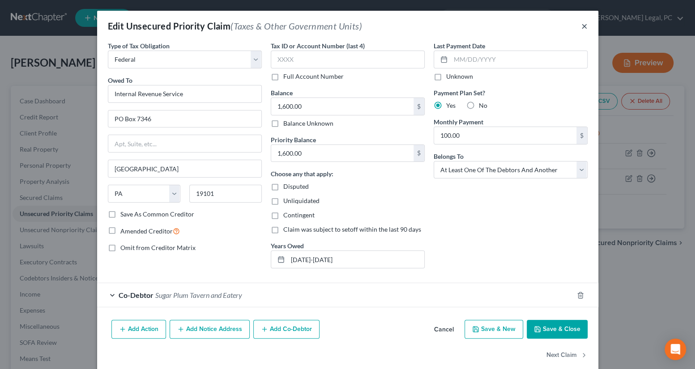
click at [582, 26] on button "×" at bounding box center [584, 26] width 6 height 11
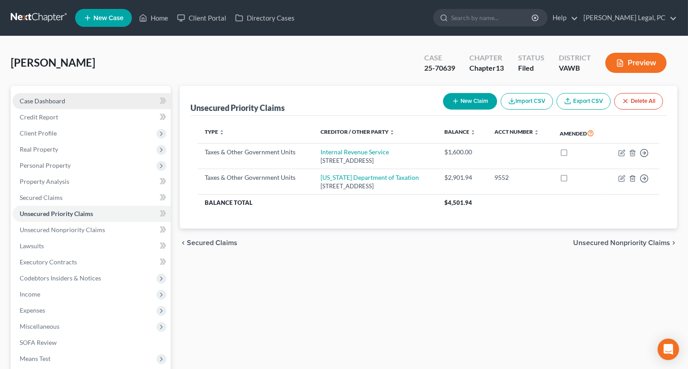
click at [76, 100] on link "Case Dashboard" at bounding box center [92, 101] width 158 height 16
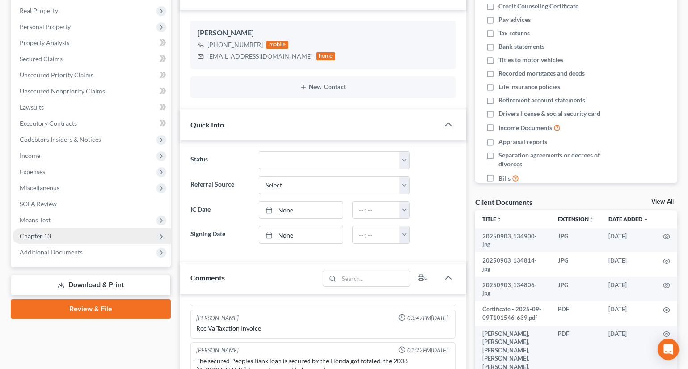
scroll to position [162, 0]
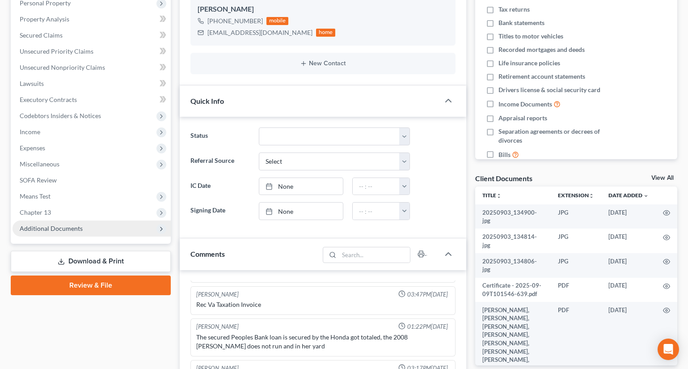
click at [37, 228] on span "Additional Documents" at bounding box center [51, 229] width 63 height 8
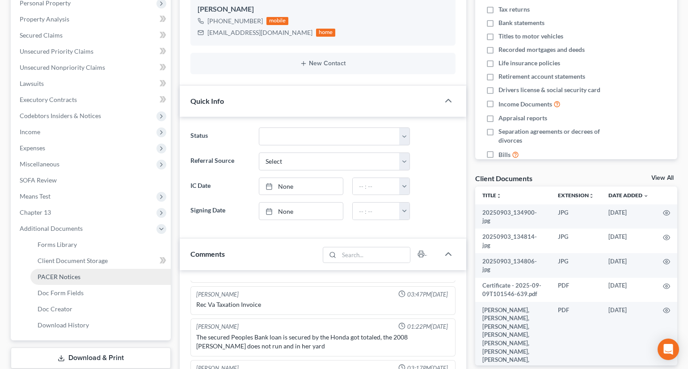
click at [73, 277] on span "PACER Notices" at bounding box center [59, 277] width 43 height 8
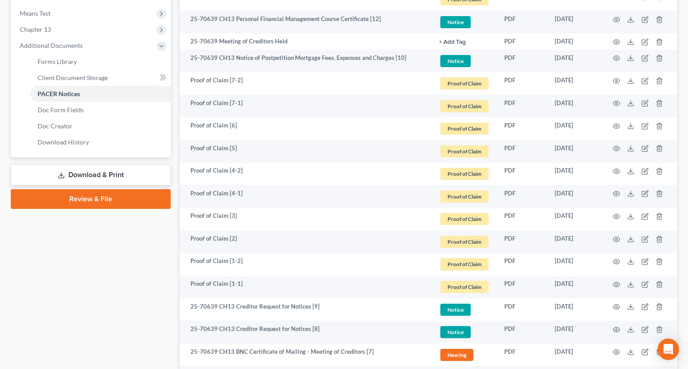
scroll to position [366, 0]
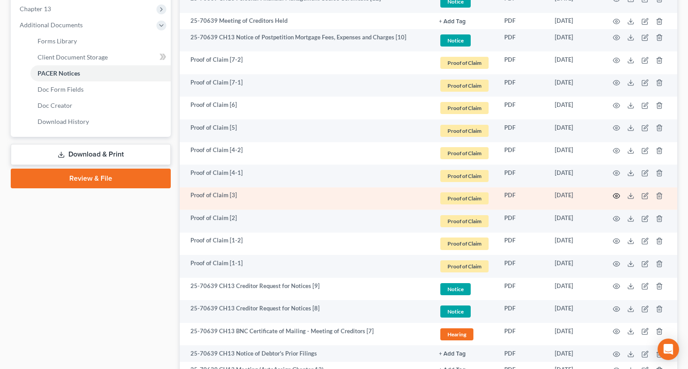
click at [618, 194] on icon "button" at bounding box center [616, 195] width 7 height 7
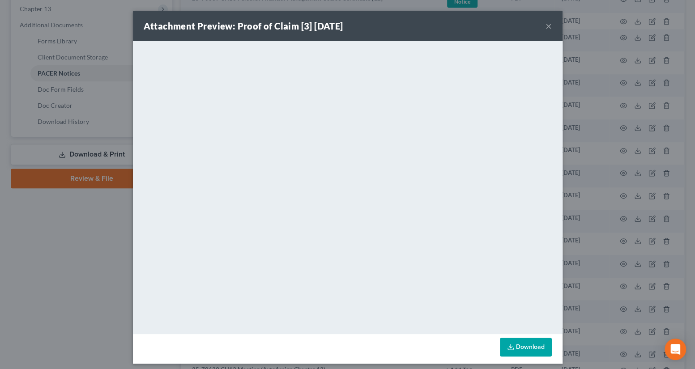
click at [545, 27] on button "×" at bounding box center [548, 26] width 6 height 11
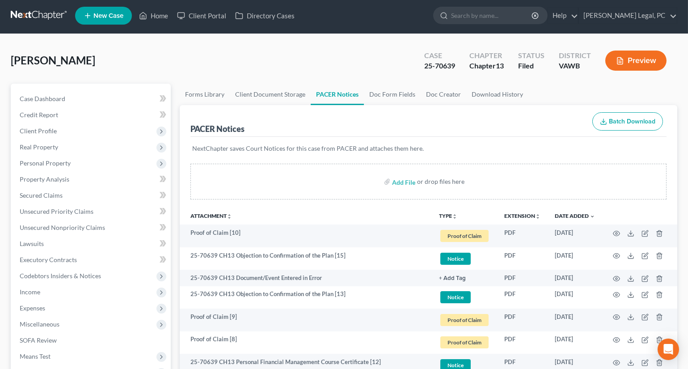
scroll to position [0, 0]
